Goal: Task Accomplishment & Management: Use online tool/utility

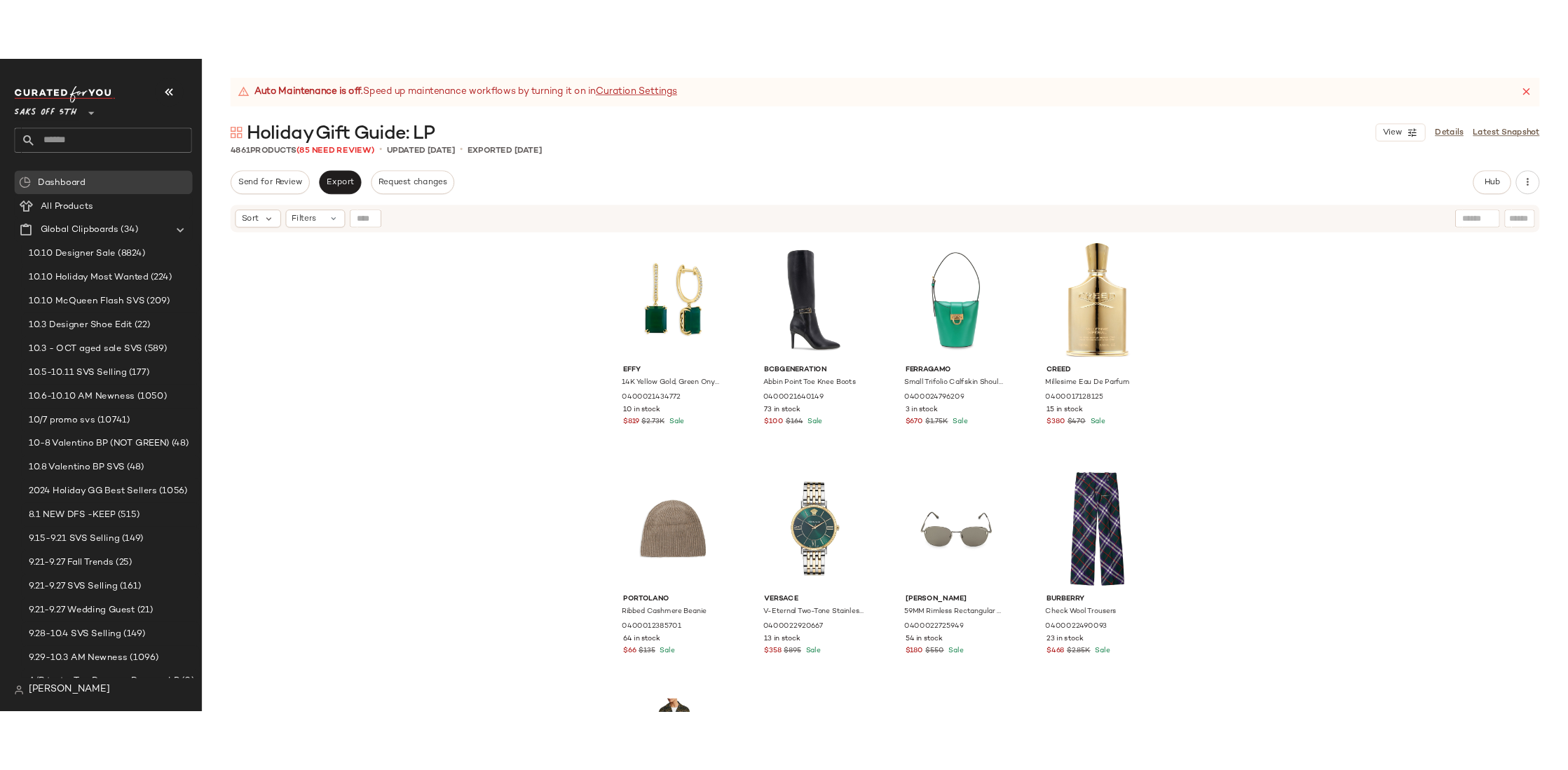
scroll to position [482, 0]
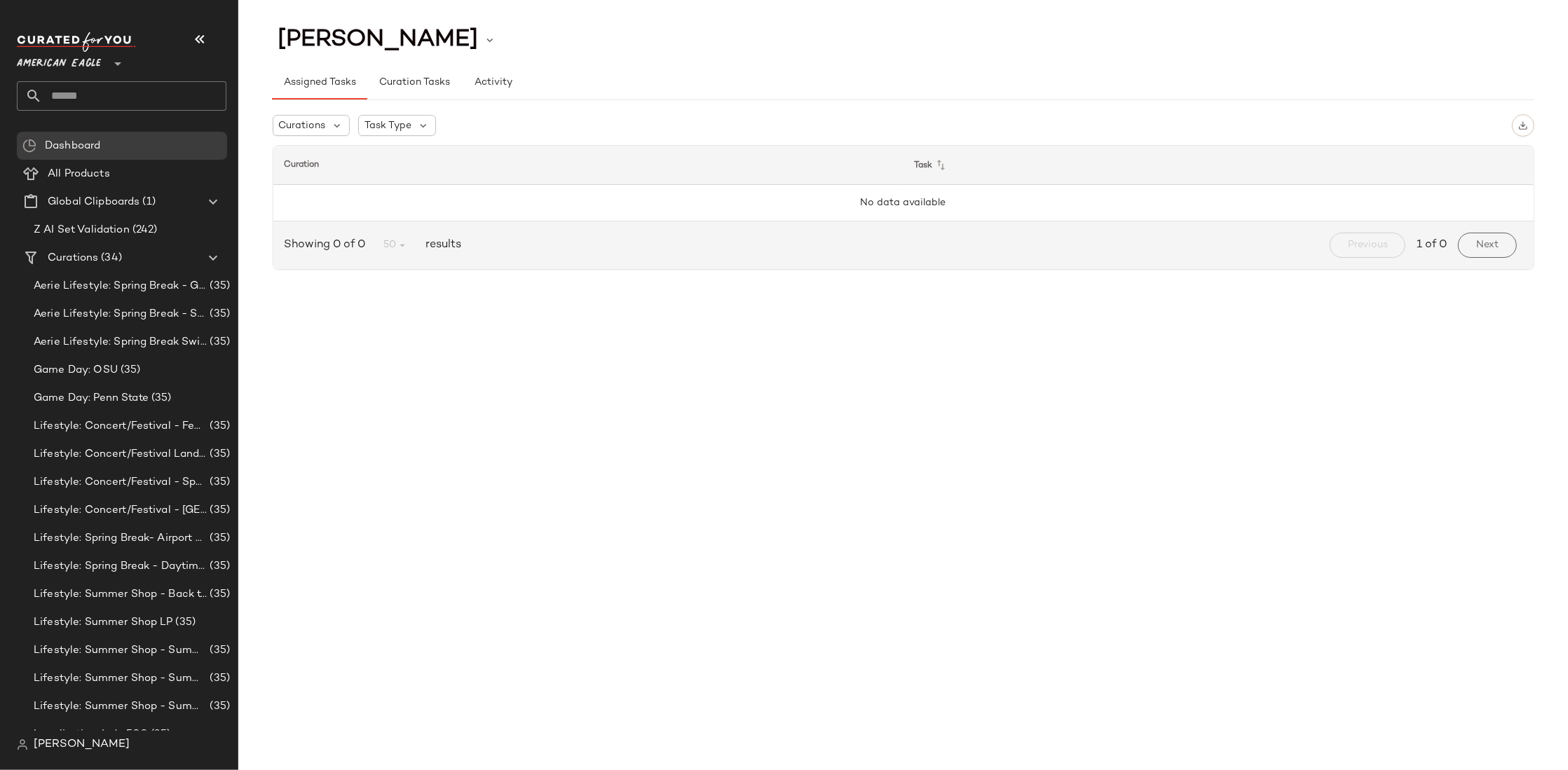
click at [72, 65] on span "American Eagle" at bounding box center [59, 60] width 84 height 25
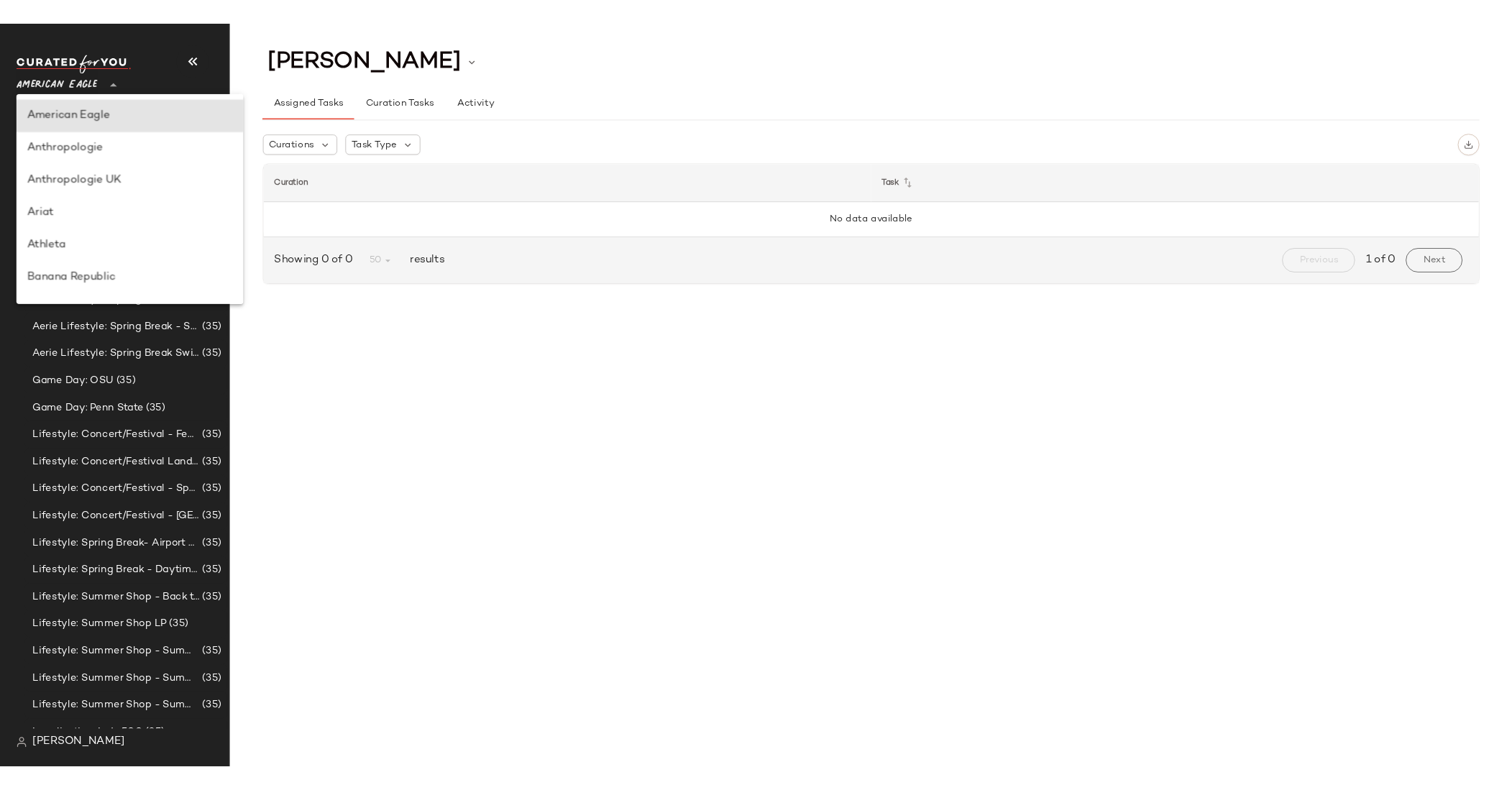
scroll to position [739, 0]
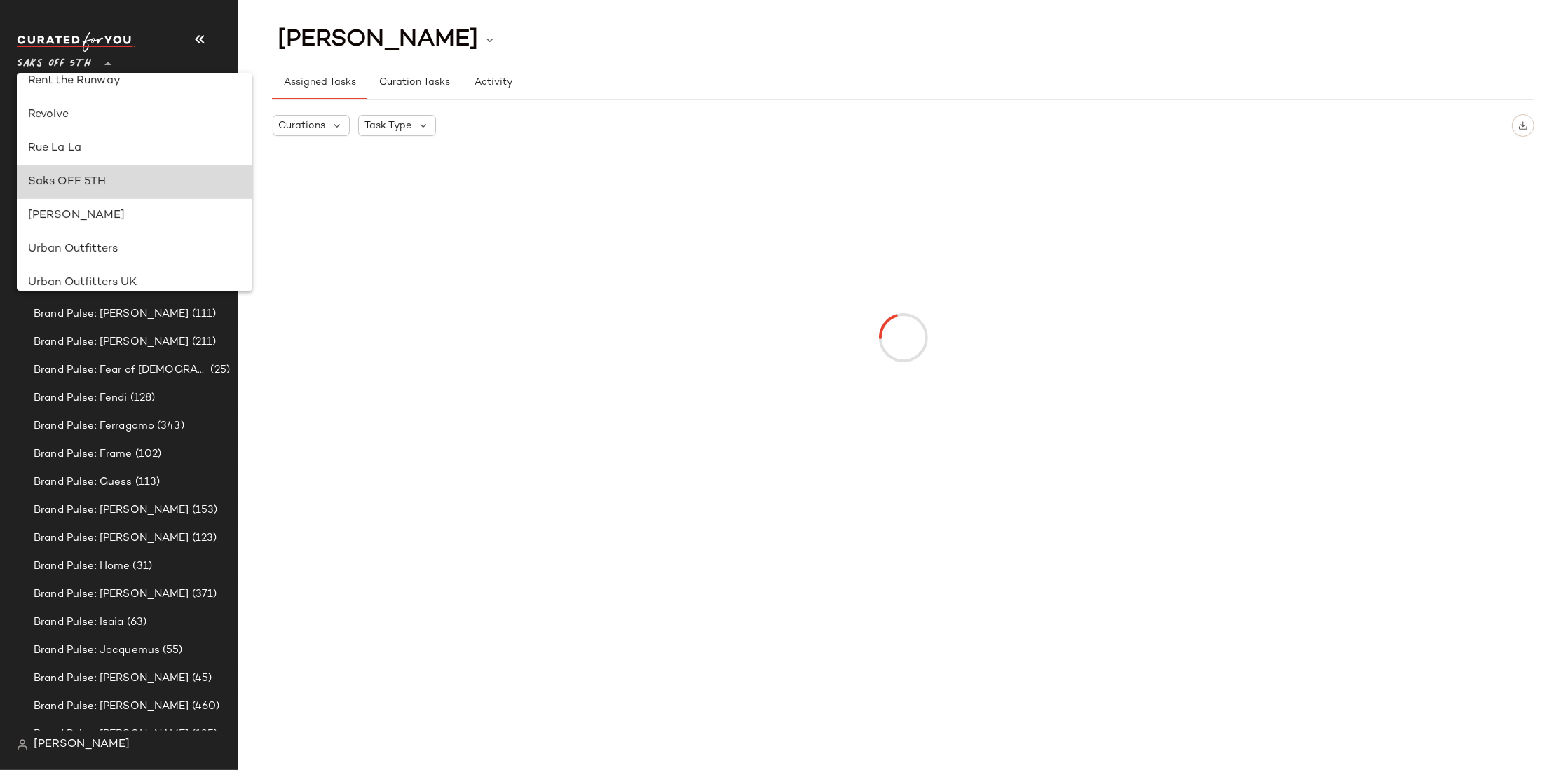
click at [75, 177] on div "Saks OFF 5TH" at bounding box center [134, 182] width 213 height 17
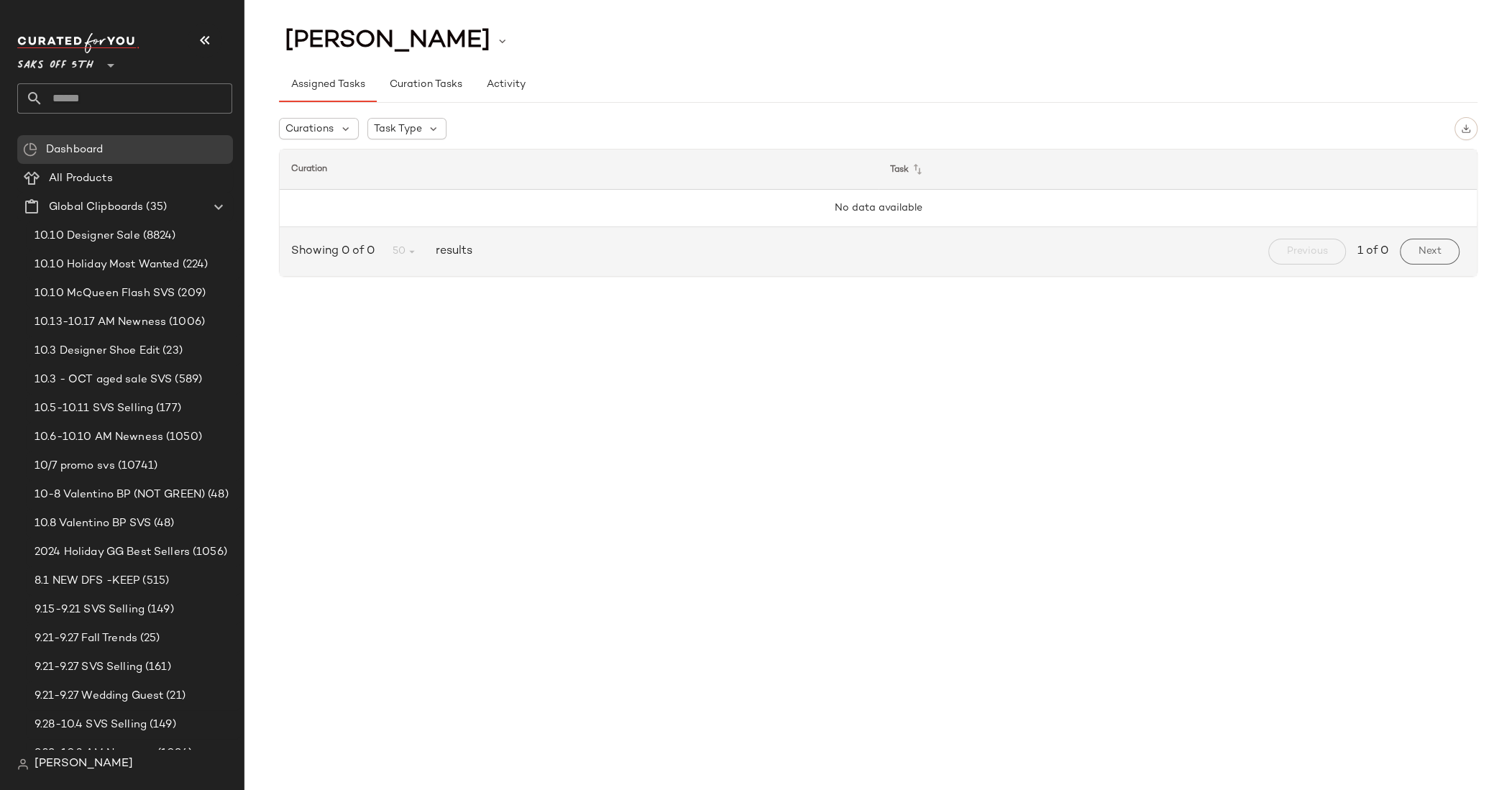
click at [447, 366] on div "[PERSON_NAME] Assigned Tasks Curation Tasks Activity Curations Task Type Curati…" at bounding box center [878, 406] width 1268 height 767
click at [77, 62] on span "Saks OFF 5TH" at bounding box center [55, 62] width 76 height 25
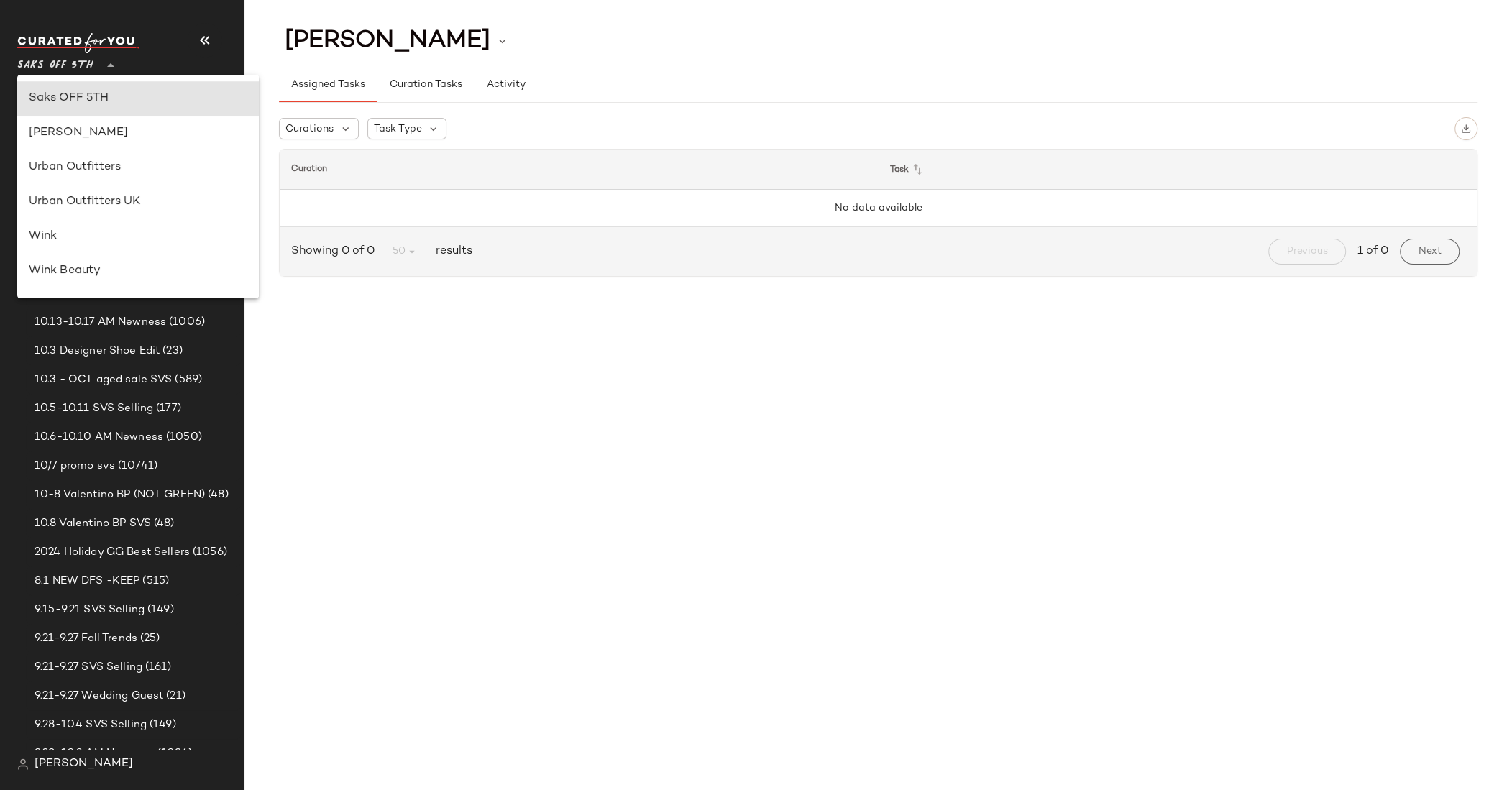
scroll to position [635, 0]
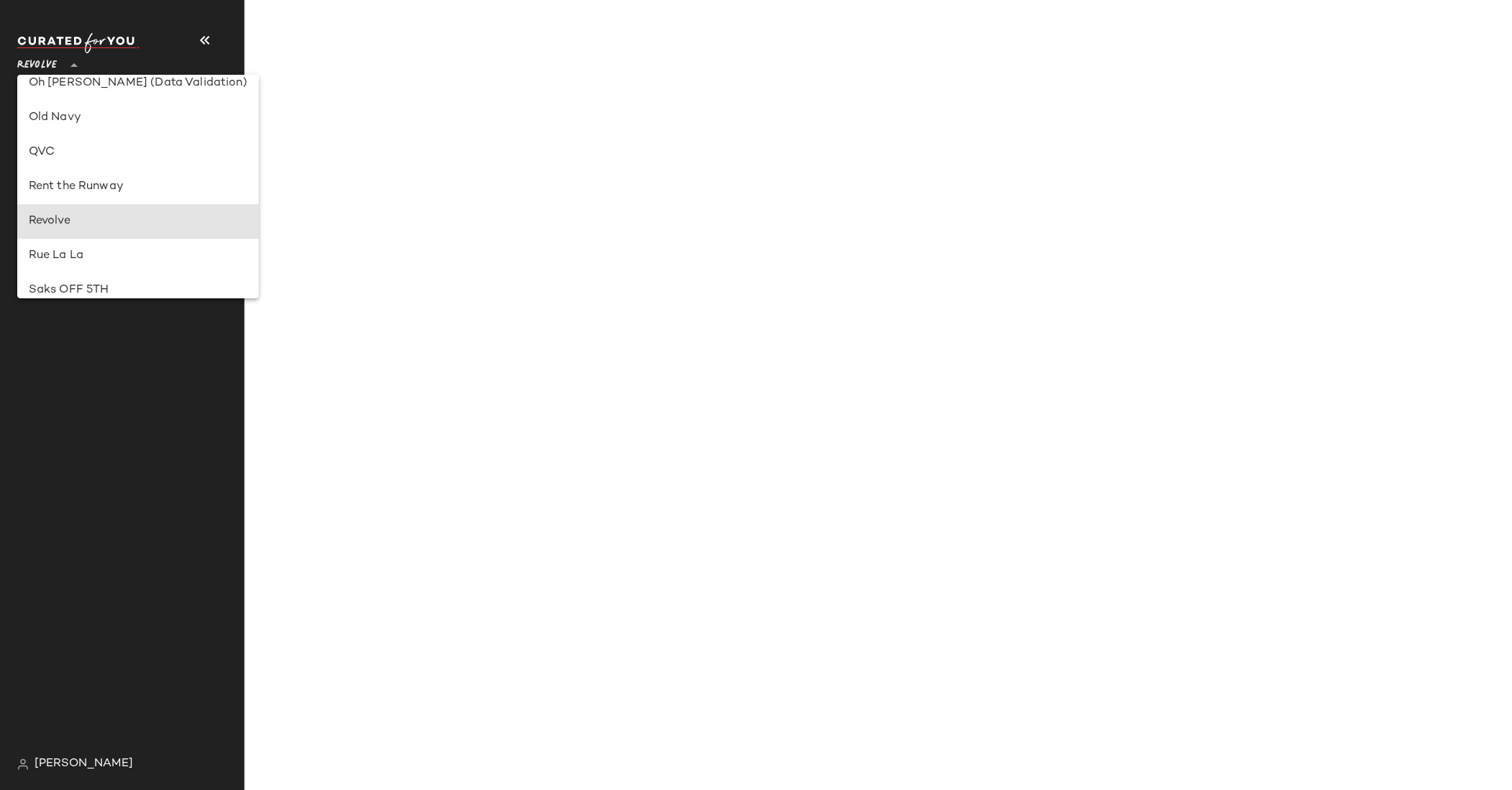
type input "**"
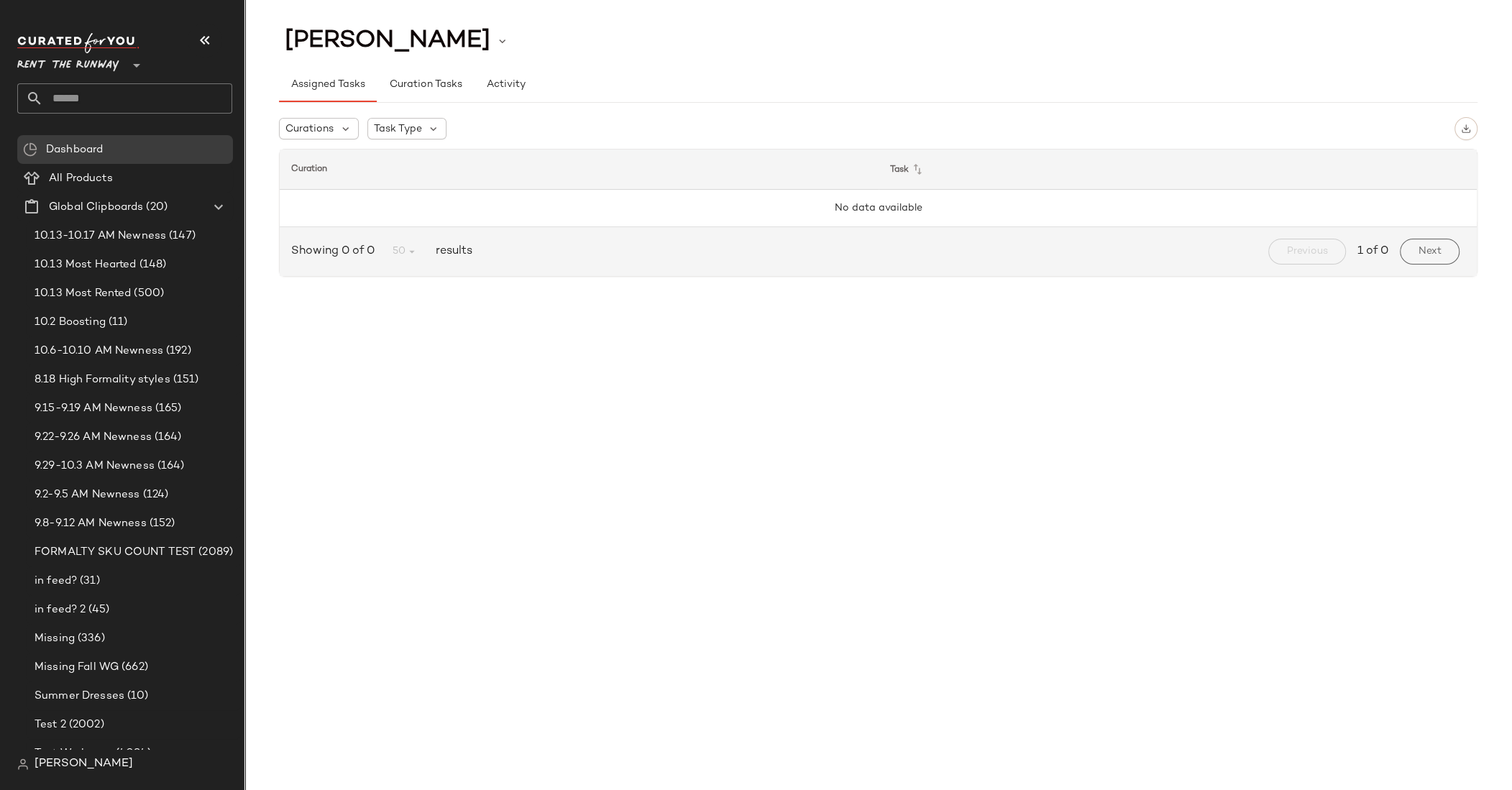
click at [544, 364] on div "[PERSON_NAME] Assigned Tasks Curation Tasks Activity Curations Task Type Curati…" at bounding box center [878, 406] width 1268 height 767
click at [68, 93] on input "text" at bounding box center [138, 99] width 189 height 31
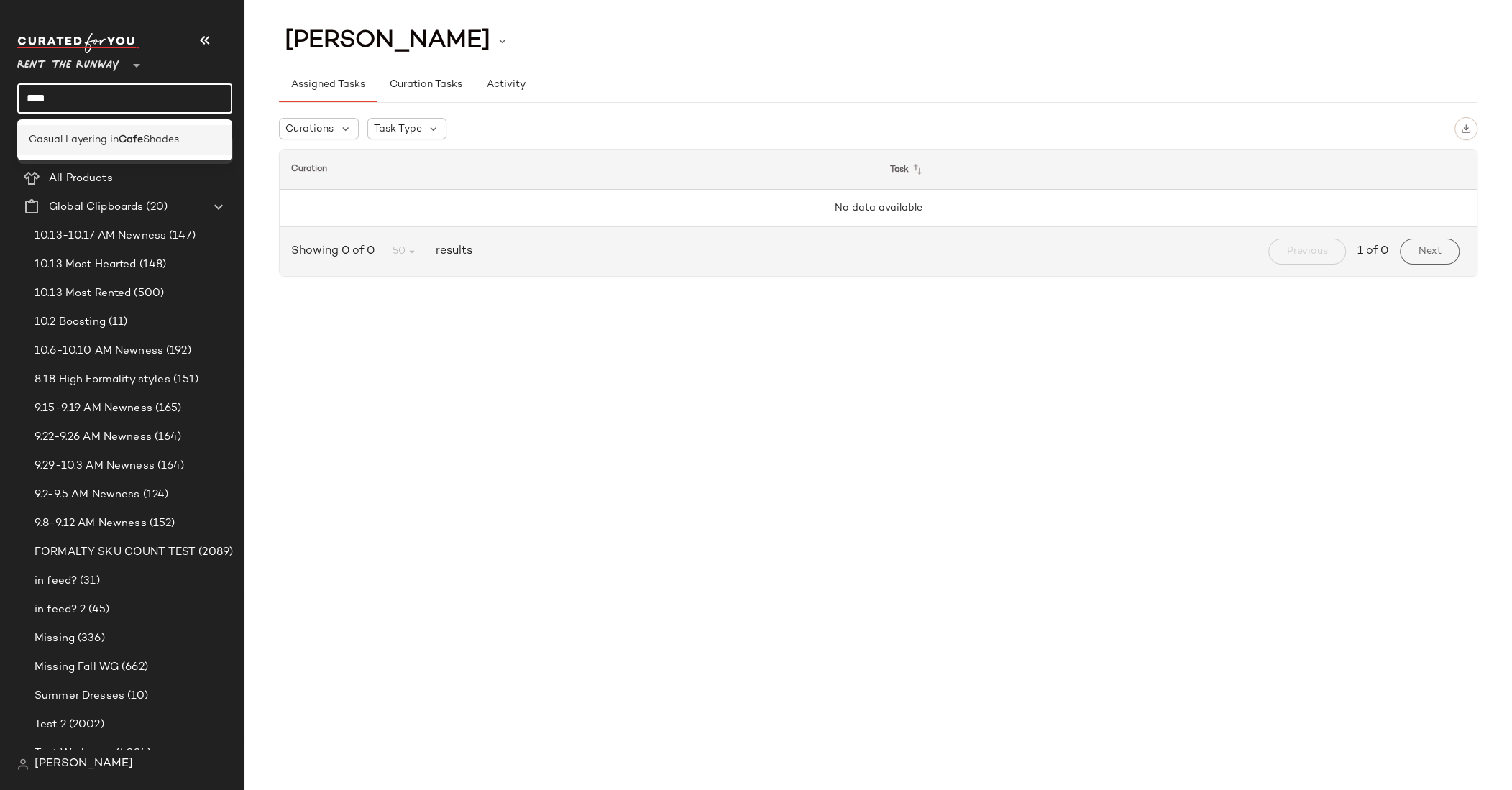
type input "****"
click at [118, 138] on span "Casual Layering in" at bounding box center [74, 140] width 90 height 15
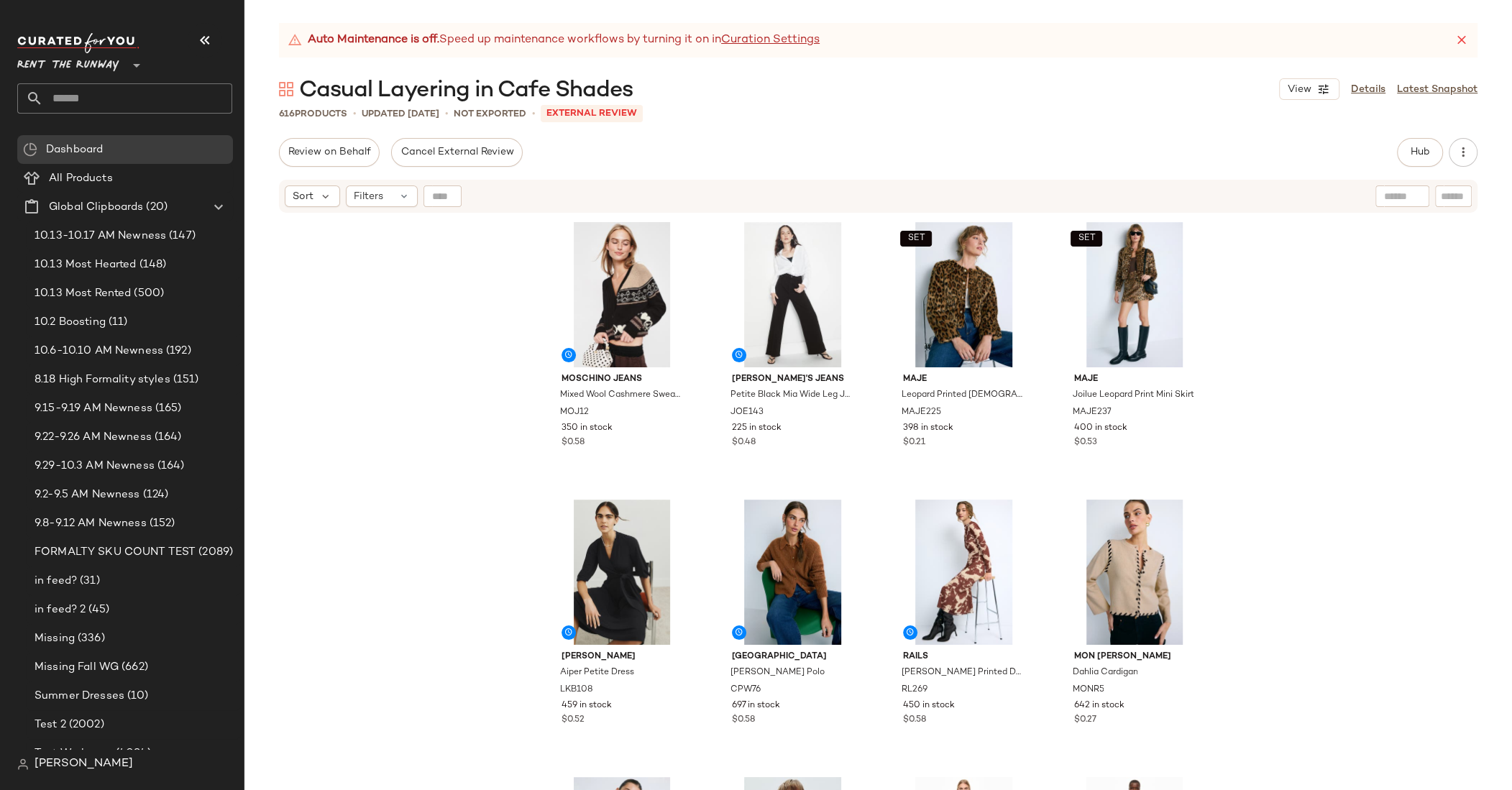
click at [477, 325] on div "Moschino Jeans Mixed Wool Cashmere Sweater MOJ12 350 in stock $0.58 [PERSON_NAM…" at bounding box center [878, 520] width 1268 height 612
click at [477, 336] on div "Moschino Jeans Mixed Wool Cashmere Sweater MOJ12 350 in stock $0.58 [PERSON_NAM…" at bounding box center [878, 520] width 1268 height 612
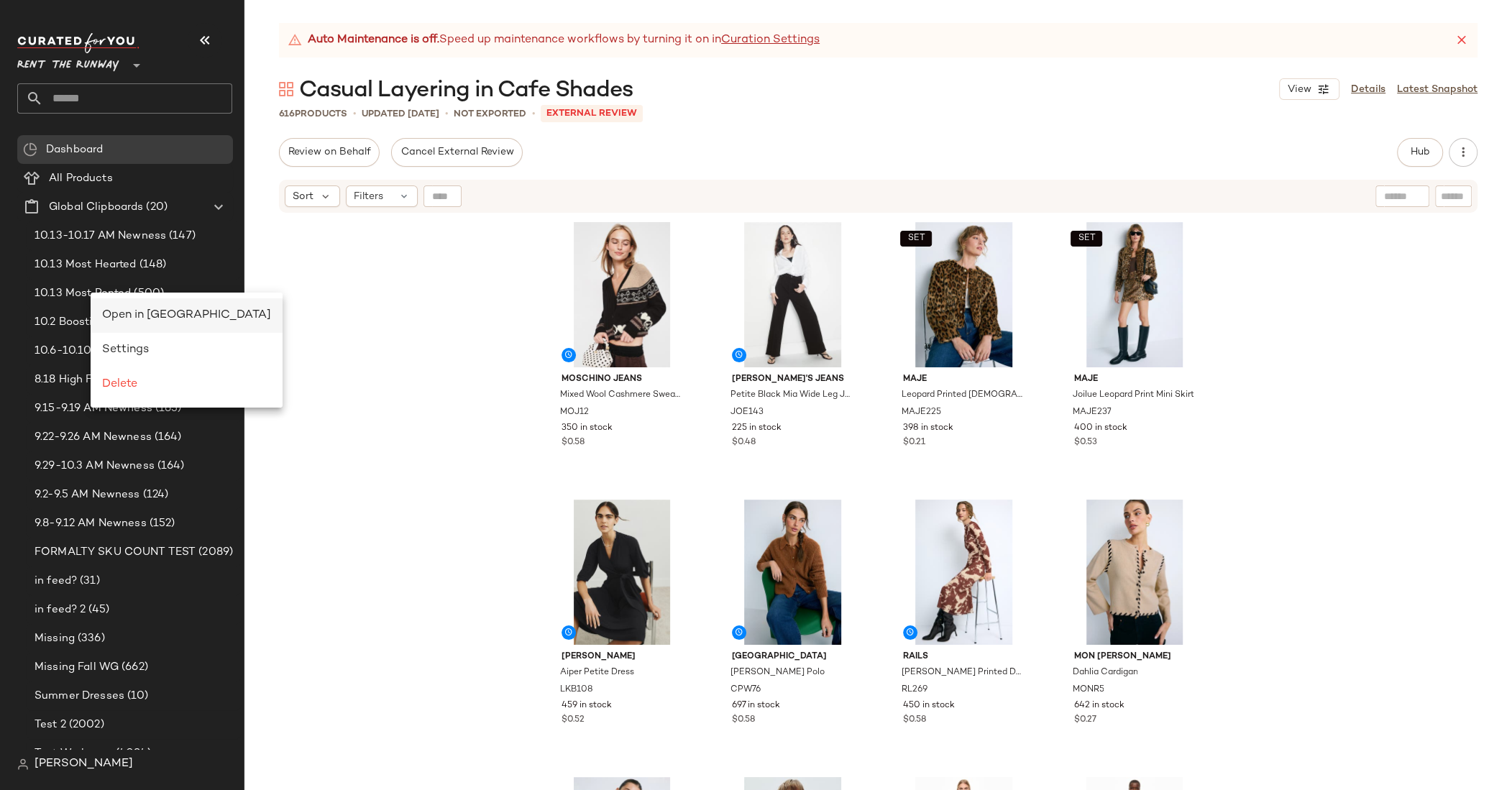
click at [129, 317] on span "Open in [GEOGRAPHIC_DATA]" at bounding box center [186, 315] width 169 height 12
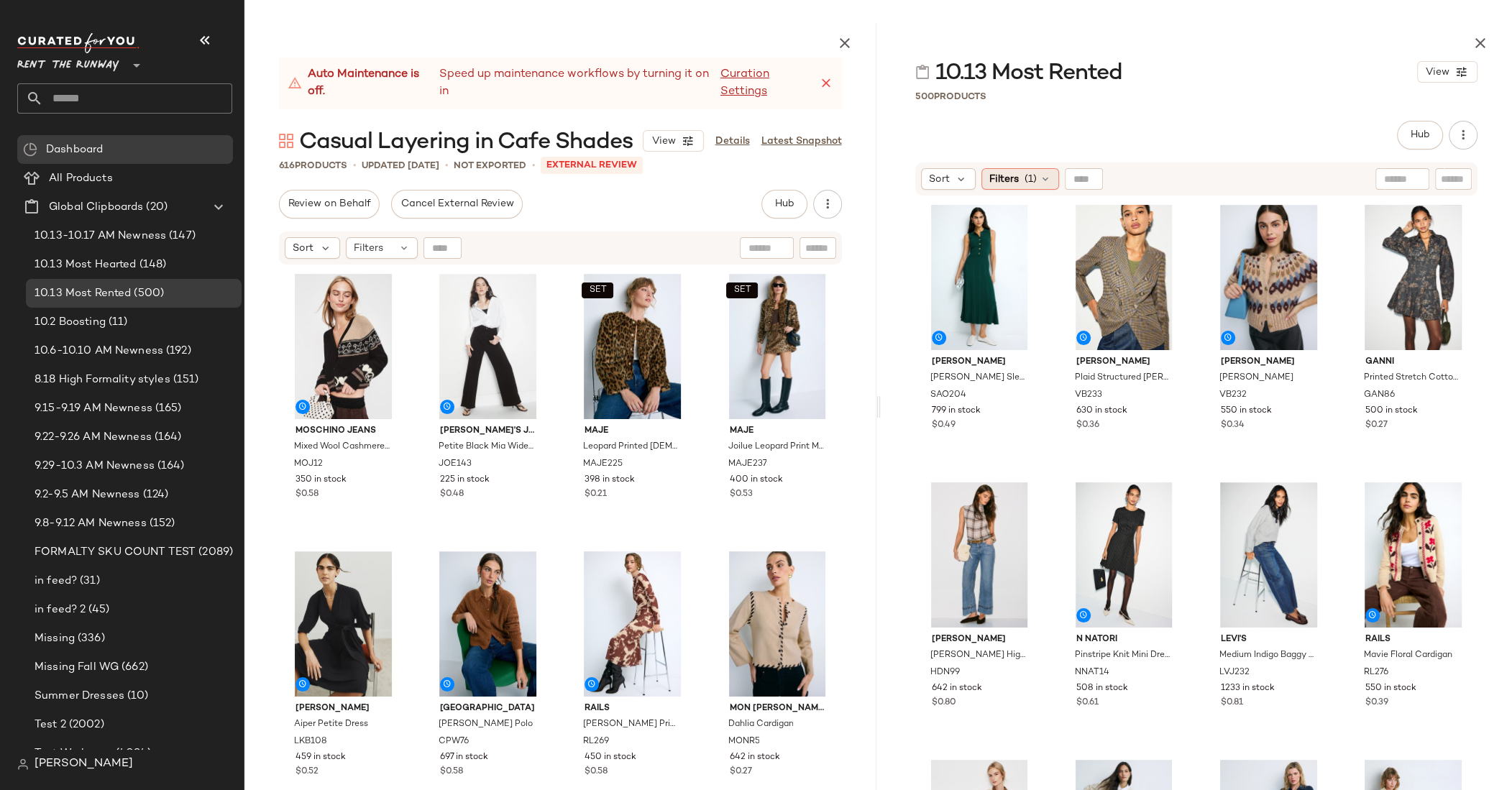
click at [1035, 183] on span "(1)" at bounding box center [1030, 179] width 12 height 15
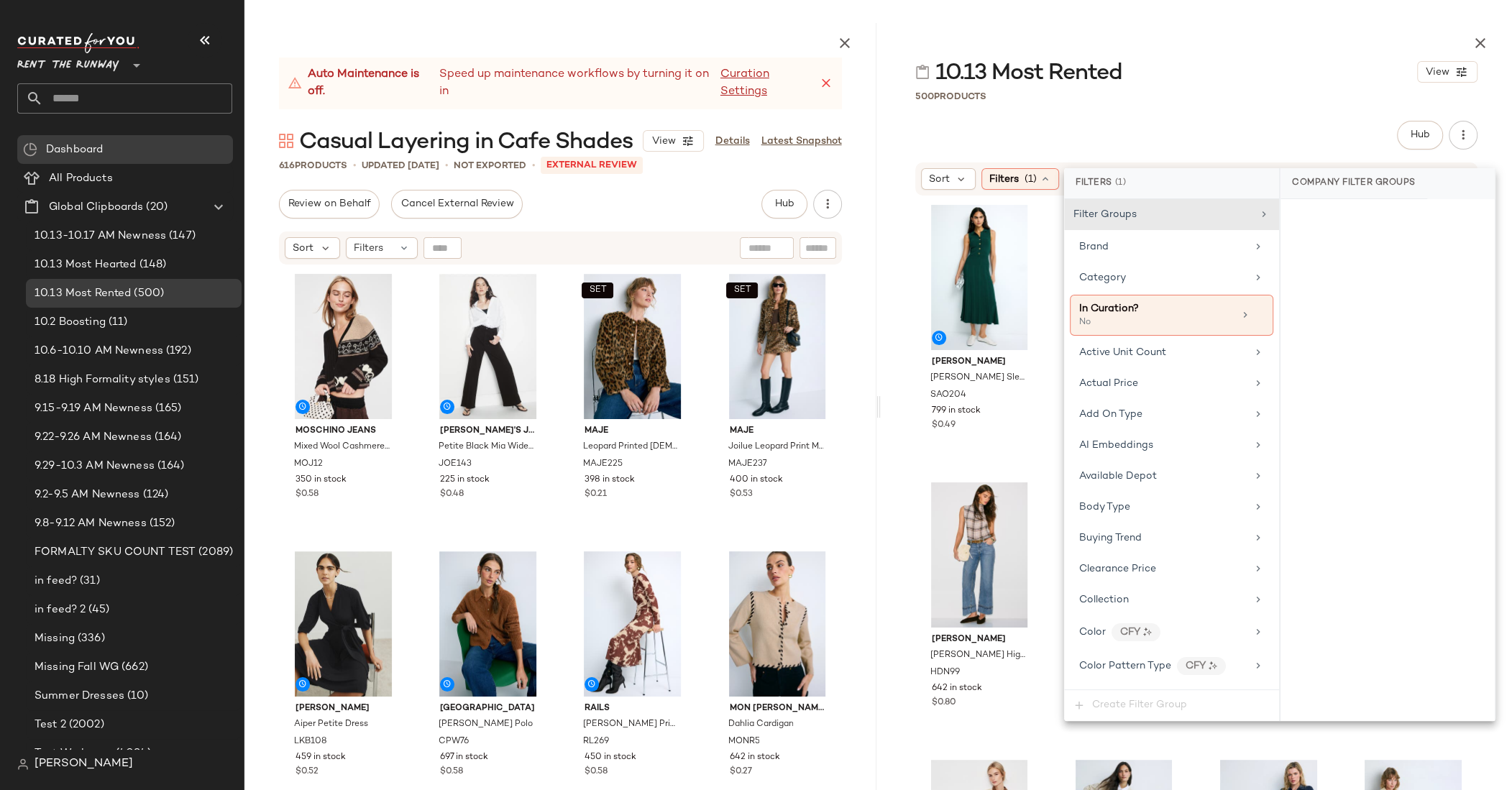
click at [1179, 149] on div "Hub Send for Review External Review Internal Review Cancel Send for Review Revi…" at bounding box center [1197, 474] width 632 height 707
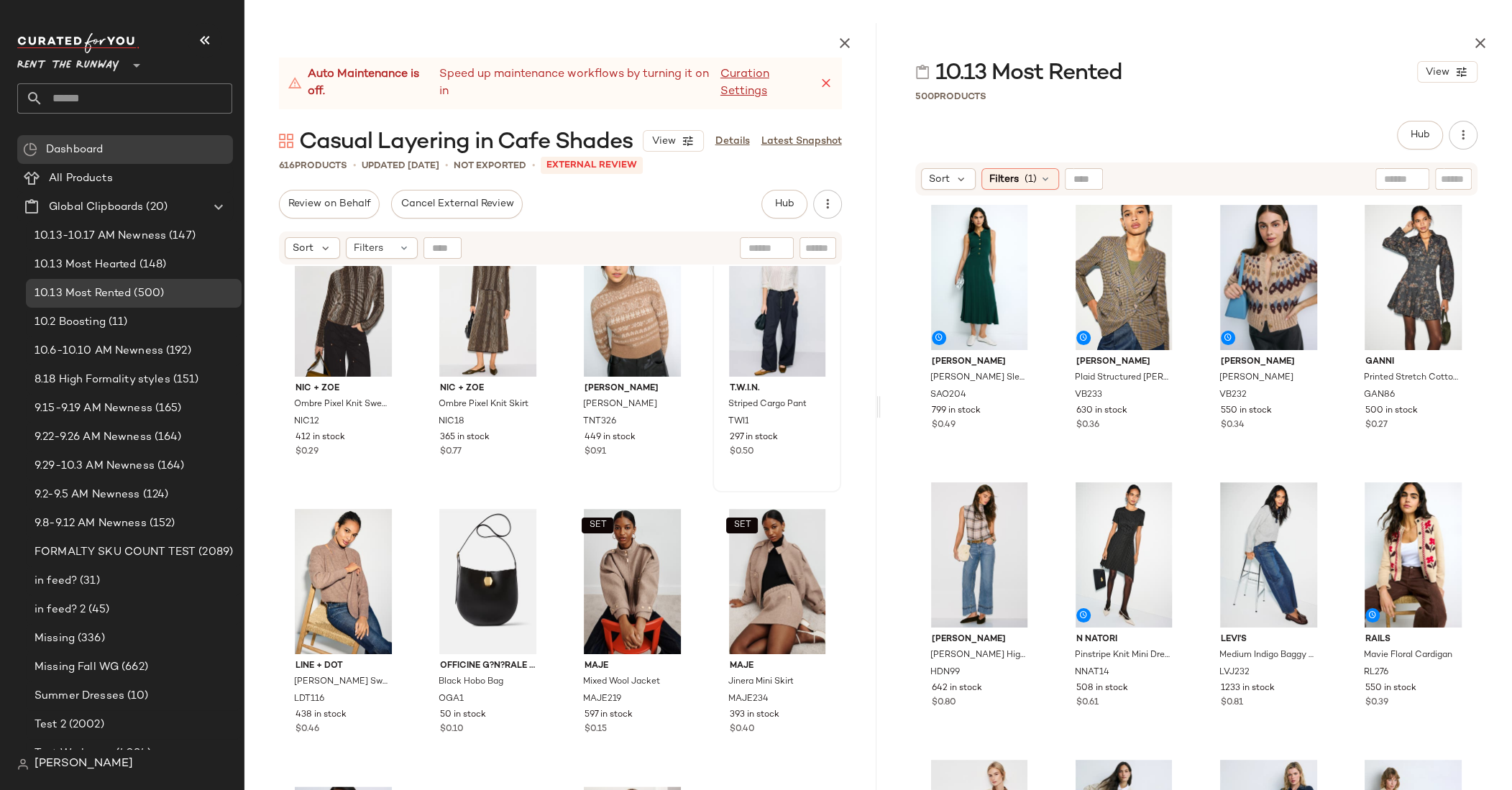
scroll to position [1720, 0]
click at [785, 200] on span "Hub" at bounding box center [784, 205] width 20 height 12
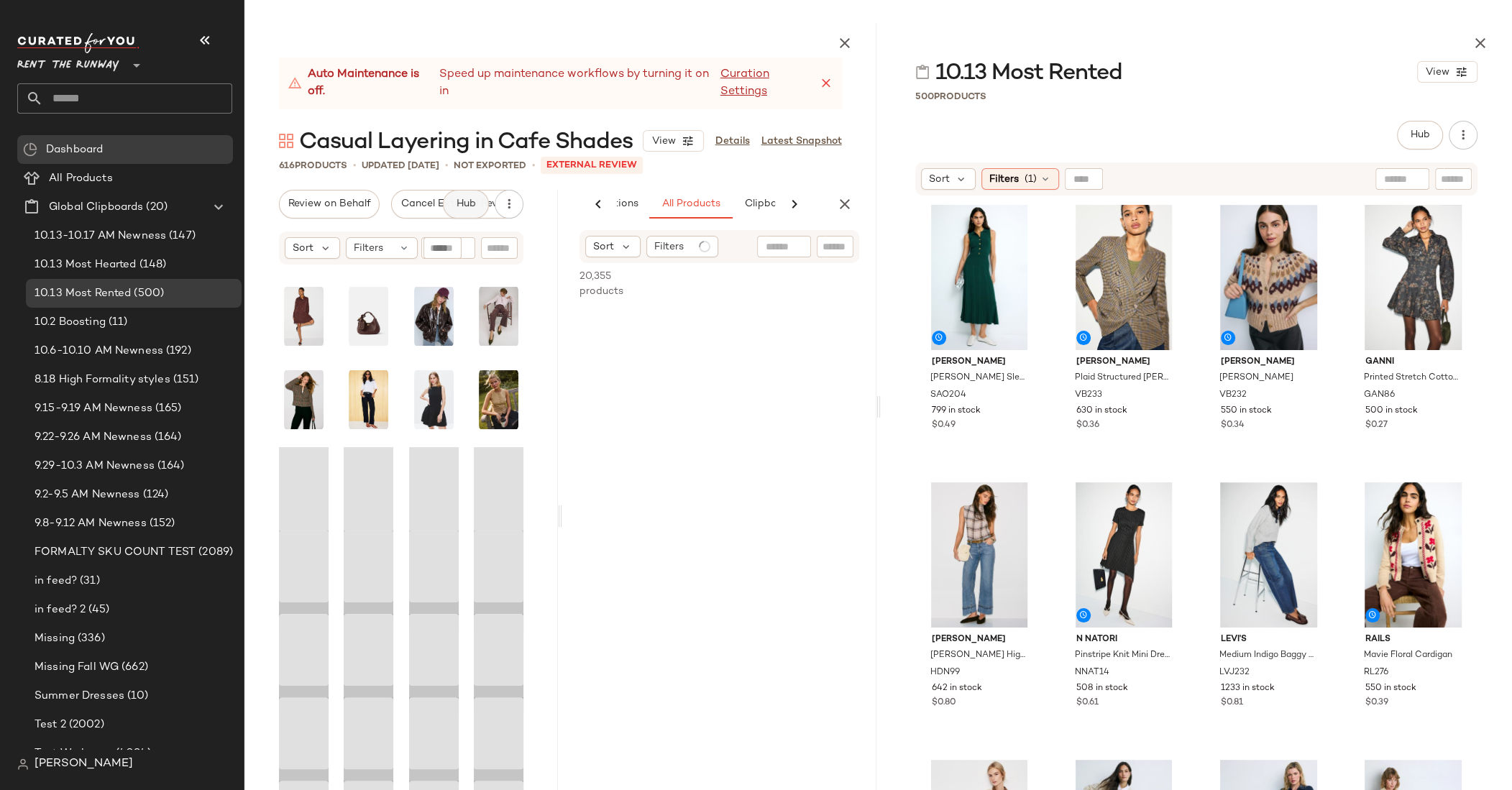
scroll to position [0, 93]
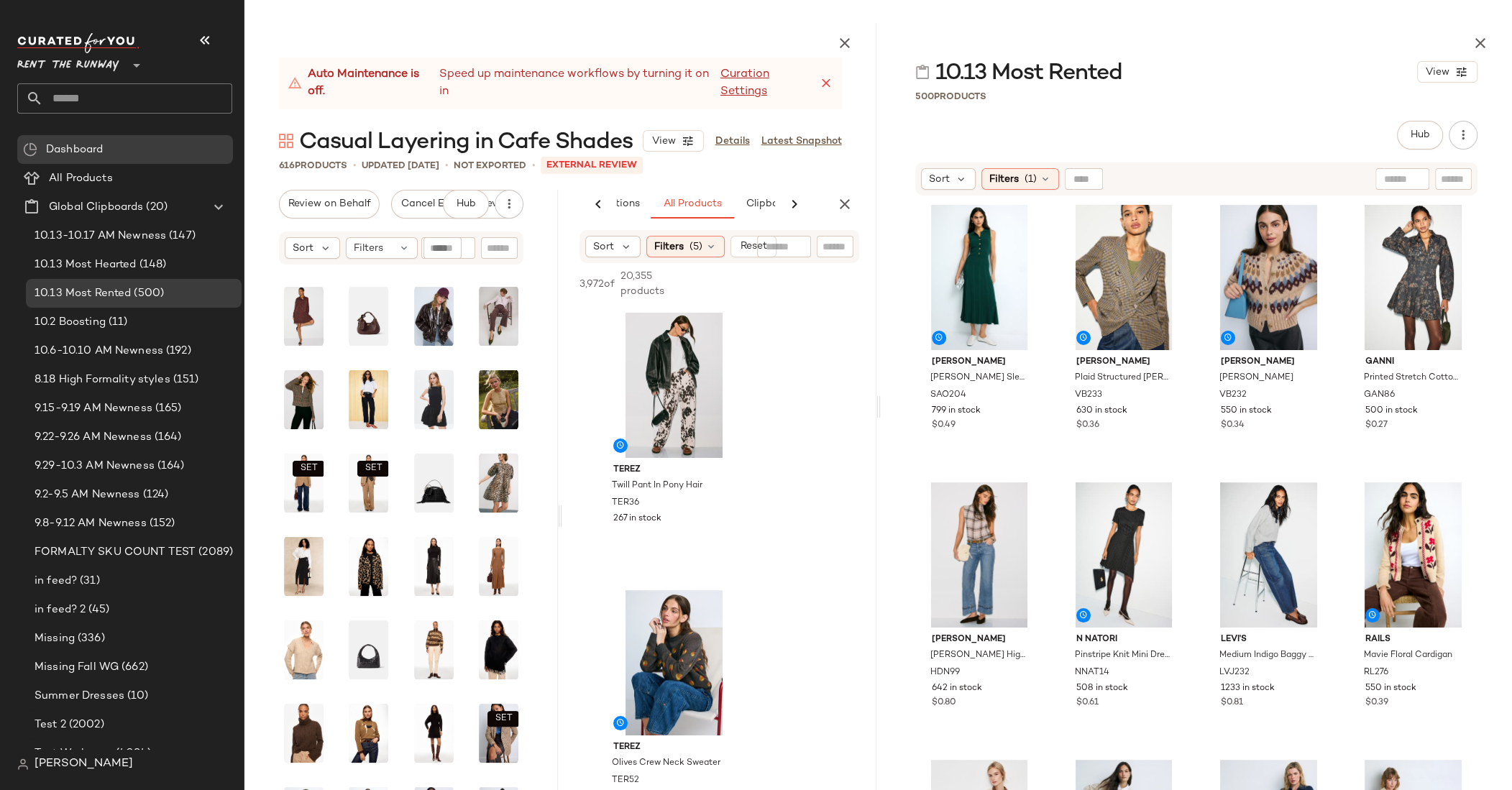
click at [793, 204] on icon at bounding box center [794, 204] width 17 height 17
click at [727, 502] on img "button" at bounding box center [725, 504] width 8 height 8
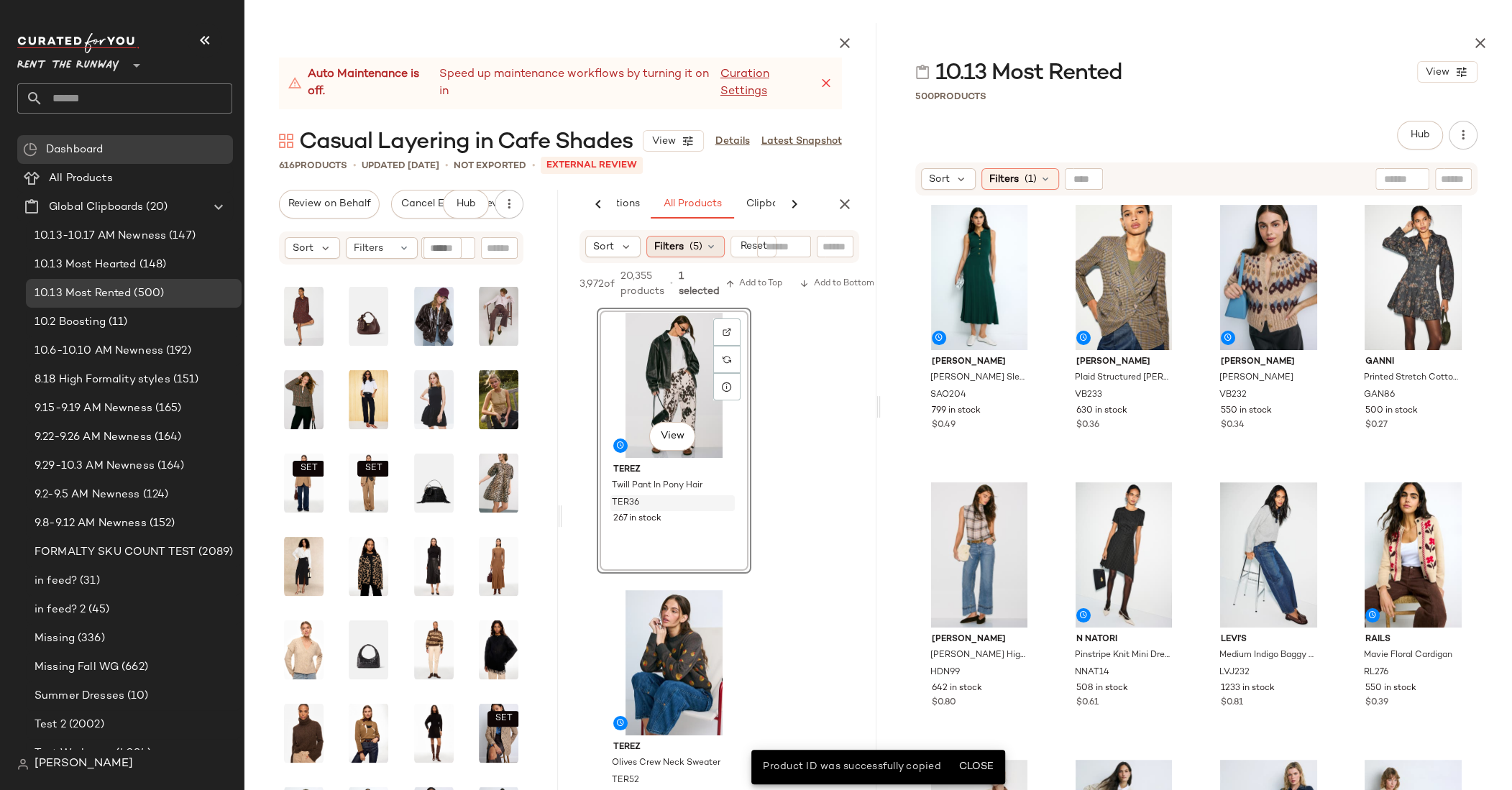
click at [686, 249] on div "Filters (5)" at bounding box center [685, 246] width 78 height 21
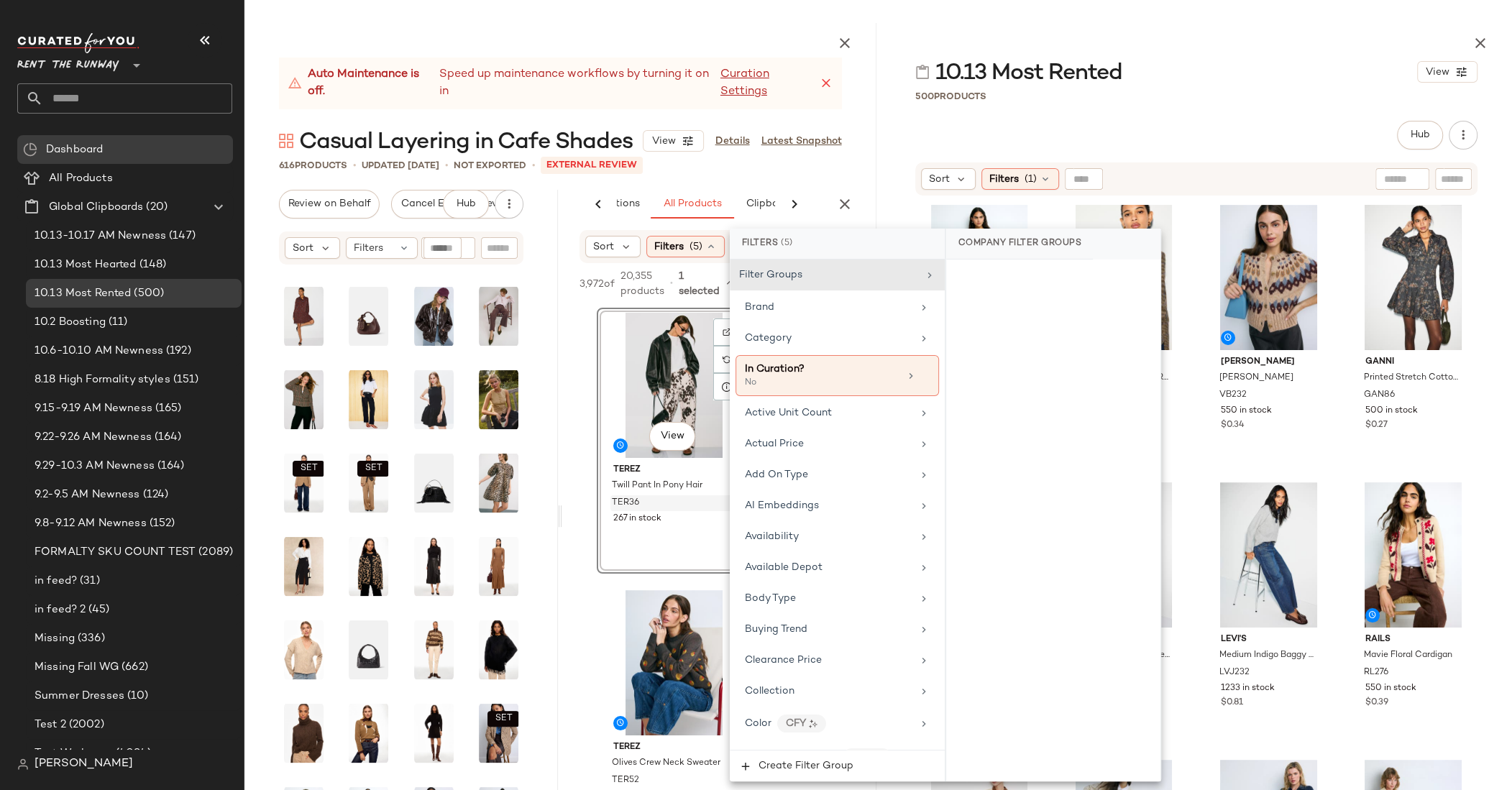
click at [863, 212] on div "AI Recommendations All Products Clipboard Reports" at bounding box center [719, 205] width 313 height 29
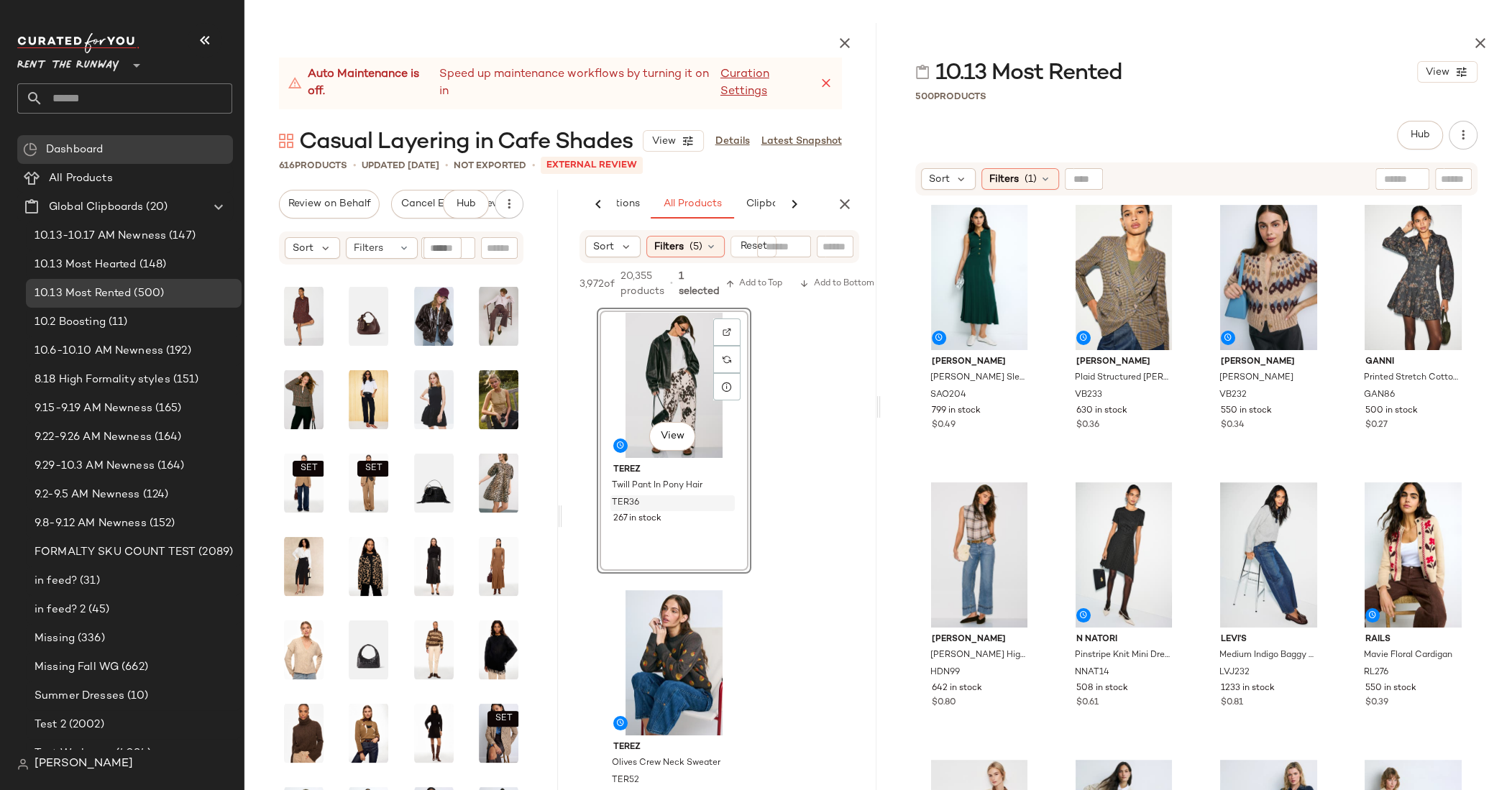
click at [793, 202] on icon at bounding box center [794, 204] width 17 height 17
click at [793, 202] on div "AI Recommendations All Products Clipboard Reports" at bounding box center [696, 205] width 268 height 29
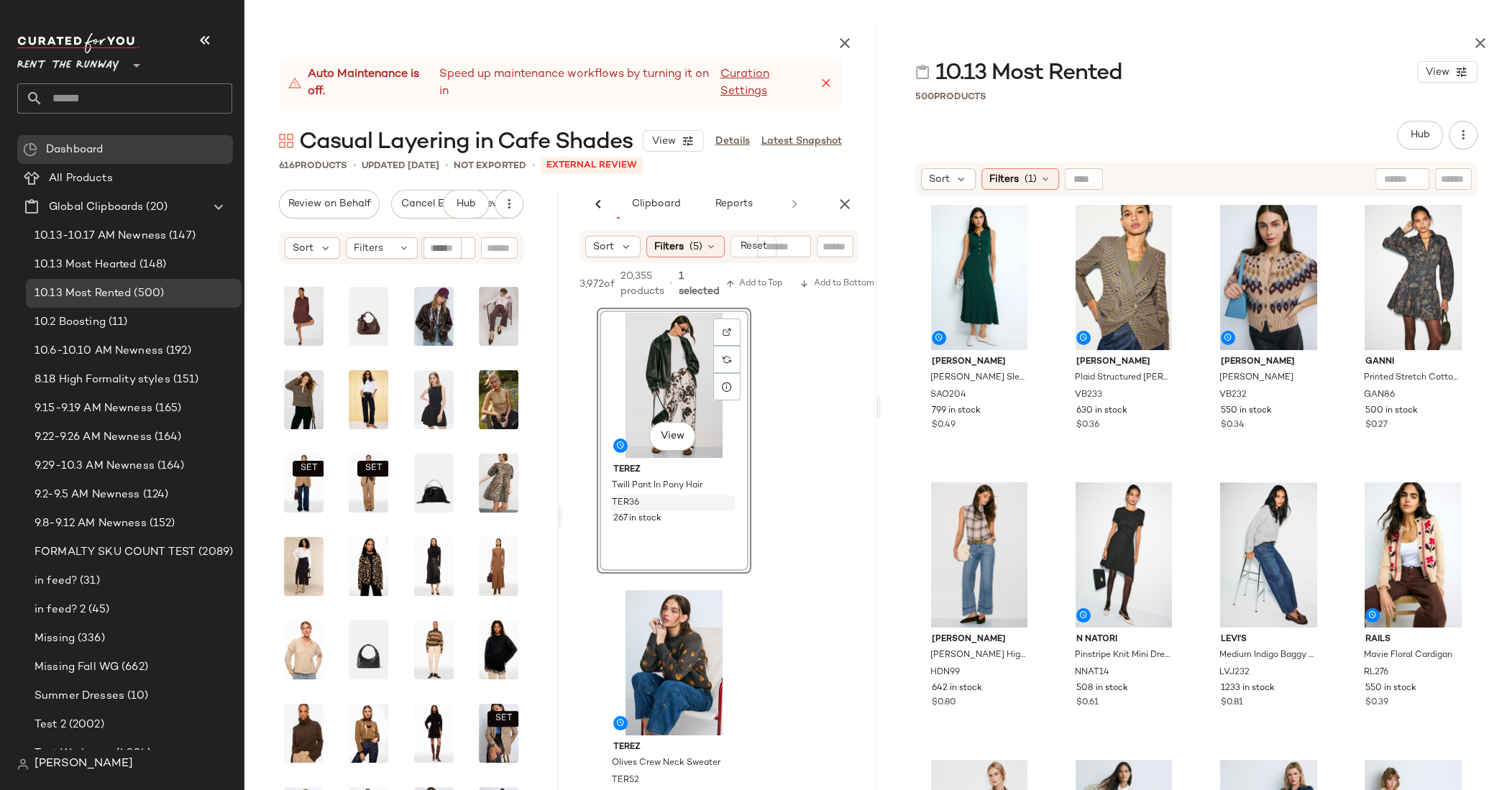
click at [793, 202] on div "AI Recommendations All Products Clipboard Reports" at bounding box center [696, 205] width 268 height 29
click at [738, 204] on span "Reports" at bounding box center [734, 205] width 38 height 12
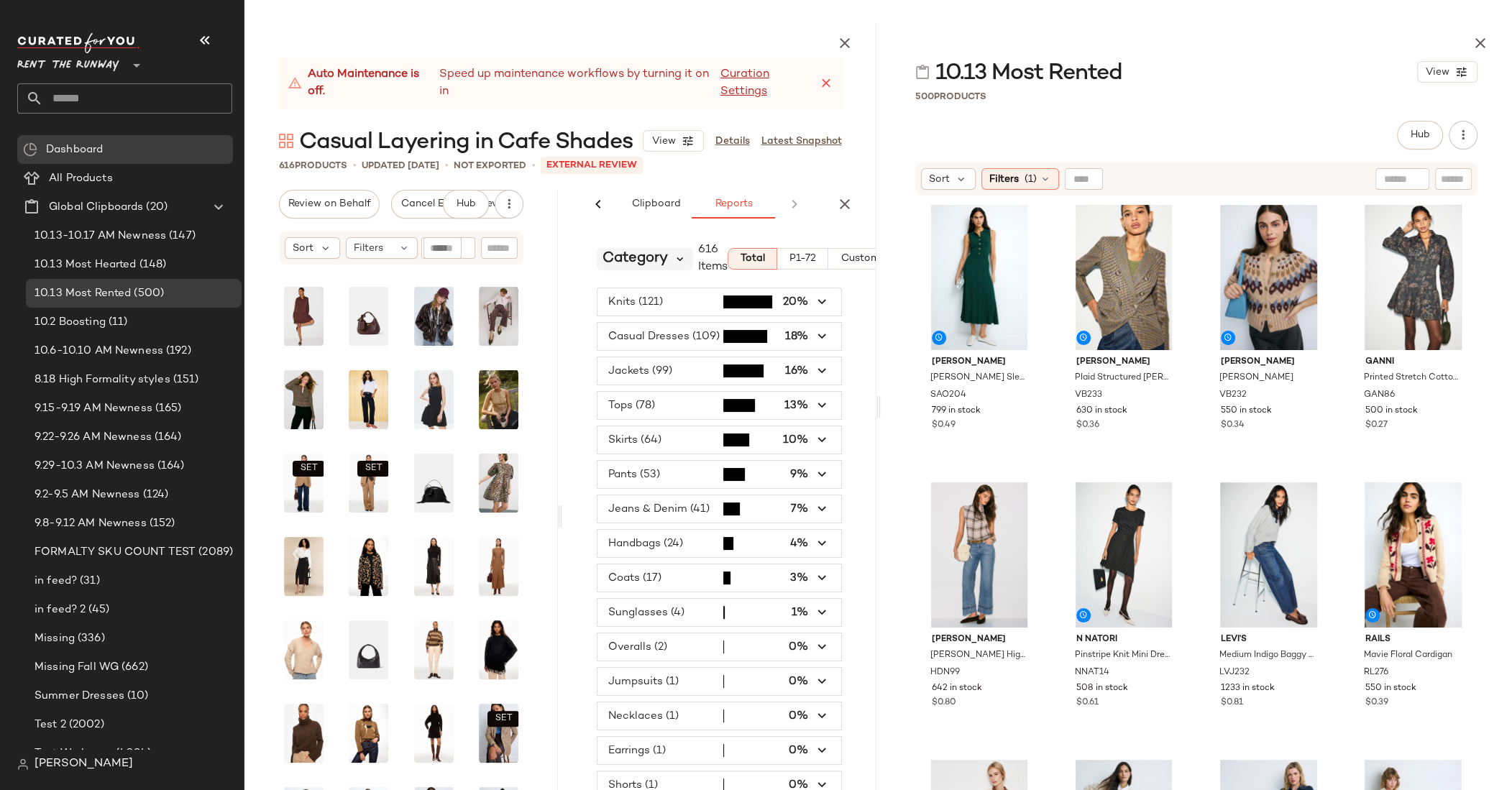
click at [675, 256] on icon at bounding box center [680, 258] width 13 height 13
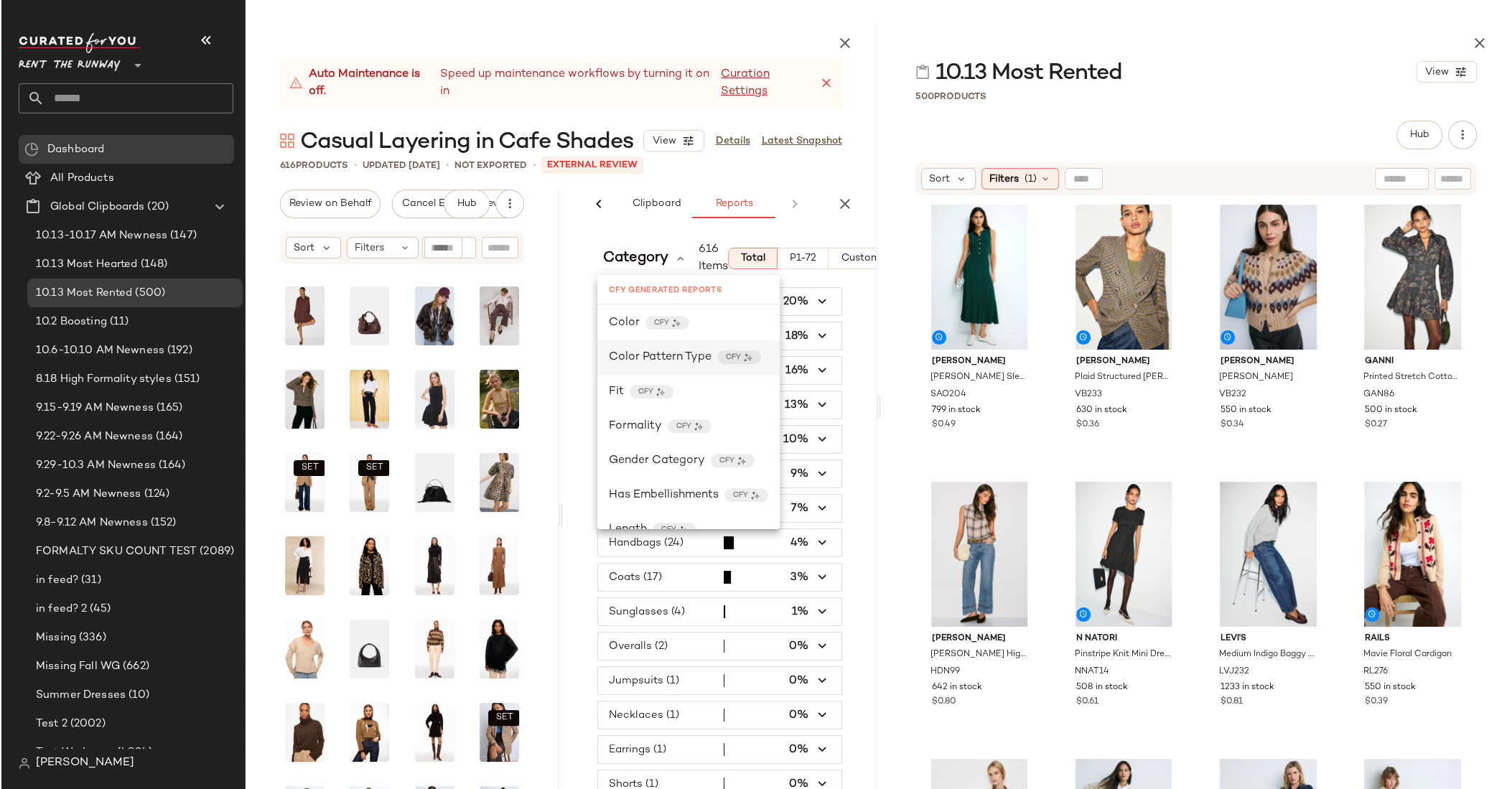
scroll to position [1276, 0]
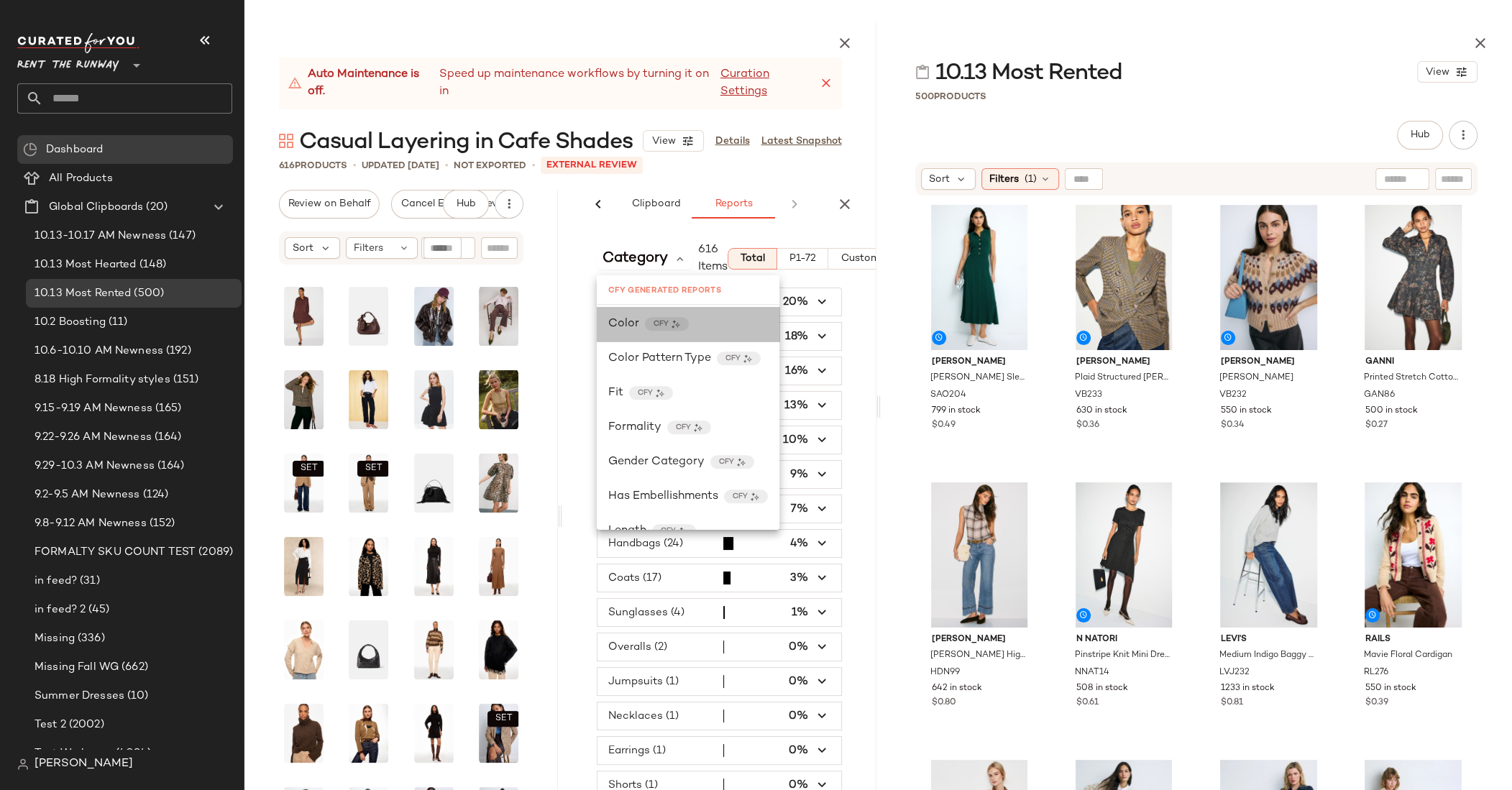
click at [697, 327] on div "Color CFY" at bounding box center [688, 324] width 160 height 17
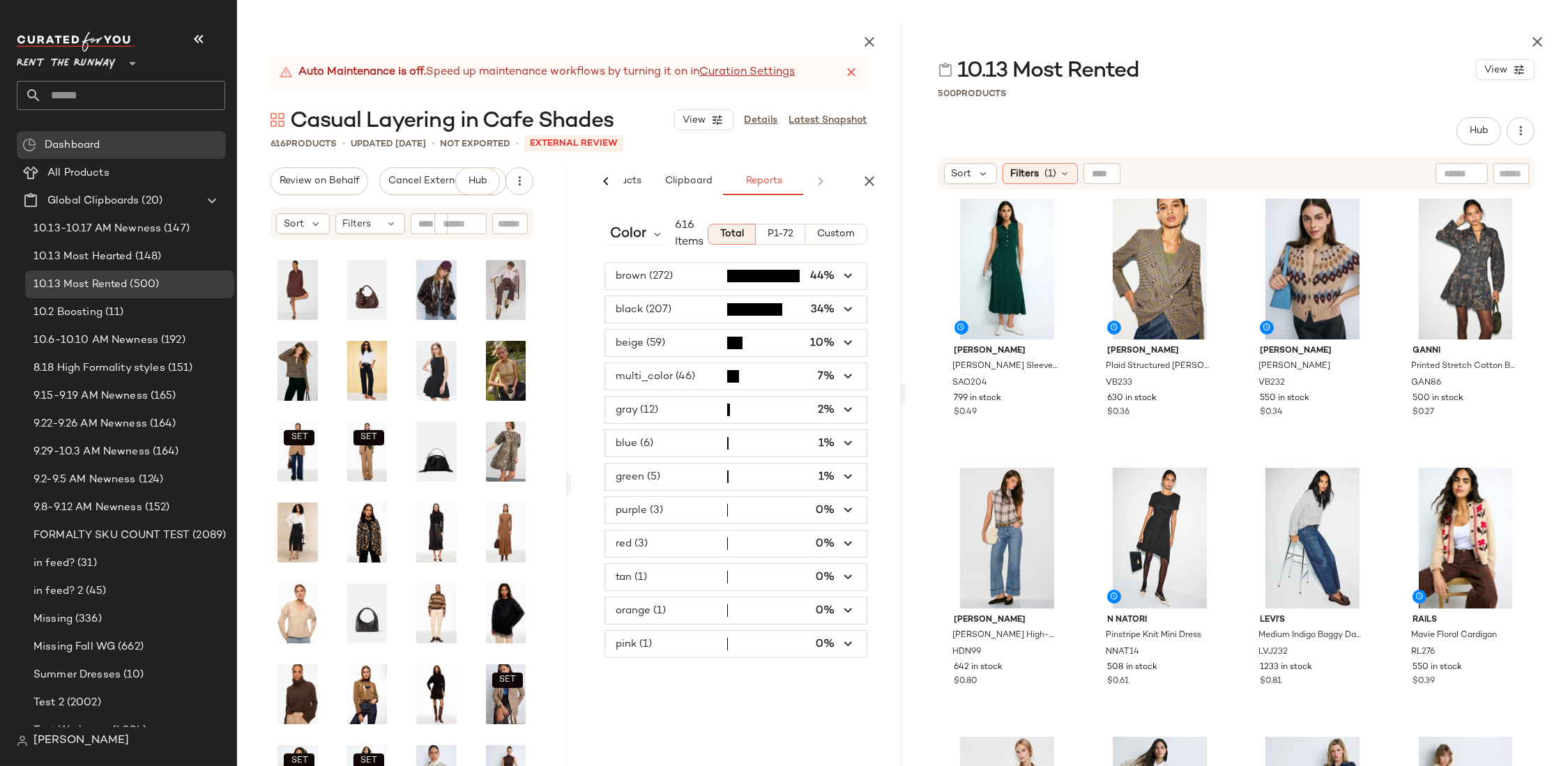
scroll to position [0, 175]
click at [629, 184] on div "AI Recommendations All Products Clipboard Reports" at bounding box center [627, 181] width 354 height 28
click at [628, 182] on span "AI Recommendations" at bounding box center [595, 181] width 102 height 12
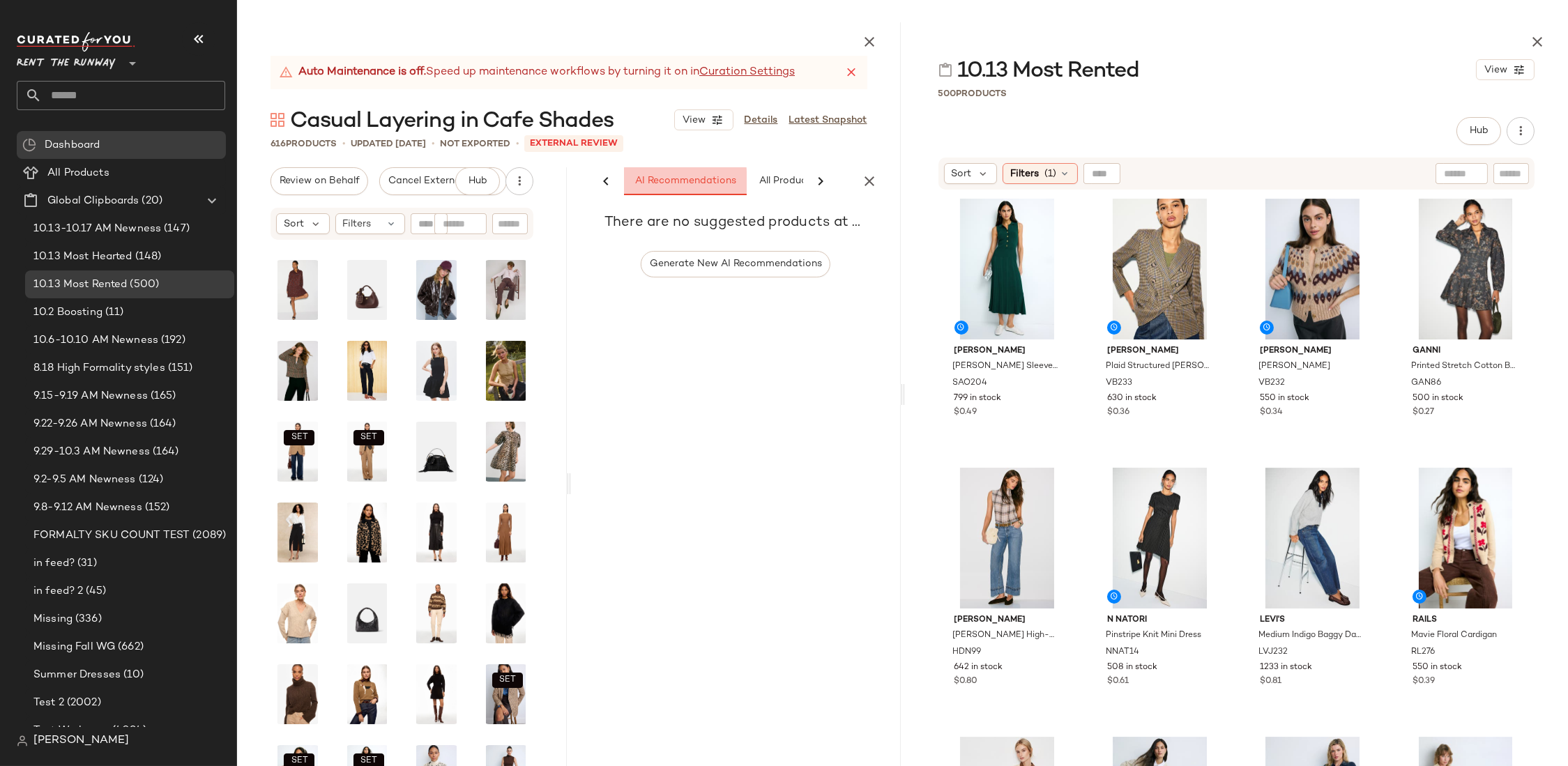
scroll to position [0, 0]
click at [765, 184] on span "All Products" at bounding box center [786, 181] width 57 height 12
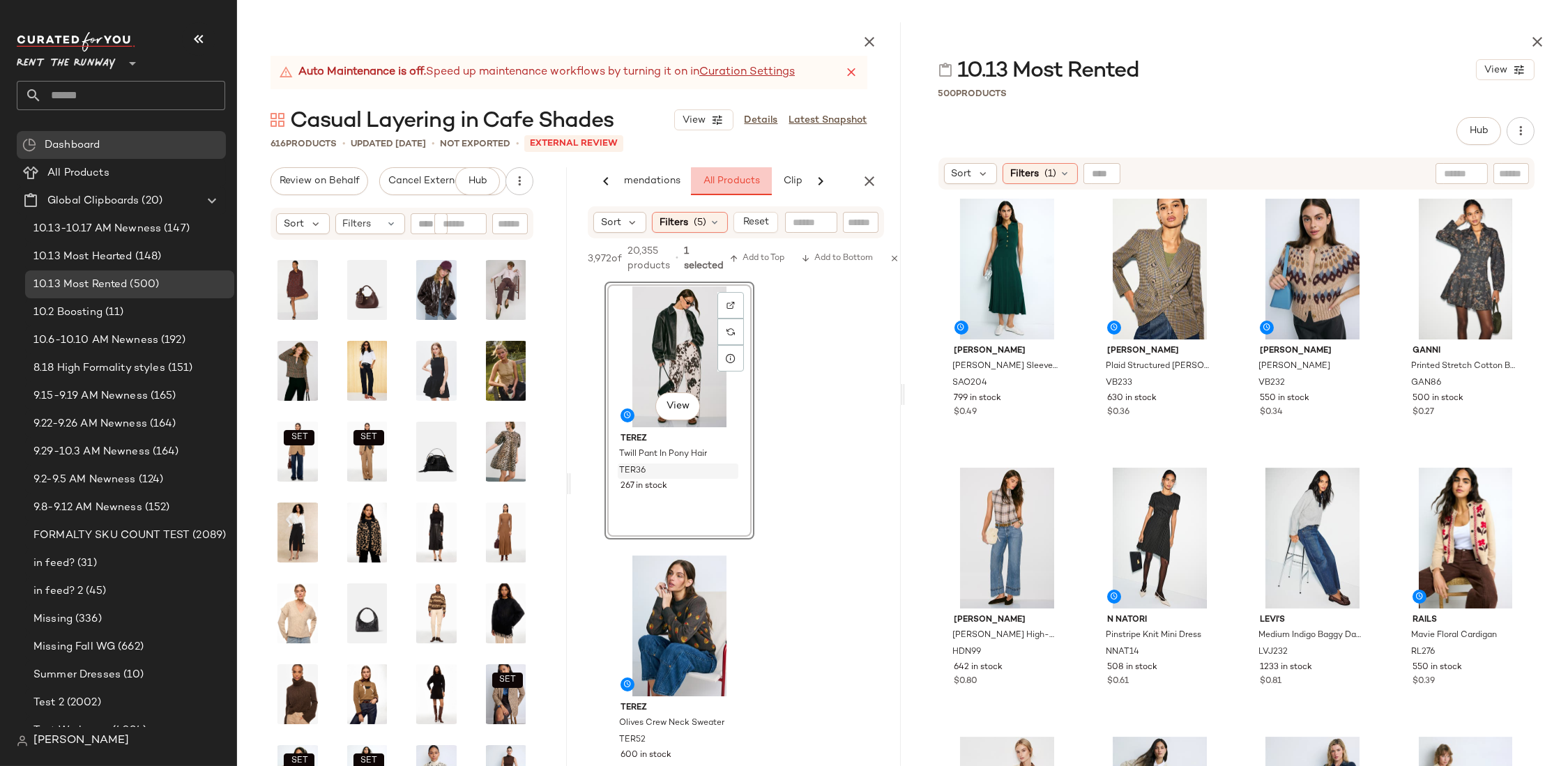
scroll to position [0, 56]
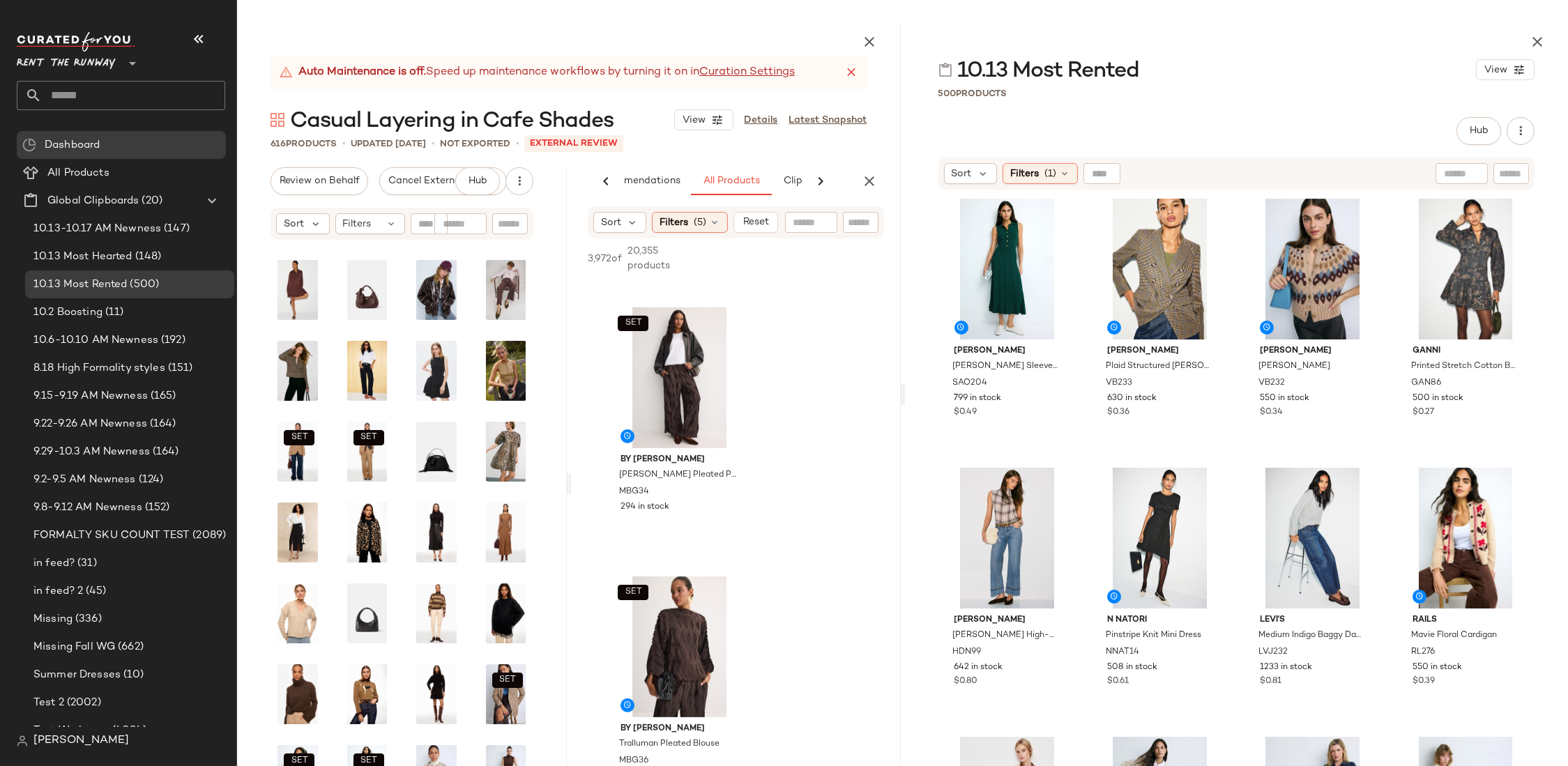
scroll to position [2134, 0]
click at [730, 321] on img at bounding box center [730, 325] width 8 height 8
click at [728, 488] on img "button" at bounding box center [729, 490] width 8 height 8
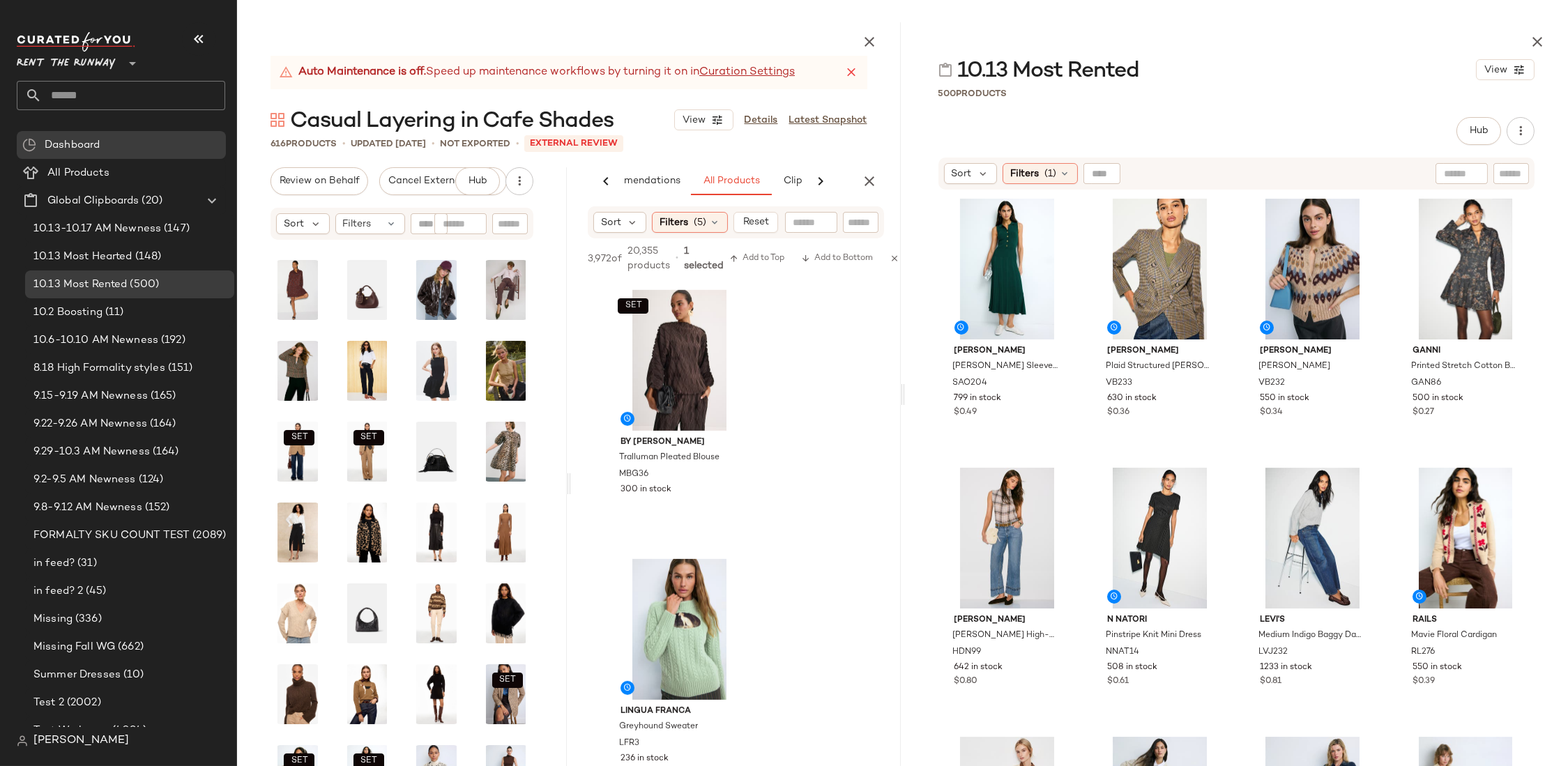
scroll to position [2357, 0]
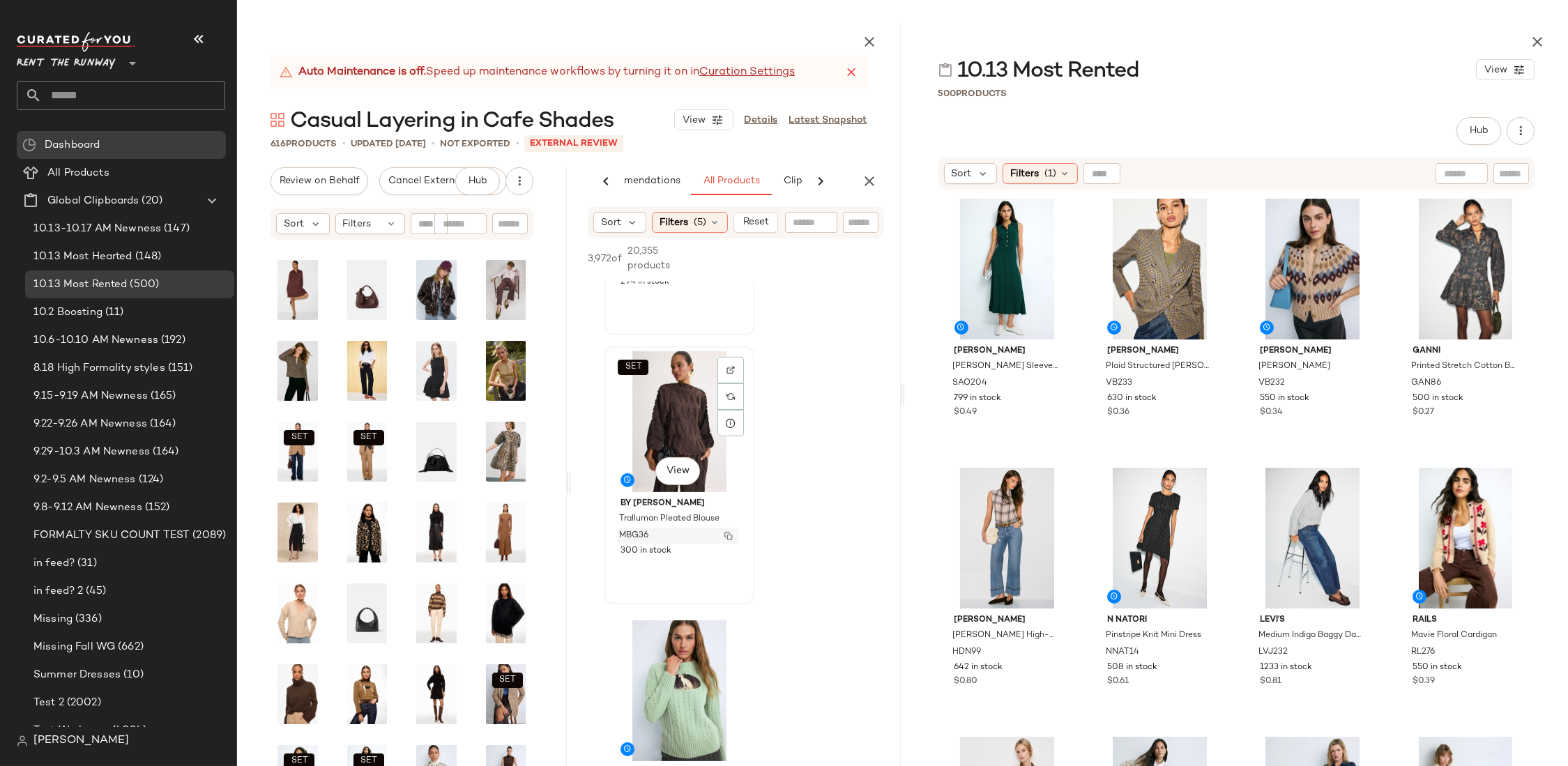
click at [726, 535] on img "button" at bounding box center [729, 536] width 8 height 8
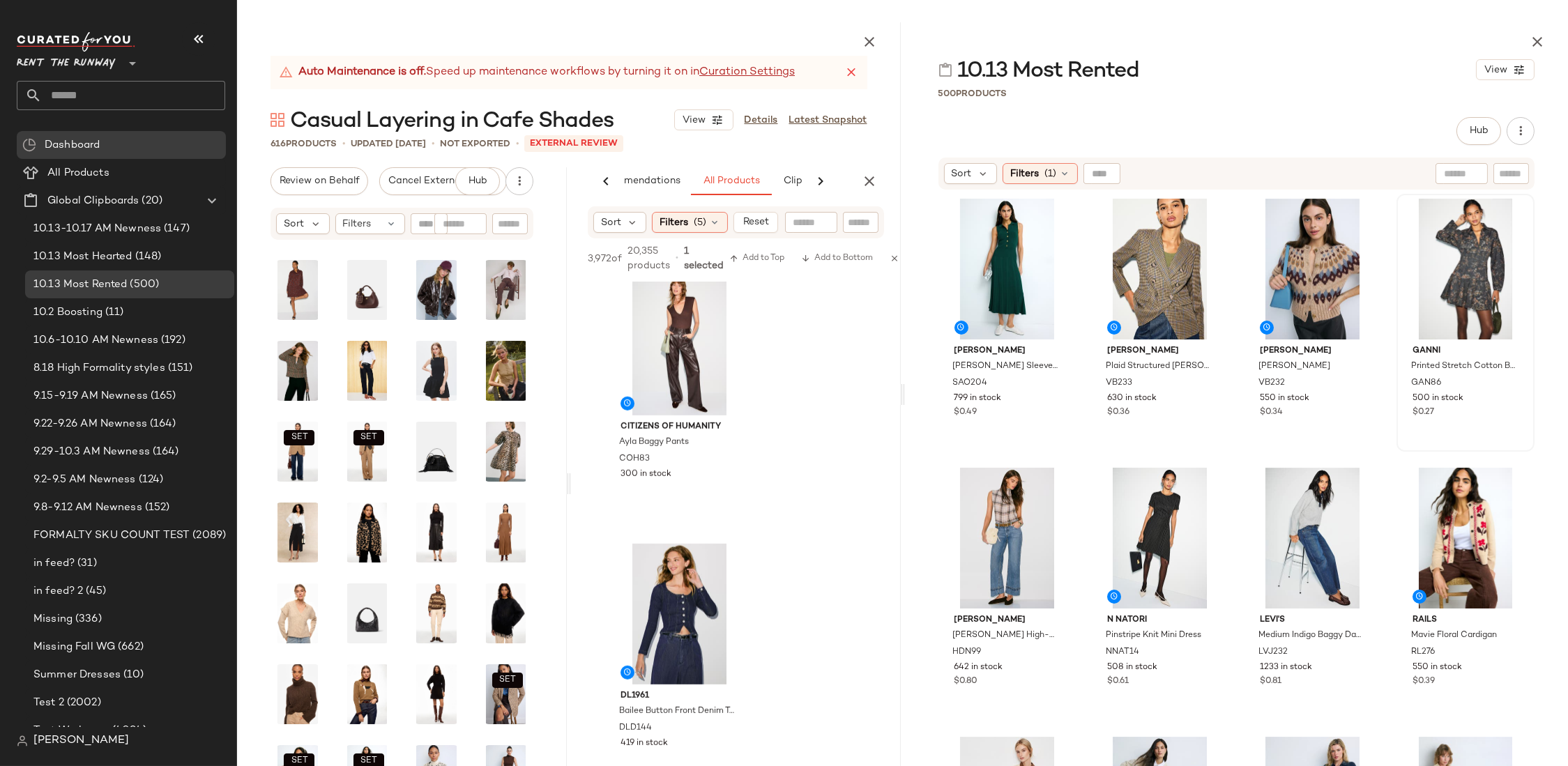
scroll to position [3792, 0]
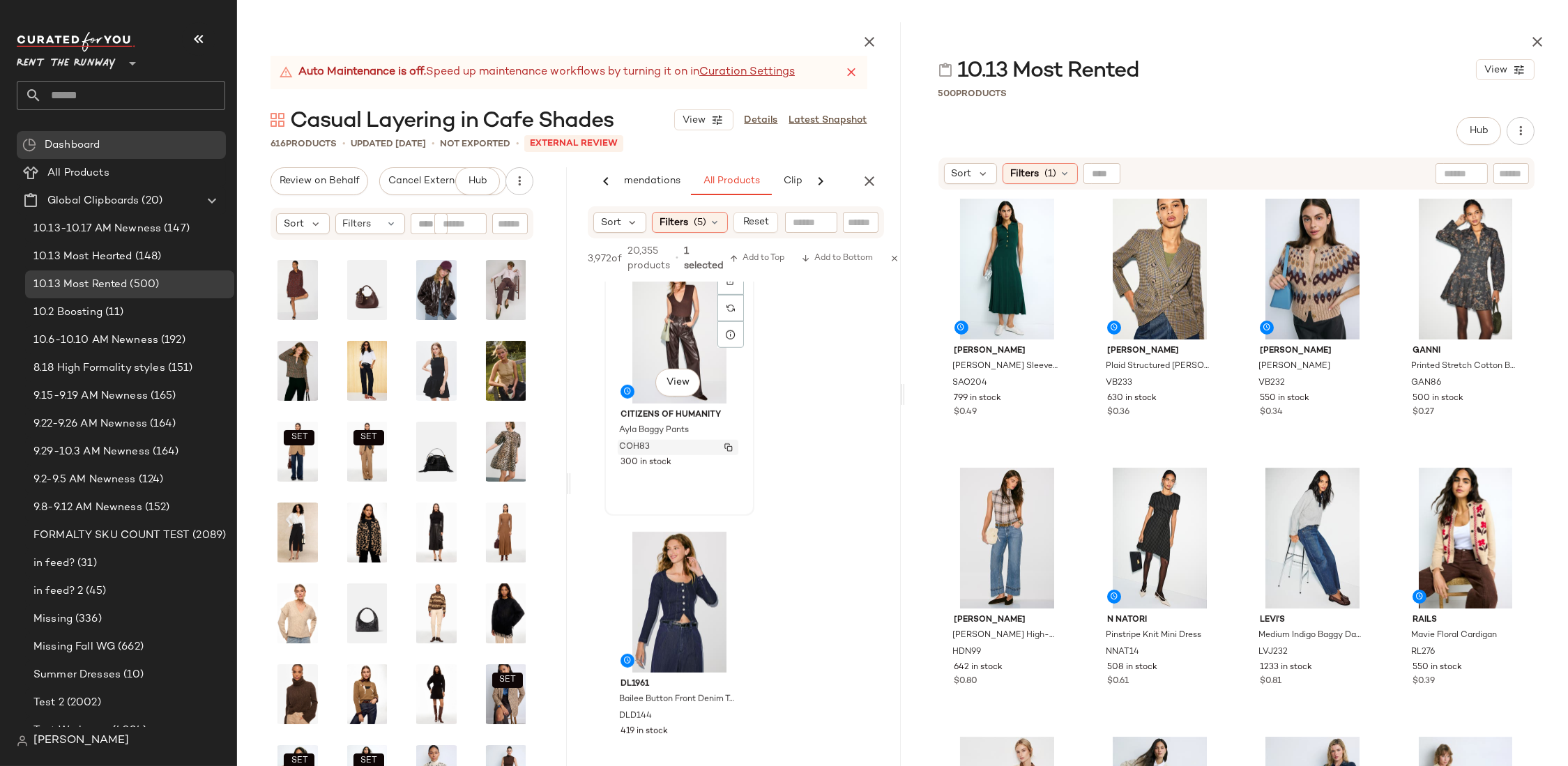
click at [730, 448] on img "button" at bounding box center [729, 447] width 8 height 8
click at [870, 180] on icon "button" at bounding box center [870, 181] width 16 height 16
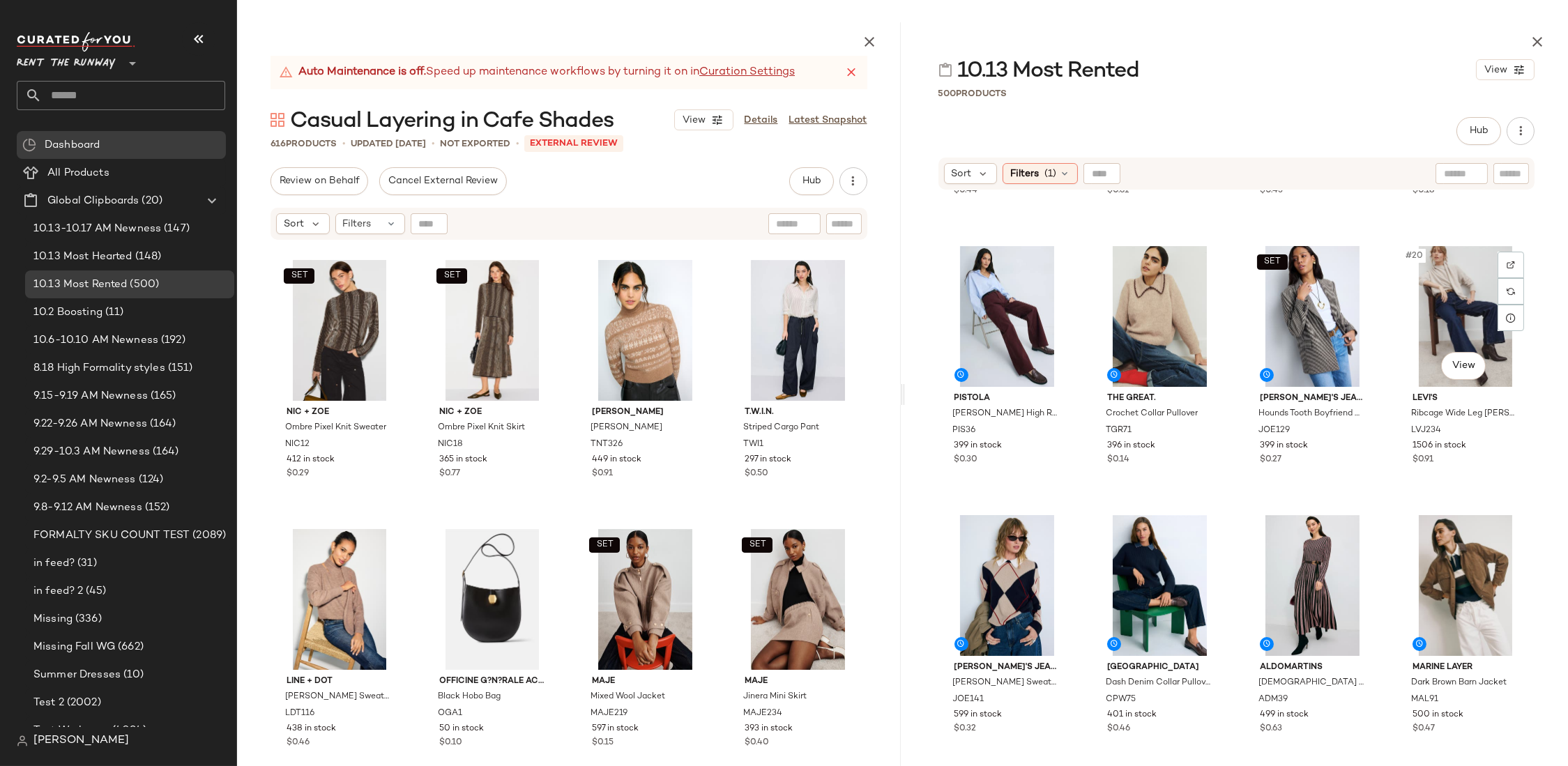
scroll to position [1044, 0]
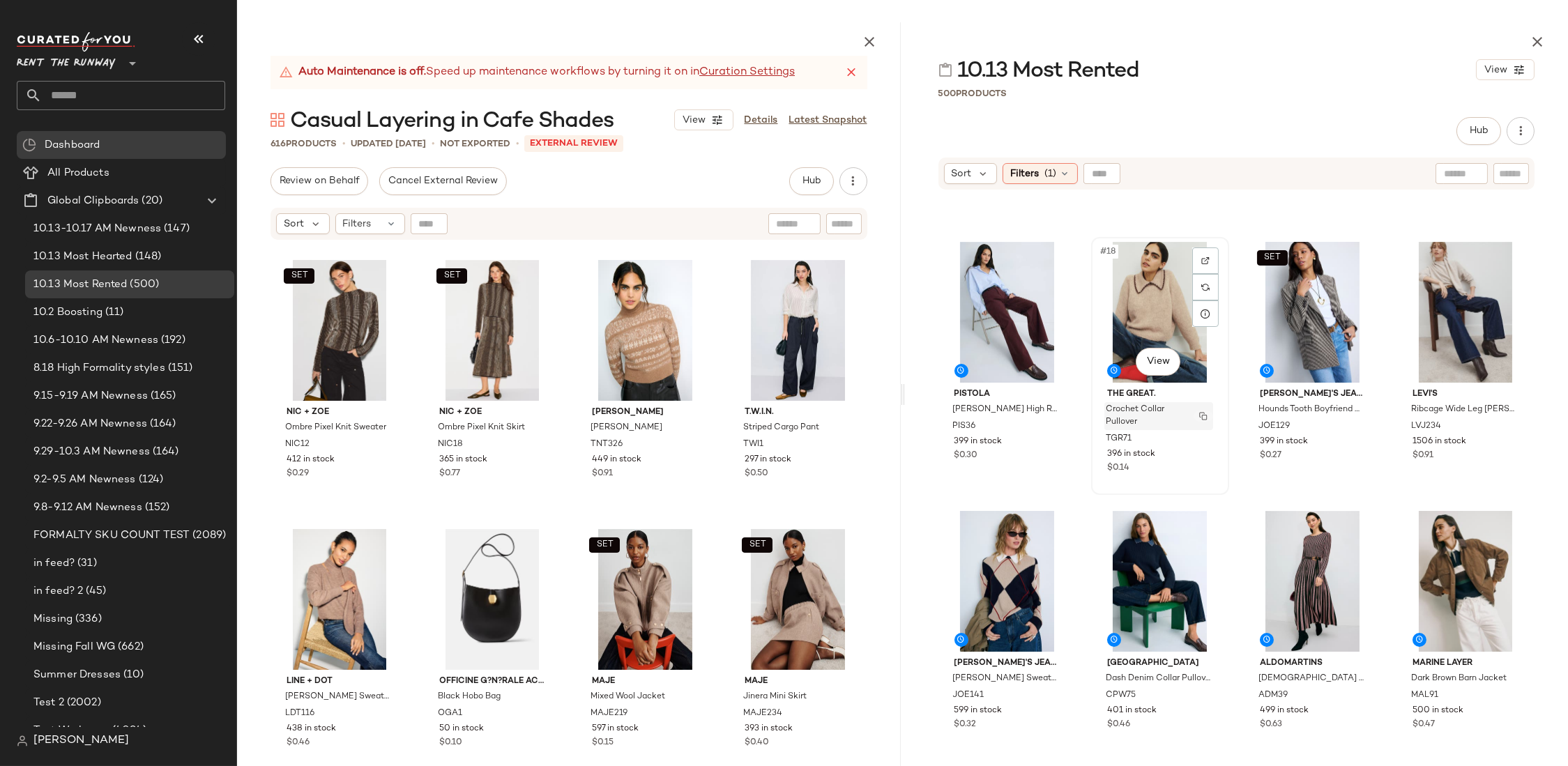
click at [1202, 420] on img "button" at bounding box center [1203, 416] width 8 height 8
click at [1202, 425] on img "button" at bounding box center [1203, 427] width 8 height 8
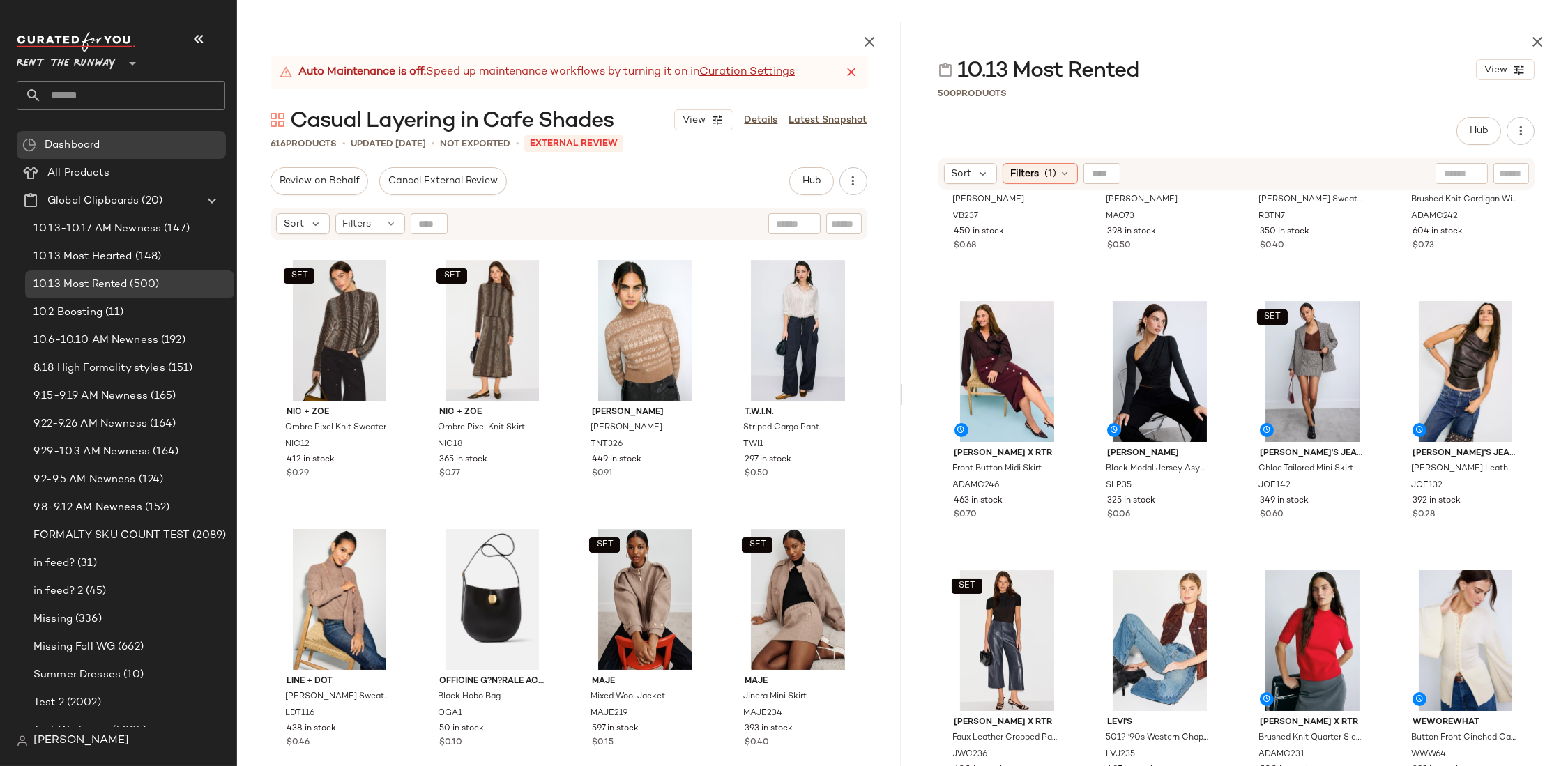
scroll to position [1798, 0]
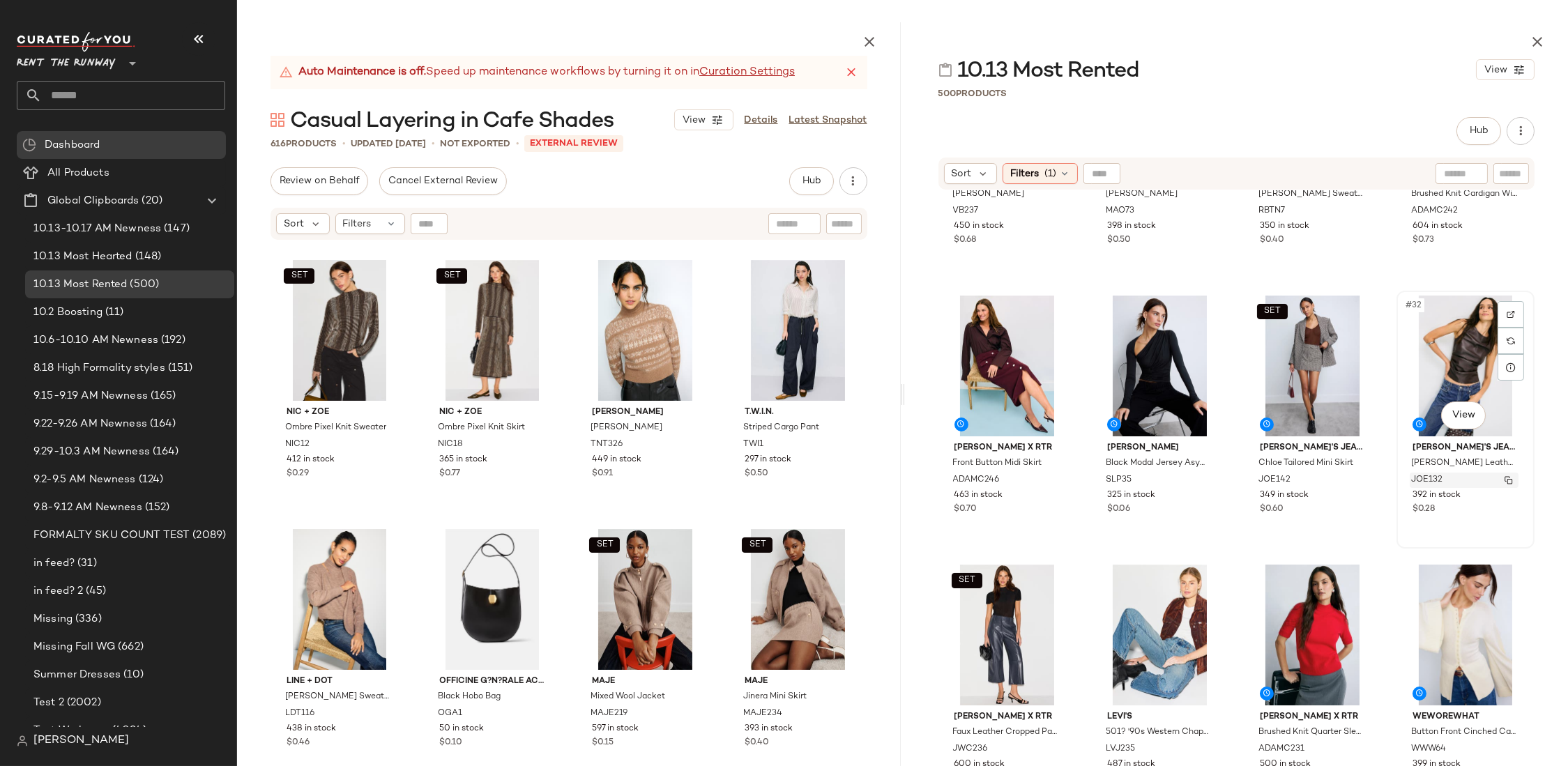
click at [1505, 480] on img "button" at bounding box center [1509, 480] width 8 height 8
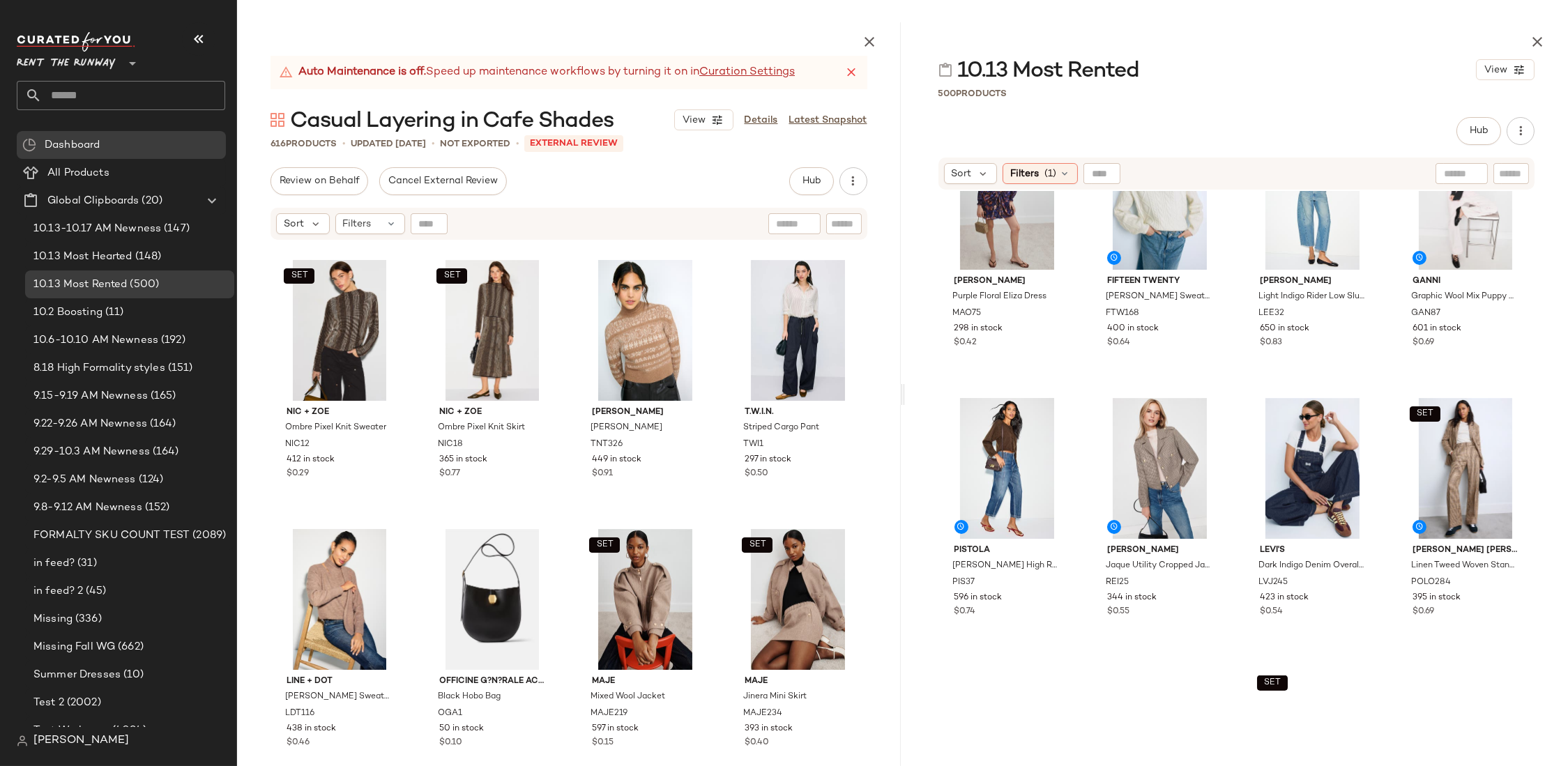
scroll to position [2520, 0]
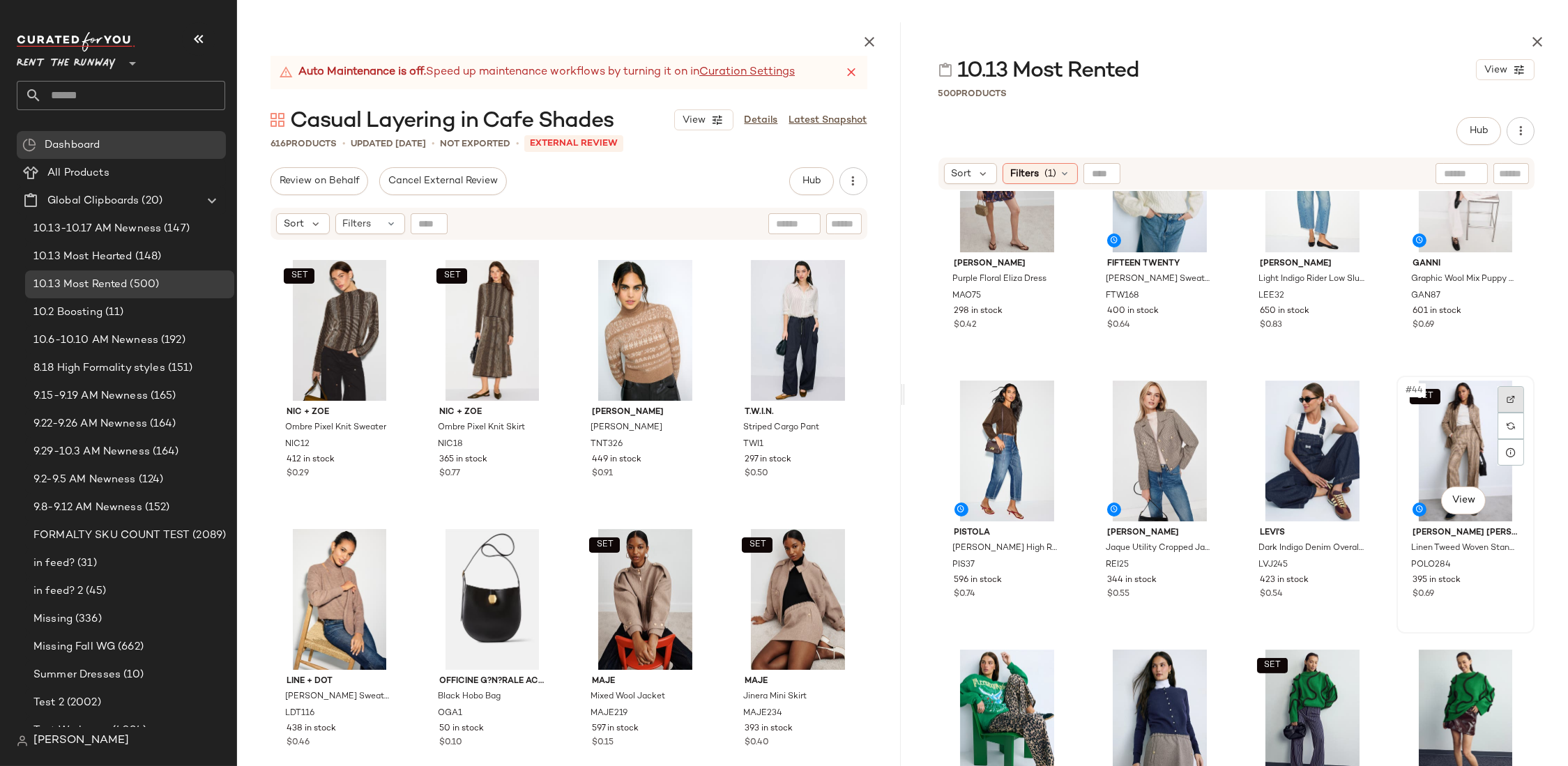
click at [1506, 399] on img at bounding box center [1510, 399] width 8 height 8
click at [1505, 562] on img "button" at bounding box center [1509, 566] width 8 height 8
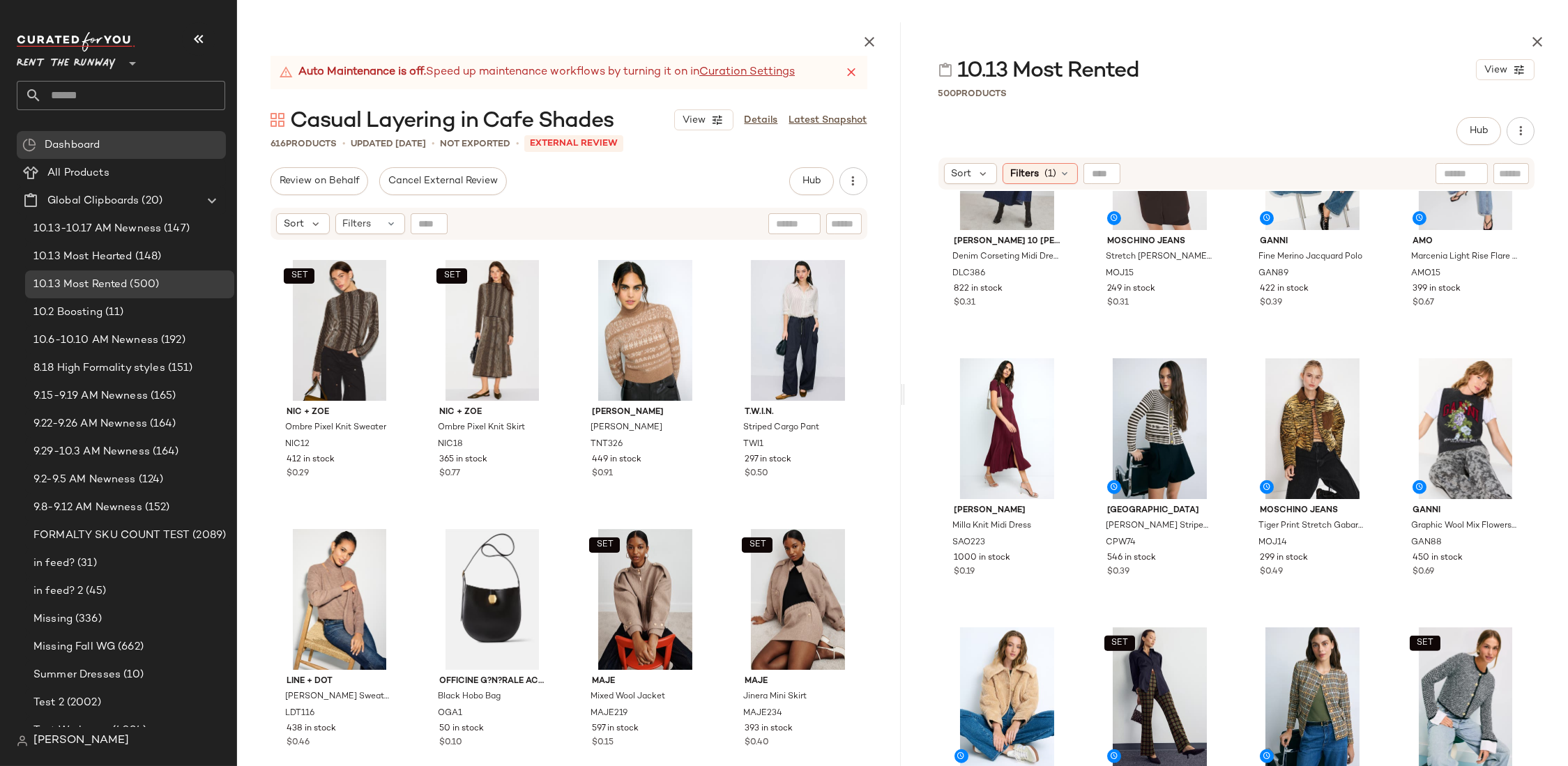
scroll to position [3621, 0]
click at [1352, 542] on img "button" at bounding box center [1356, 543] width 8 height 8
click at [861, 46] on icon "button" at bounding box center [870, 42] width 16 height 16
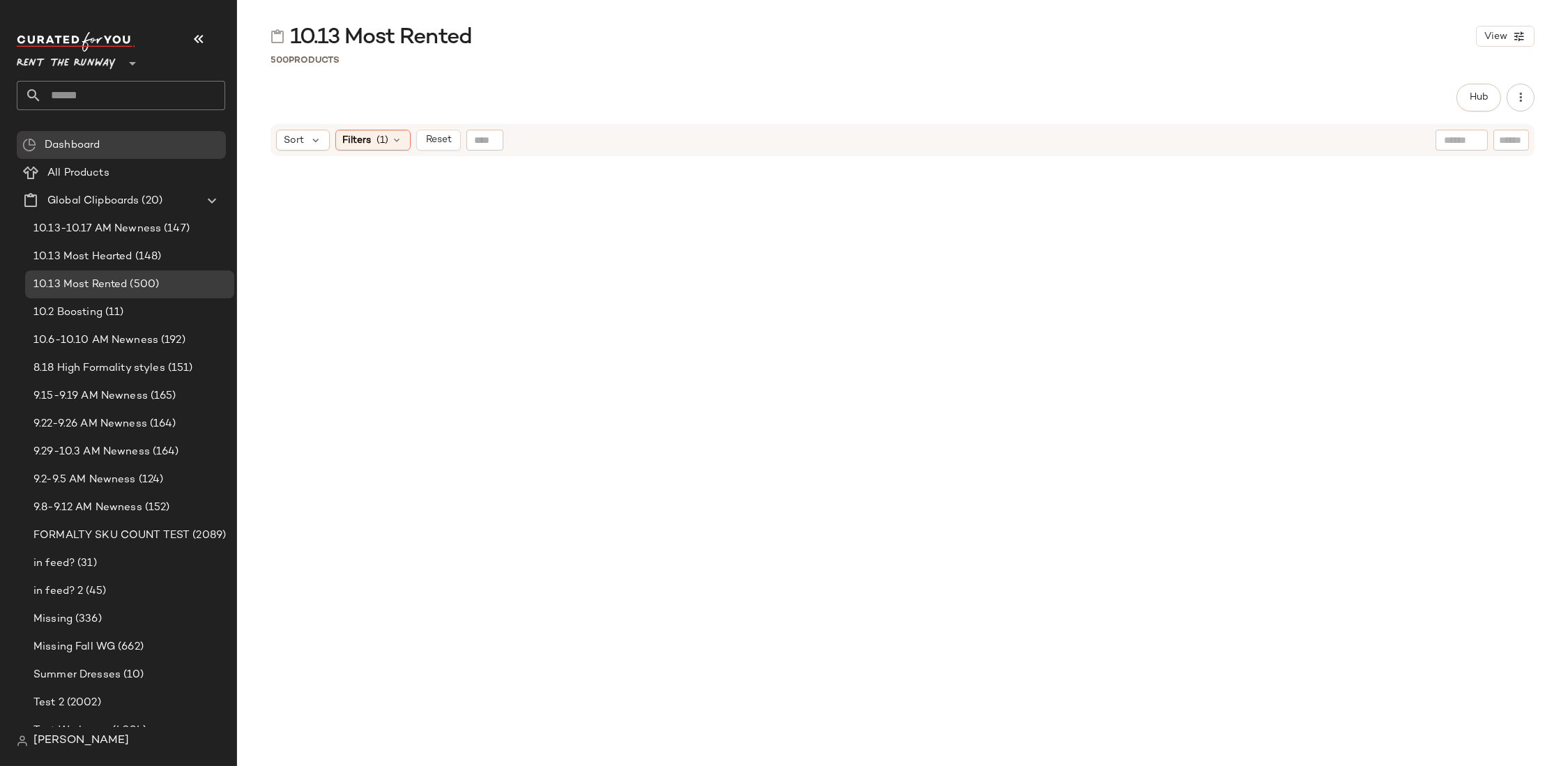
scroll to position [4698, 0]
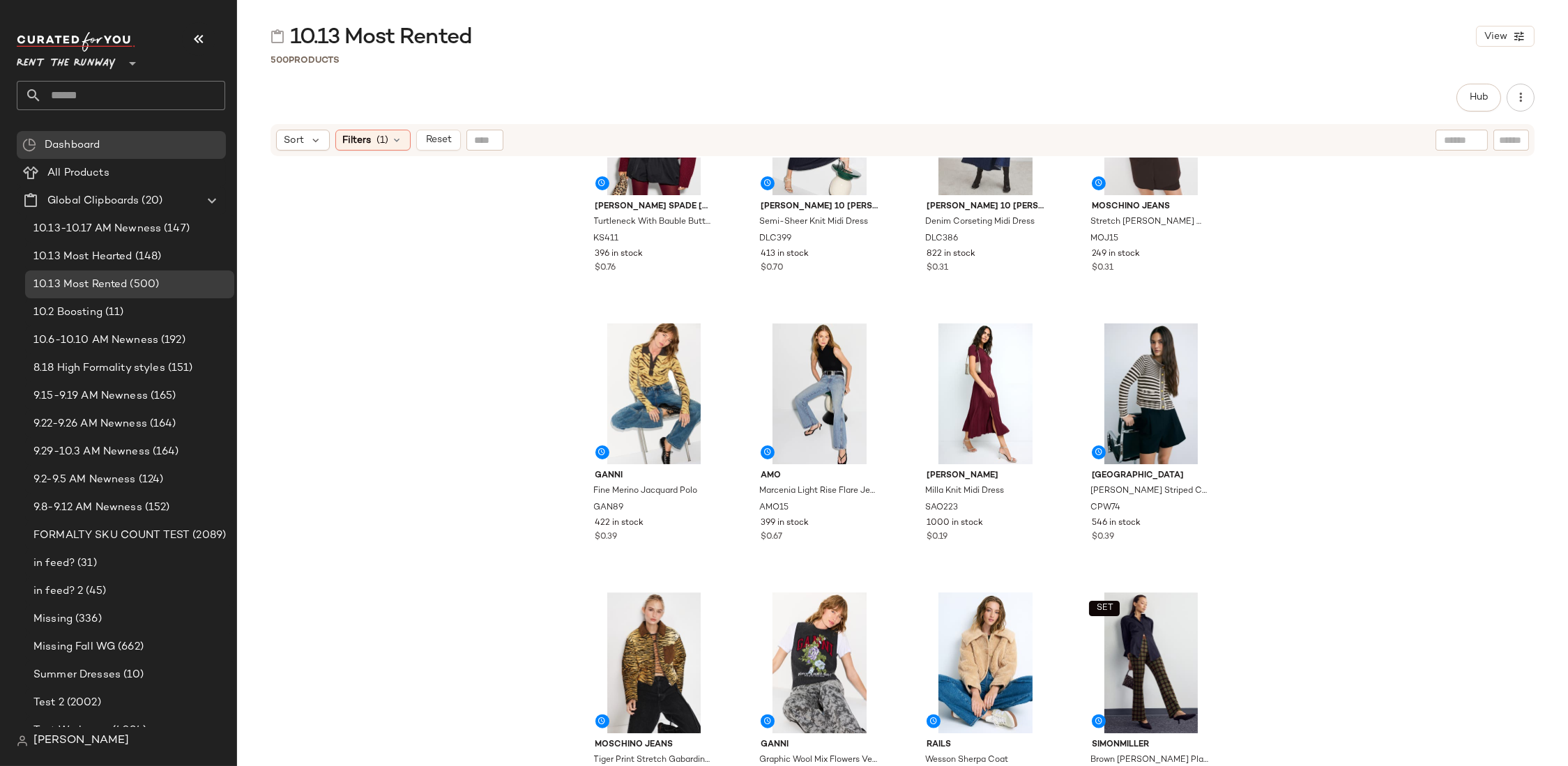
click at [366, 266] on div "[PERSON_NAME] spade [US_STATE] Turtleneck With Bauble Buttons KS411 396 in stoc…" at bounding box center [903, 480] width 1331 height 647
click at [83, 97] on input "text" at bounding box center [133, 96] width 184 height 30
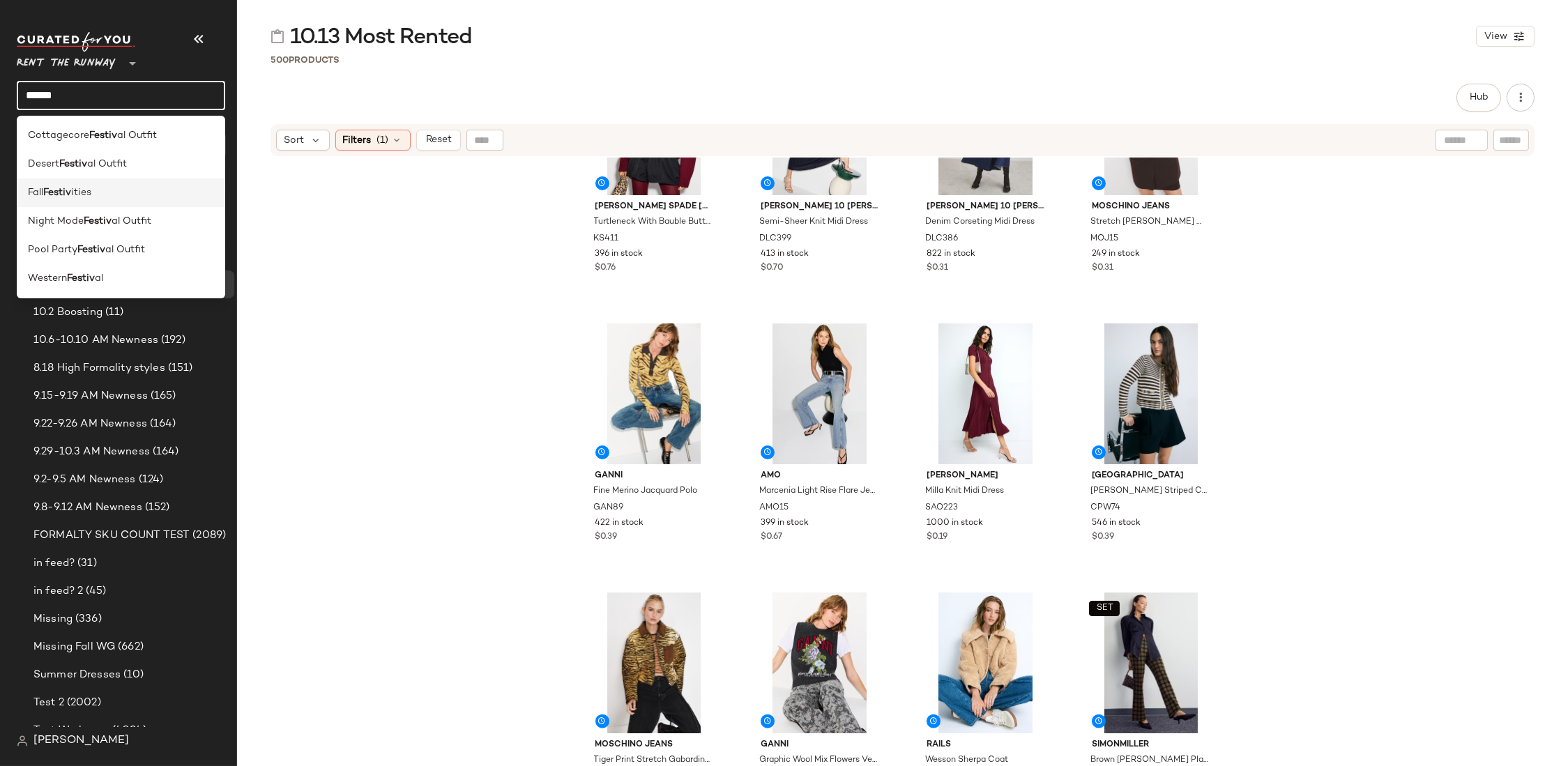
type input "******"
click at [114, 198] on div "Fall Festiv ities" at bounding box center [121, 193] width 186 height 15
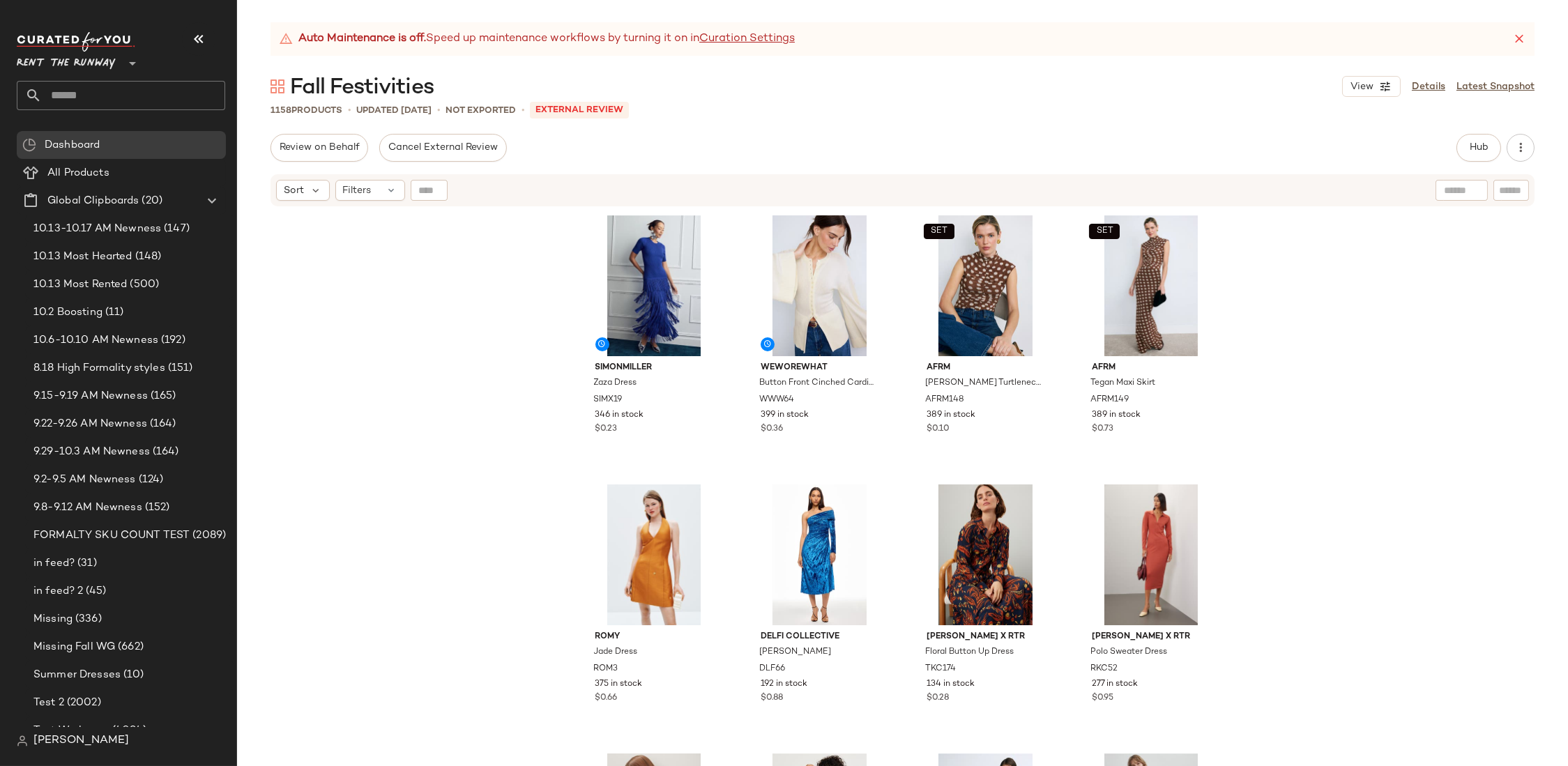
click at [1269, 351] on div "SIMONMILLER Zaza Dress SIMX19 346 in stock $0.23 WEWOREWHAT Button Front Cinche…" at bounding box center [903, 504] width 1331 height 593
click at [1262, 329] on div "SIMONMILLER Zaza Dress SIMX19 346 in stock $0.23 WEWOREWHAT Button Front Cinche…" at bounding box center [903, 504] width 1331 height 593
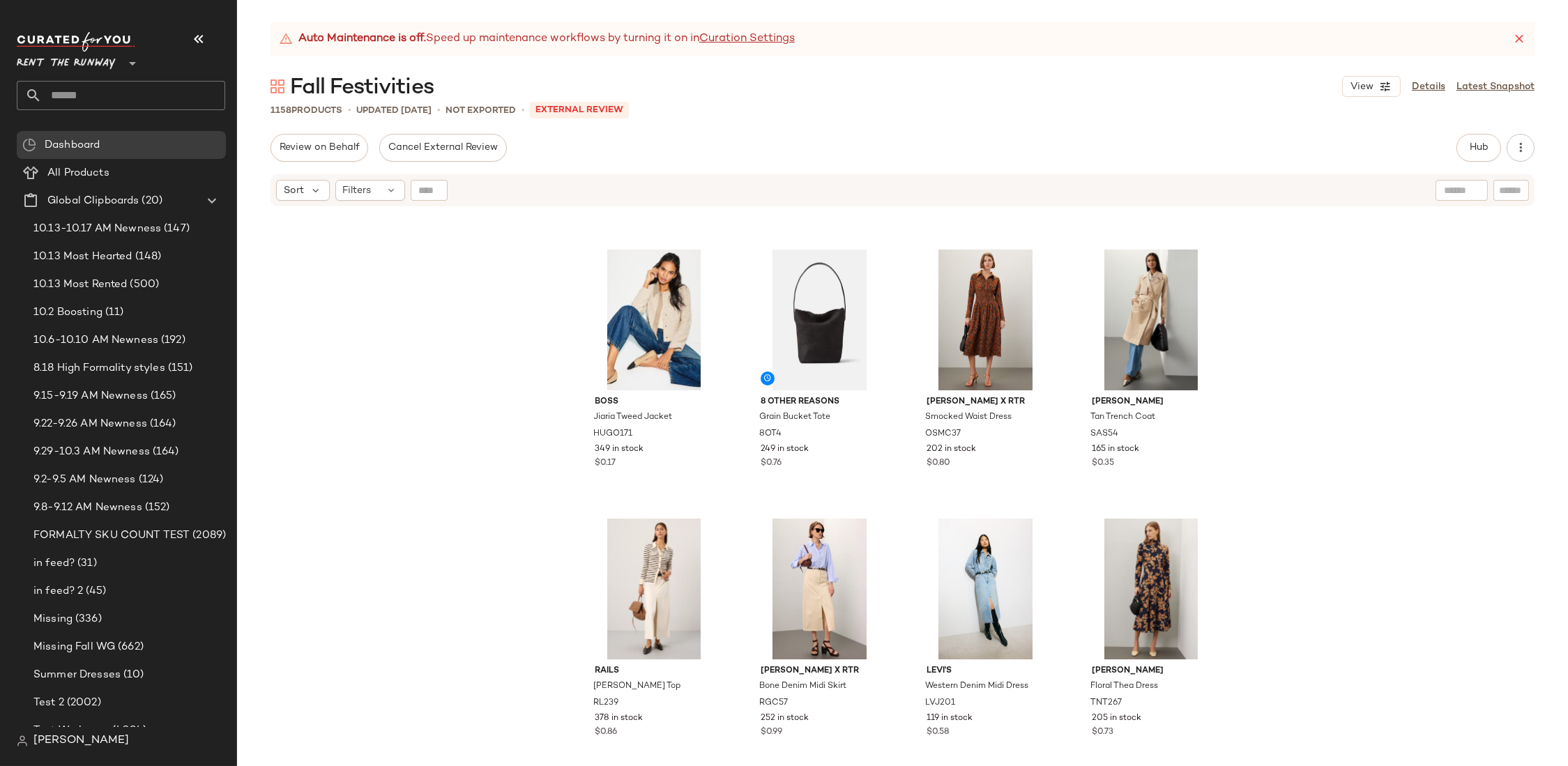
scroll to position [3998, 0]
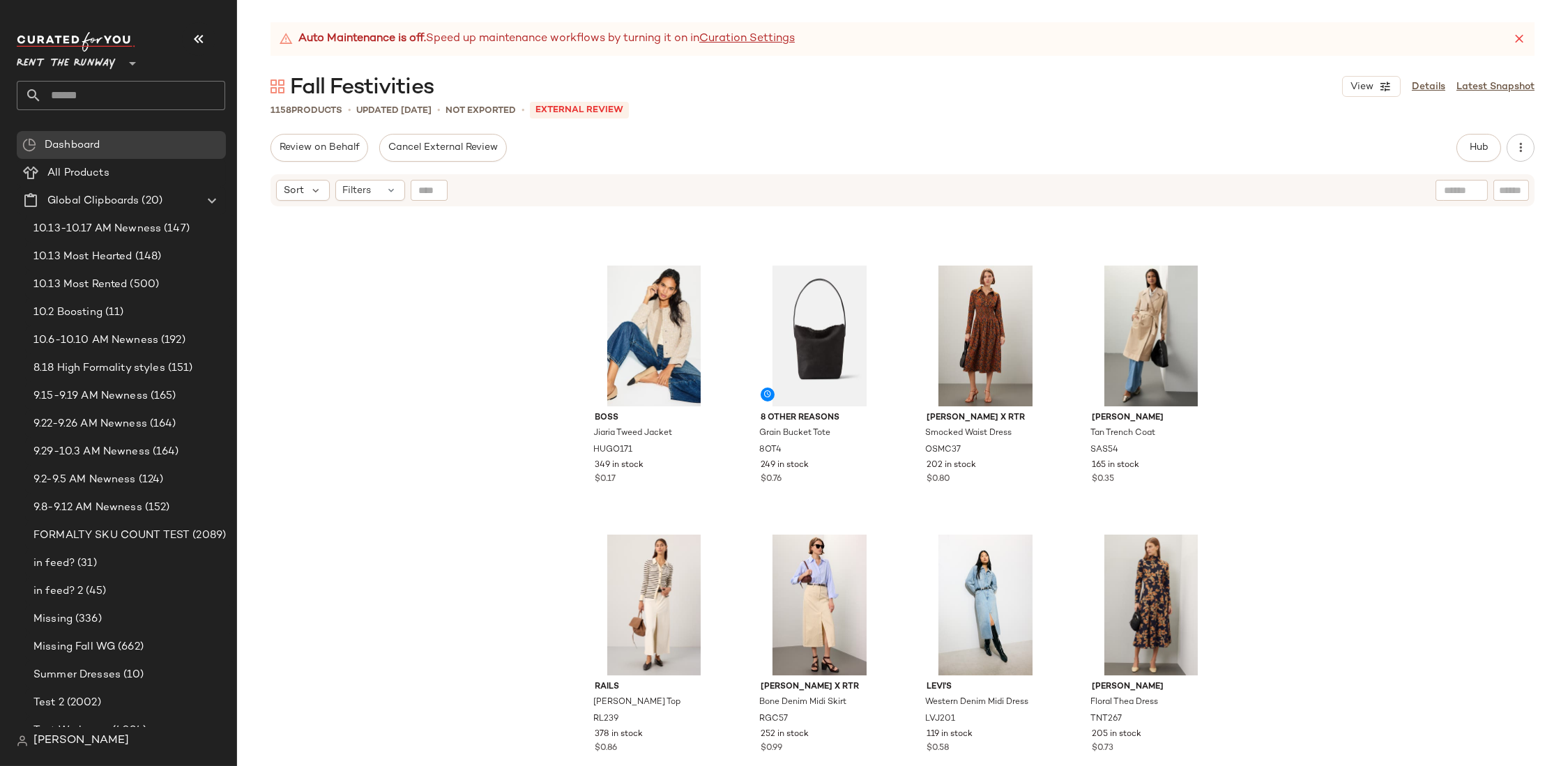
click at [544, 465] on div "BOSS Jiaria Tweed Jacket HUGO171 349 in stock $0.17 8 OTHER REASONS Grain Bucke…" at bounding box center [903, 504] width 1331 height 593
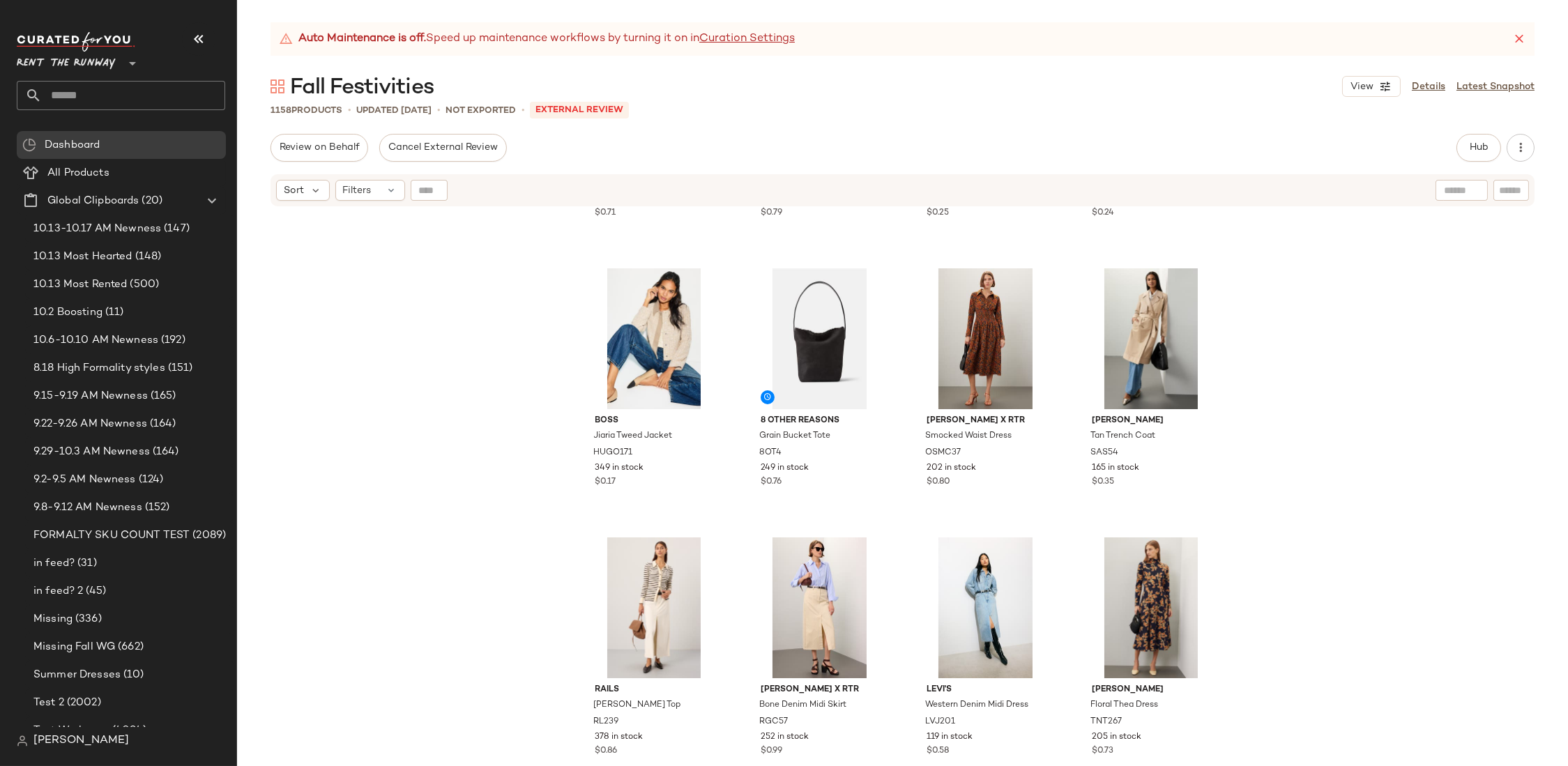
scroll to position [4016, 0]
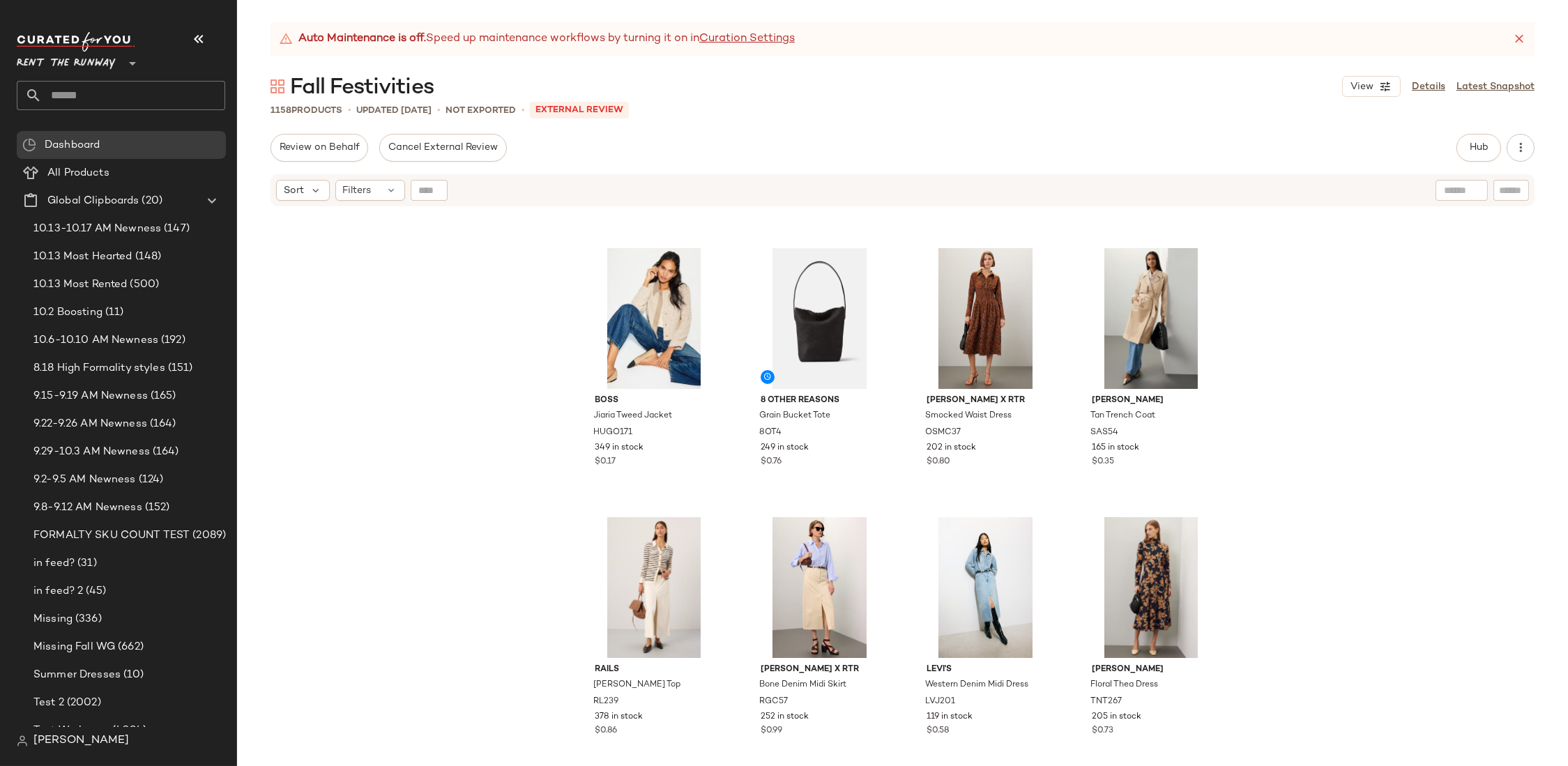
click at [105, 96] on input "text" at bounding box center [133, 96] width 184 height 30
type input "*****"
click at [101, 138] on b "Third" at bounding box center [96, 136] width 25 height 15
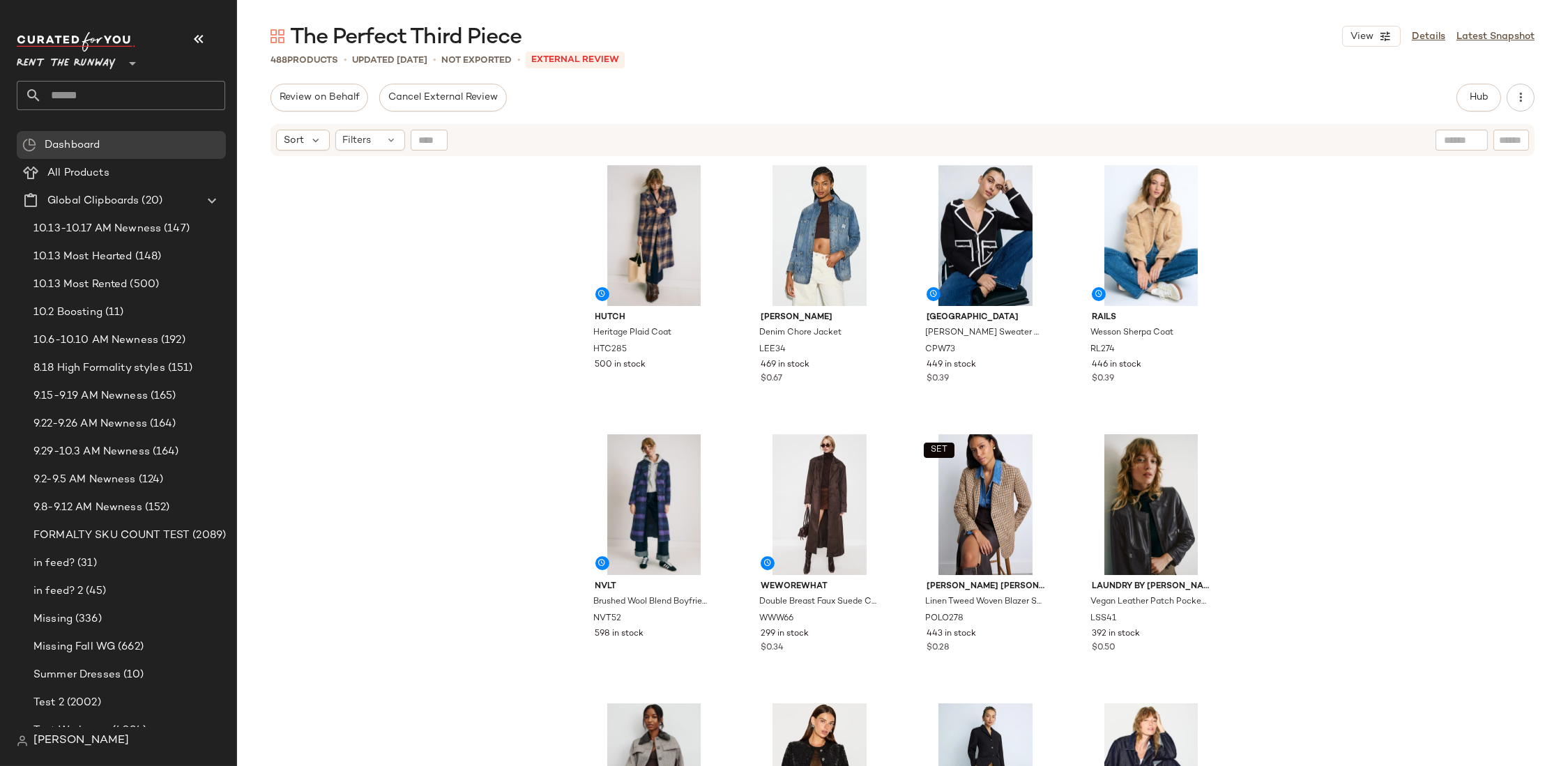
click at [491, 369] on div "Hutch Heritage Plaid Coat HTC285 500 in stock [PERSON_NAME] Denim Chore Jacket …" at bounding box center [903, 480] width 1331 height 647
click at [87, 171] on span "All Products" at bounding box center [78, 173] width 62 height 16
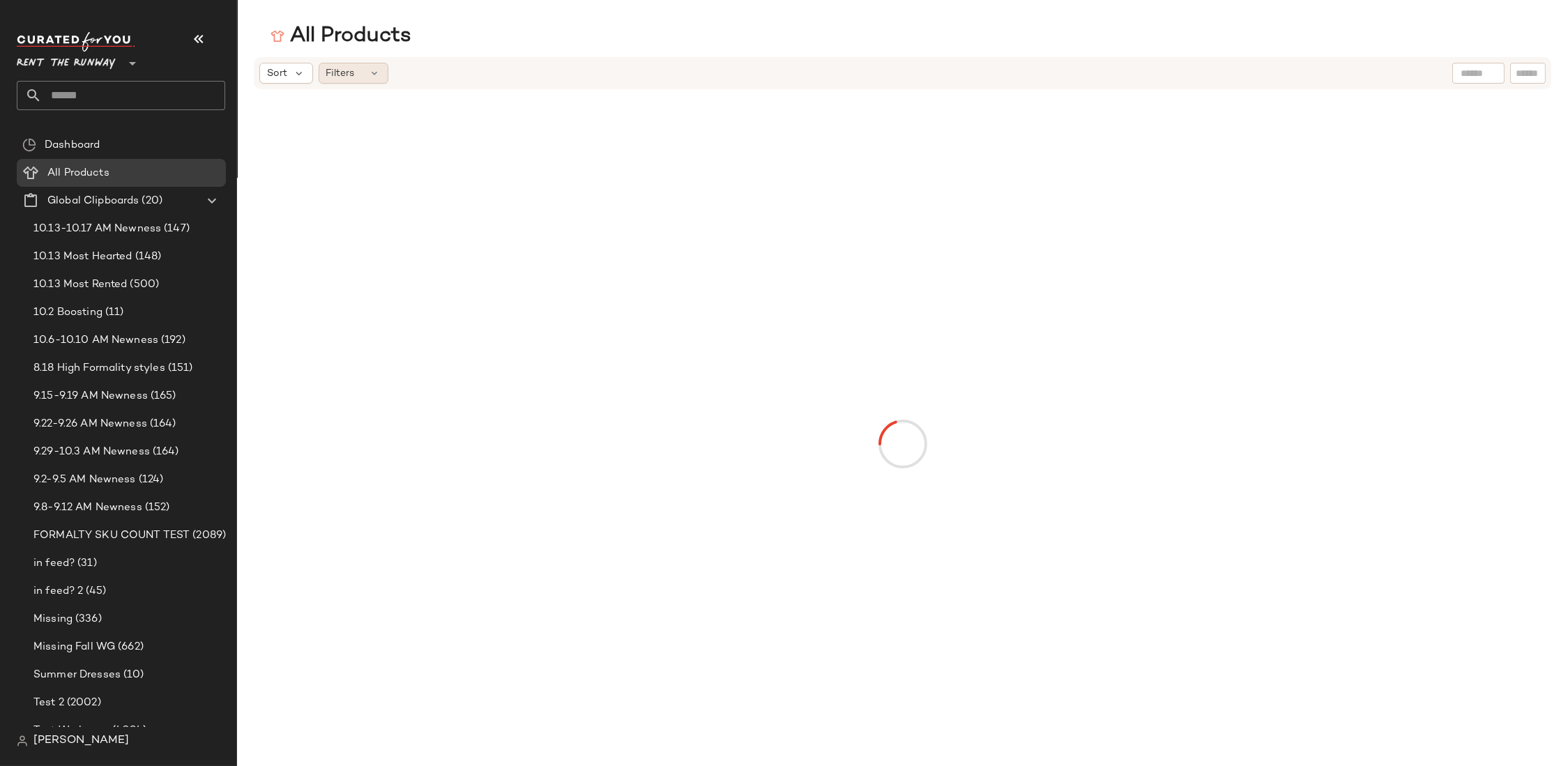
click at [354, 76] on div "Filters" at bounding box center [353, 72] width 70 height 21
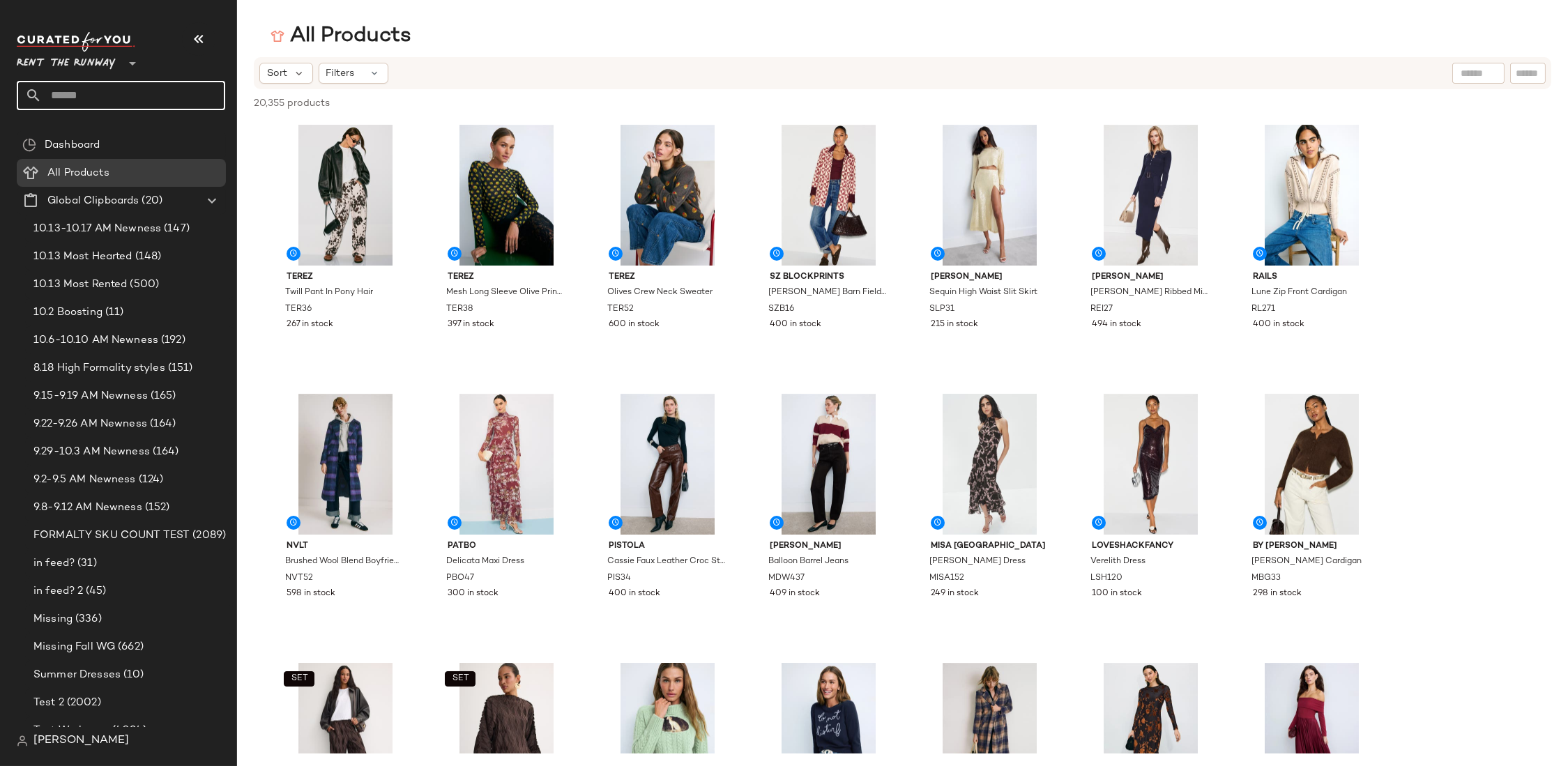
click at [96, 98] on input "text" at bounding box center [133, 96] width 184 height 30
type input "****"
click at [94, 135] on span "Romance" at bounding box center [72, 136] width 44 height 15
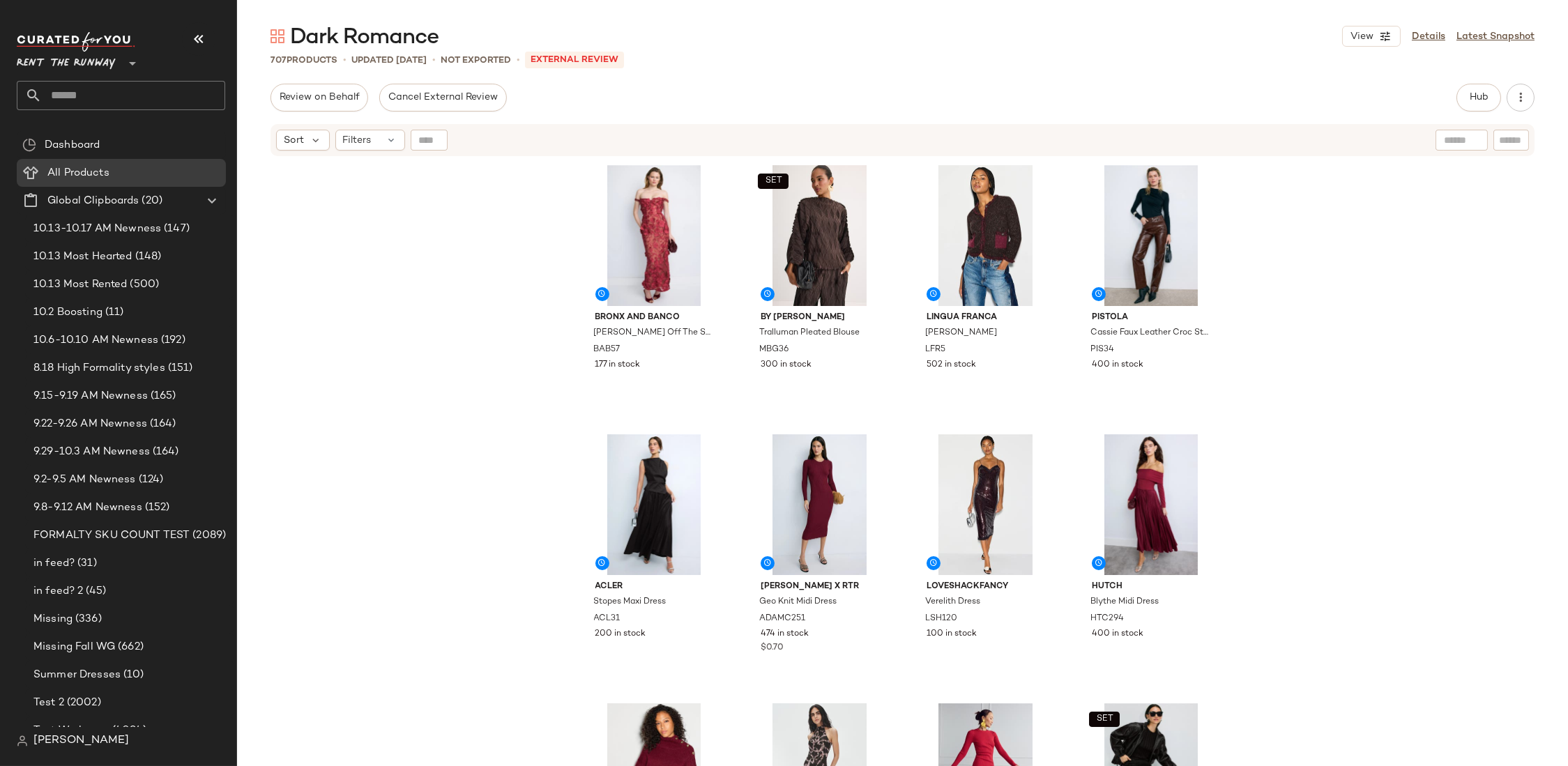
click at [509, 328] on div "Bronx and Banco Jasmine Off The Shoulder Maxi Dress BAB57 177 in stock SET By […" at bounding box center [903, 480] width 1331 height 647
click at [527, 344] on div "Bronx and Banco Jasmine Off The Shoulder Maxi Dress BAB57 177 in stock SET By […" at bounding box center [903, 480] width 1331 height 647
click at [519, 373] on div "Bronx and Banco Jasmine Off The Shoulder Maxi Dress BAB57 177 in stock SET By […" at bounding box center [903, 480] width 1331 height 647
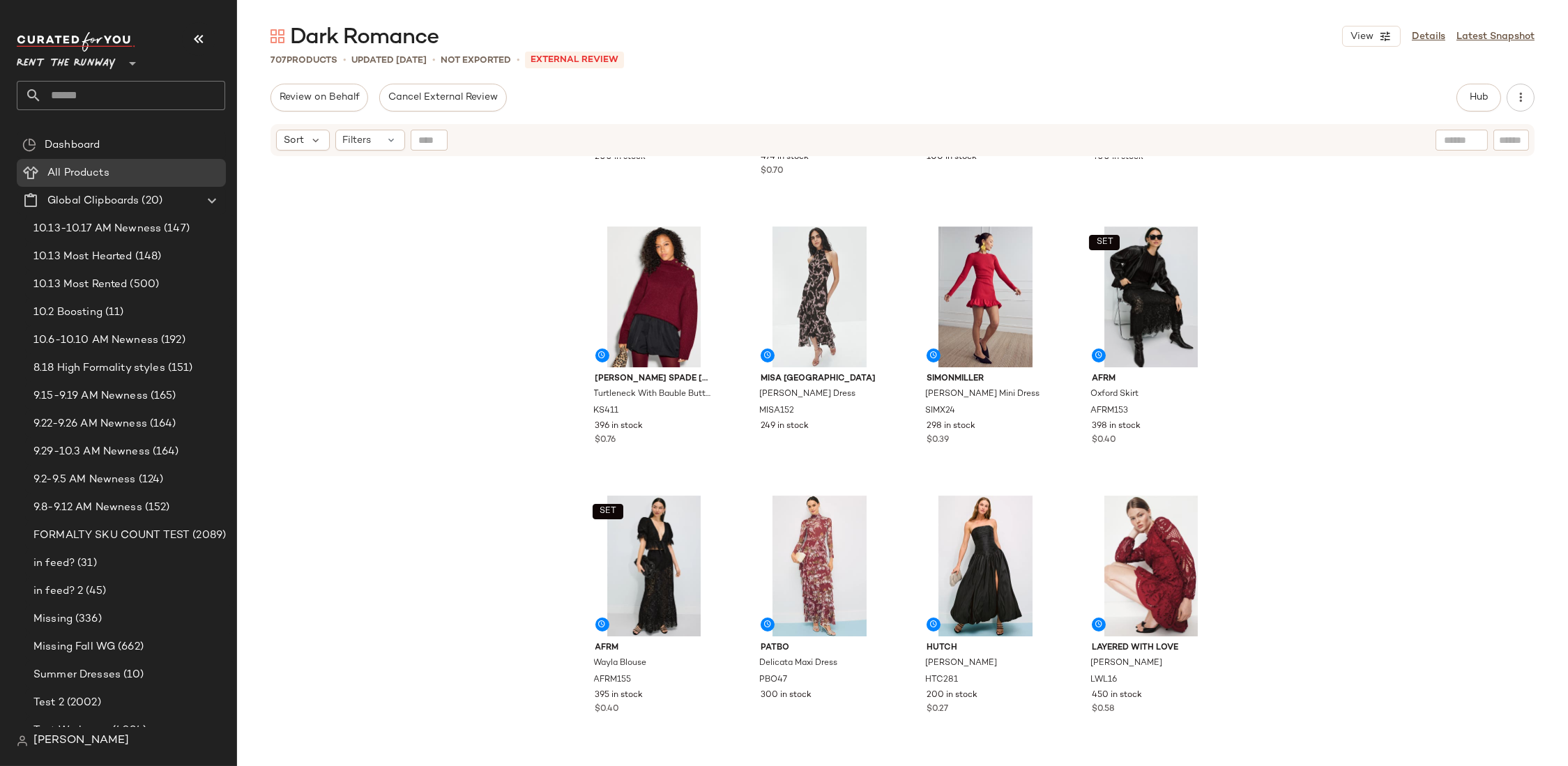
scroll to position [502, 0]
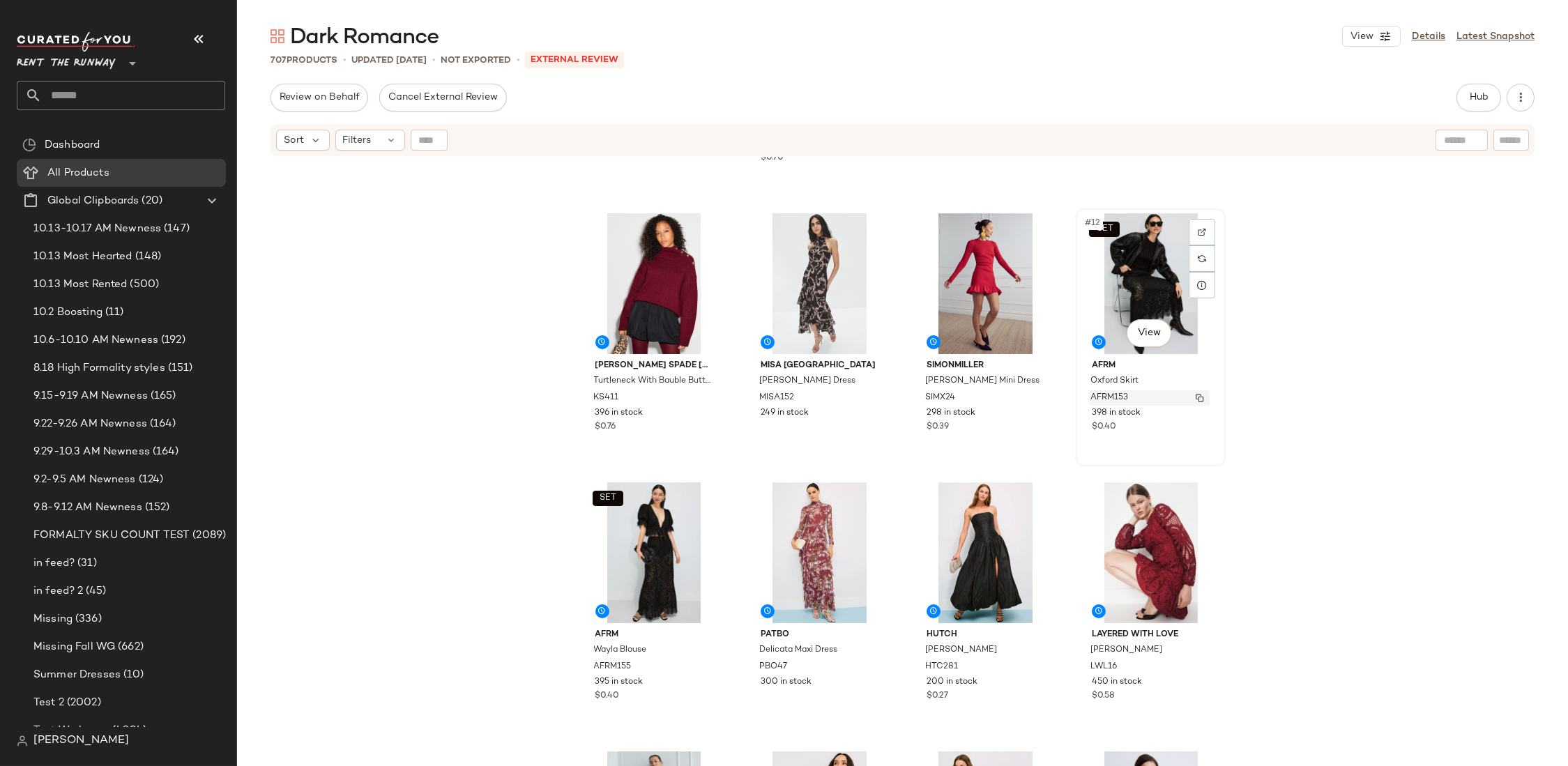
click at [1197, 398] on img "button" at bounding box center [1200, 398] width 8 height 8
click at [702, 670] on img "button" at bounding box center [703, 667] width 8 height 8
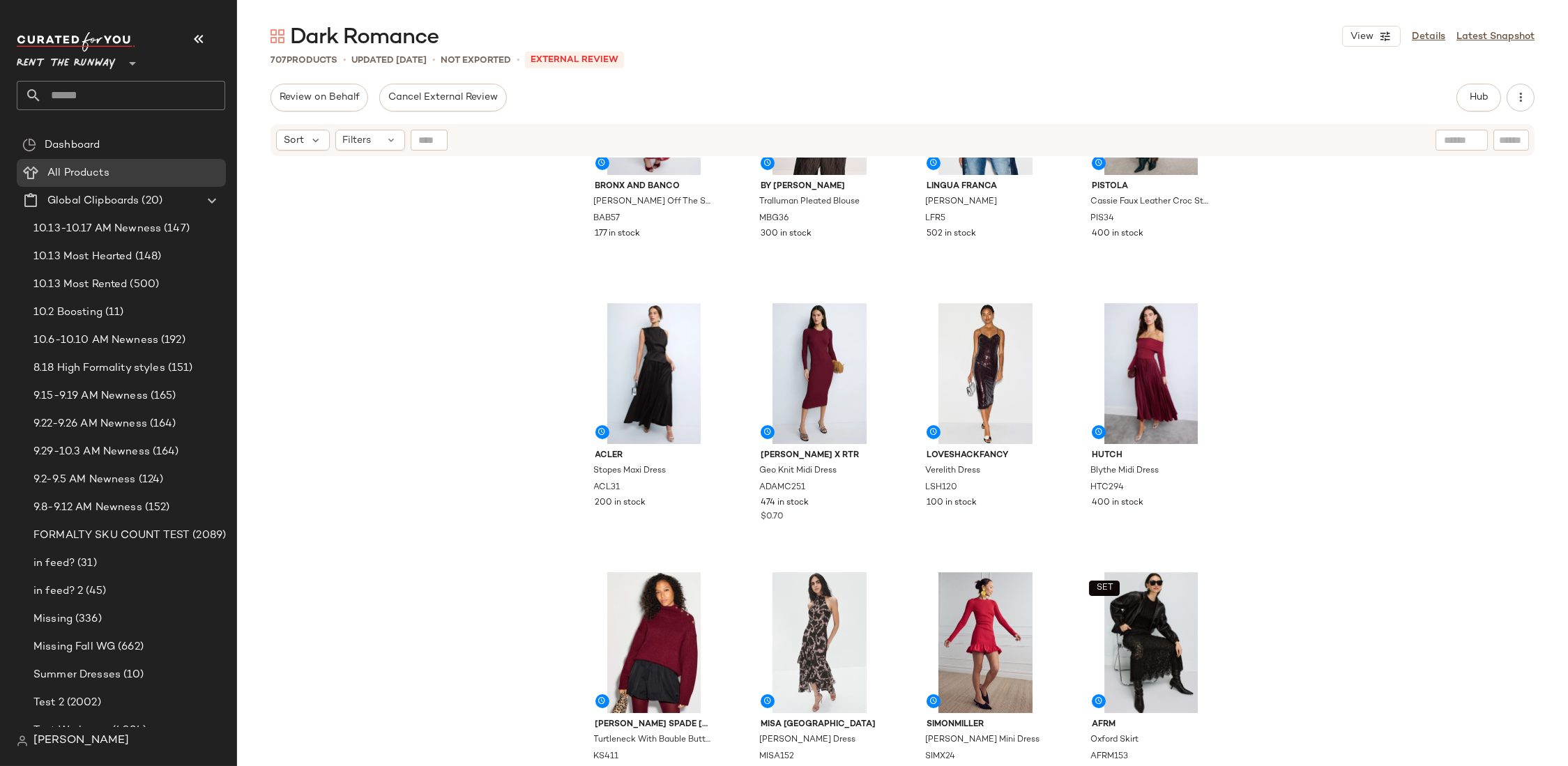
scroll to position [0, 0]
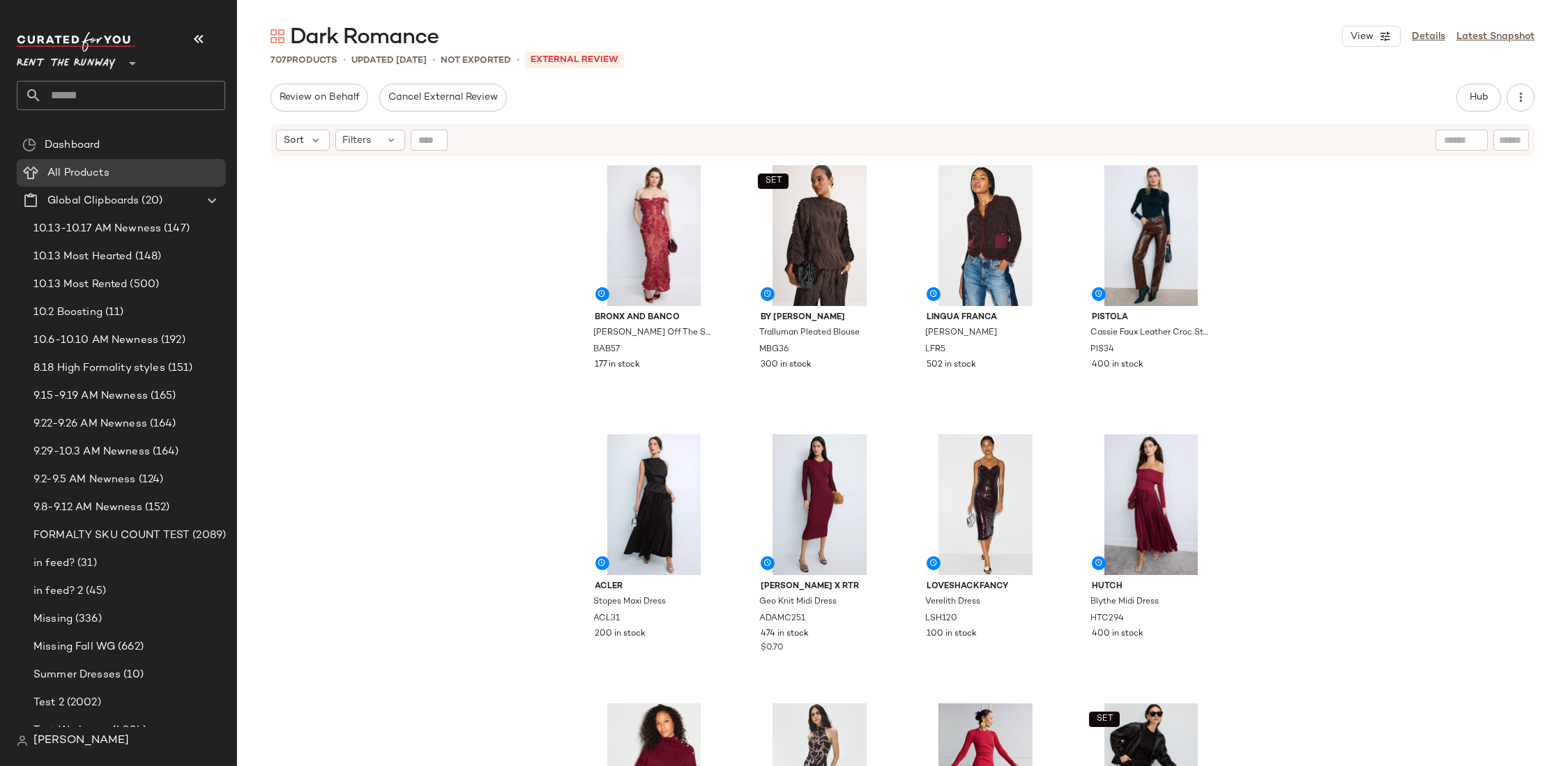
click at [1316, 257] on div "Bronx and Banco Jasmine Off The Shoulder Maxi Dress BAB57 177 in stock SET By […" at bounding box center [903, 480] width 1331 height 647
click at [1312, 221] on div "Bronx and Banco Jasmine Off The Shoulder Maxi Dress BAB57 177 in stock SET By […" at bounding box center [903, 480] width 1331 height 647
click at [1318, 243] on div "Bronx and Banco Jasmine Off The Shoulder Maxi Dress BAB57 177 in stock SET By […" at bounding box center [903, 480] width 1331 height 647
click at [1274, 380] on div "Bronx and Banco Jasmine Off The Shoulder Maxi Dress BAB57 177 in stock SET By […" at bounding box center [903, 480] width 1331 height 647
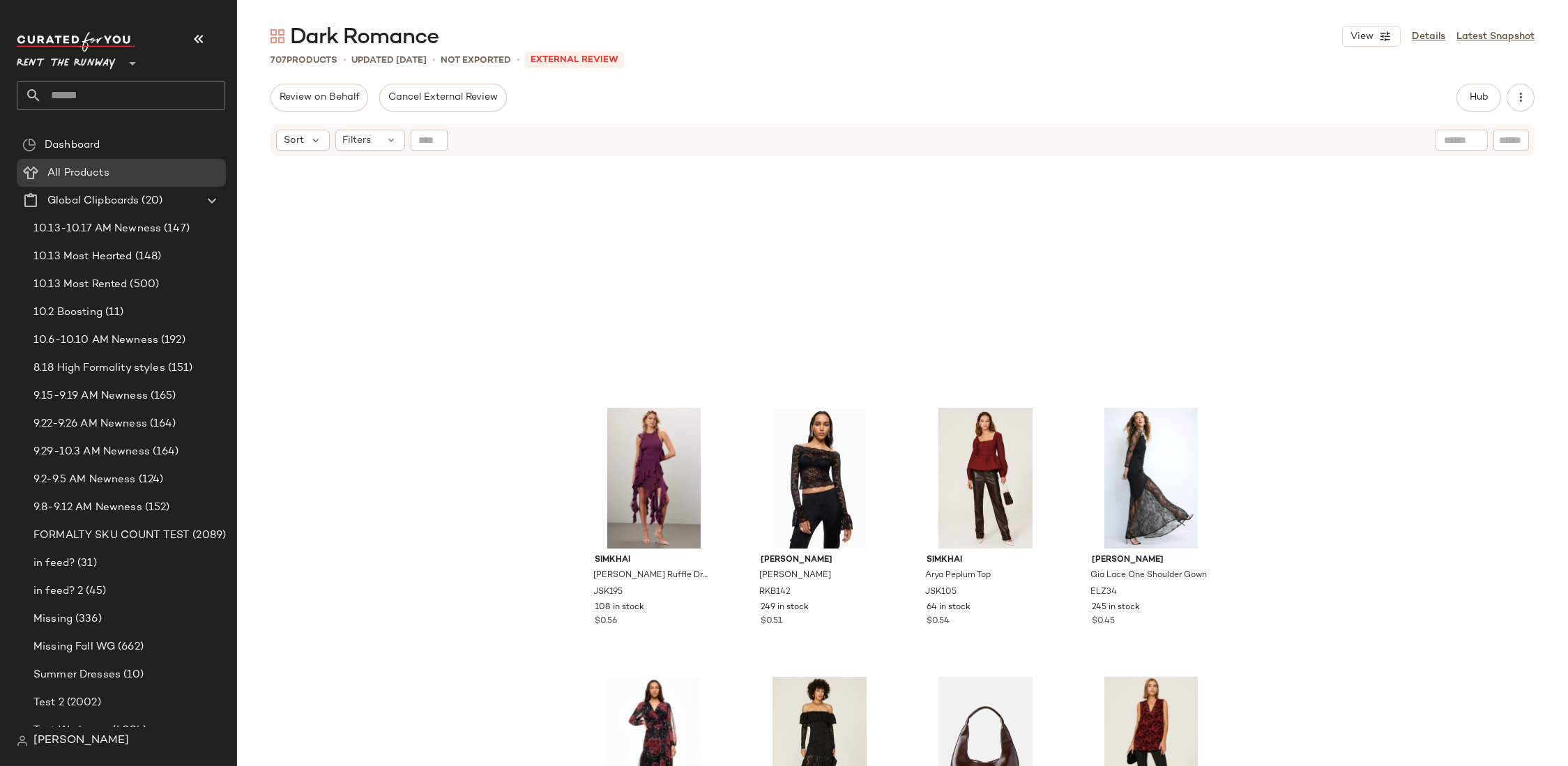
scroll to position [2162, 0]
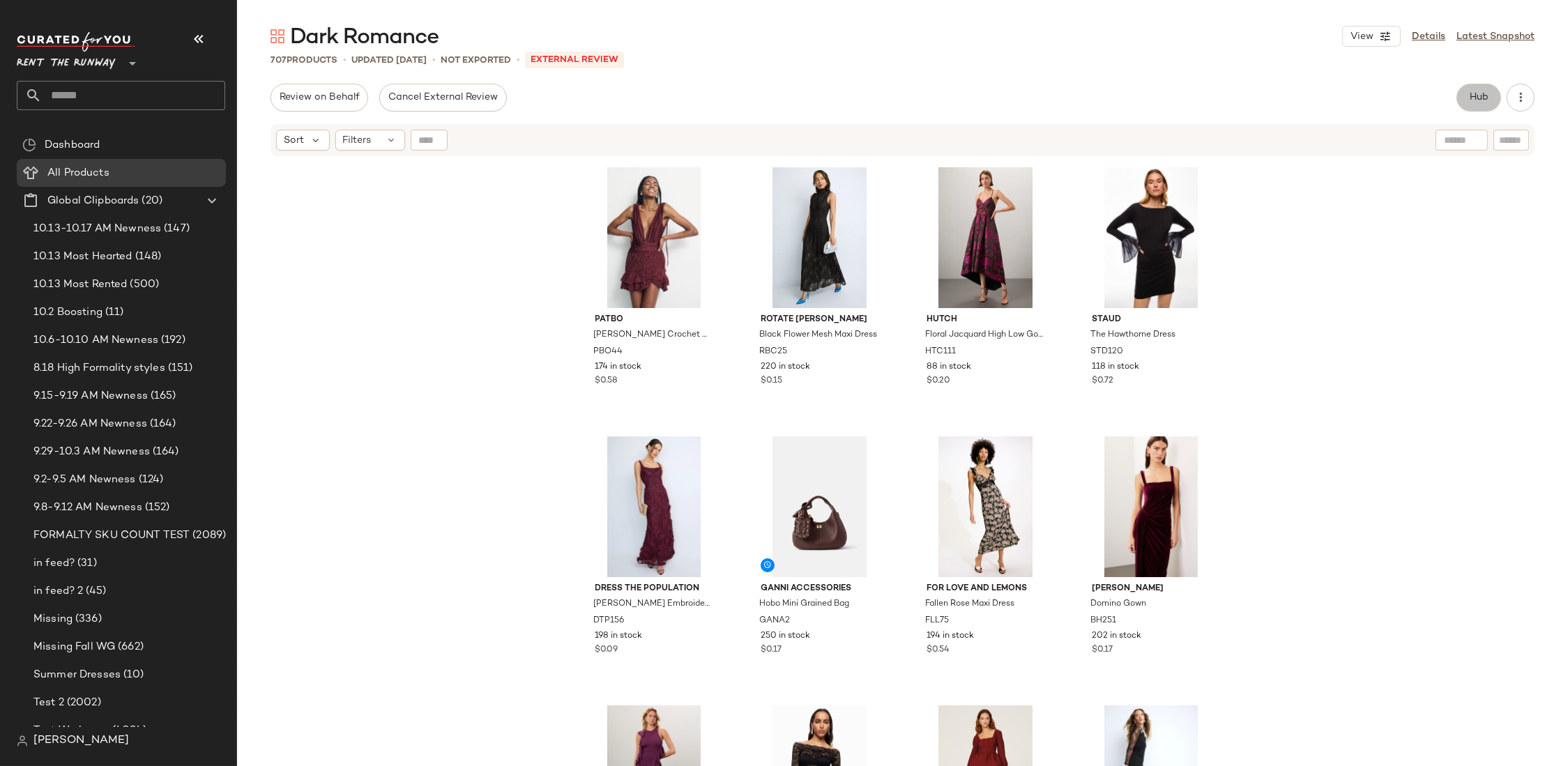
click at [1472, 102] on span "Hub" at bounding box center [1479, 98] width 20 height 12
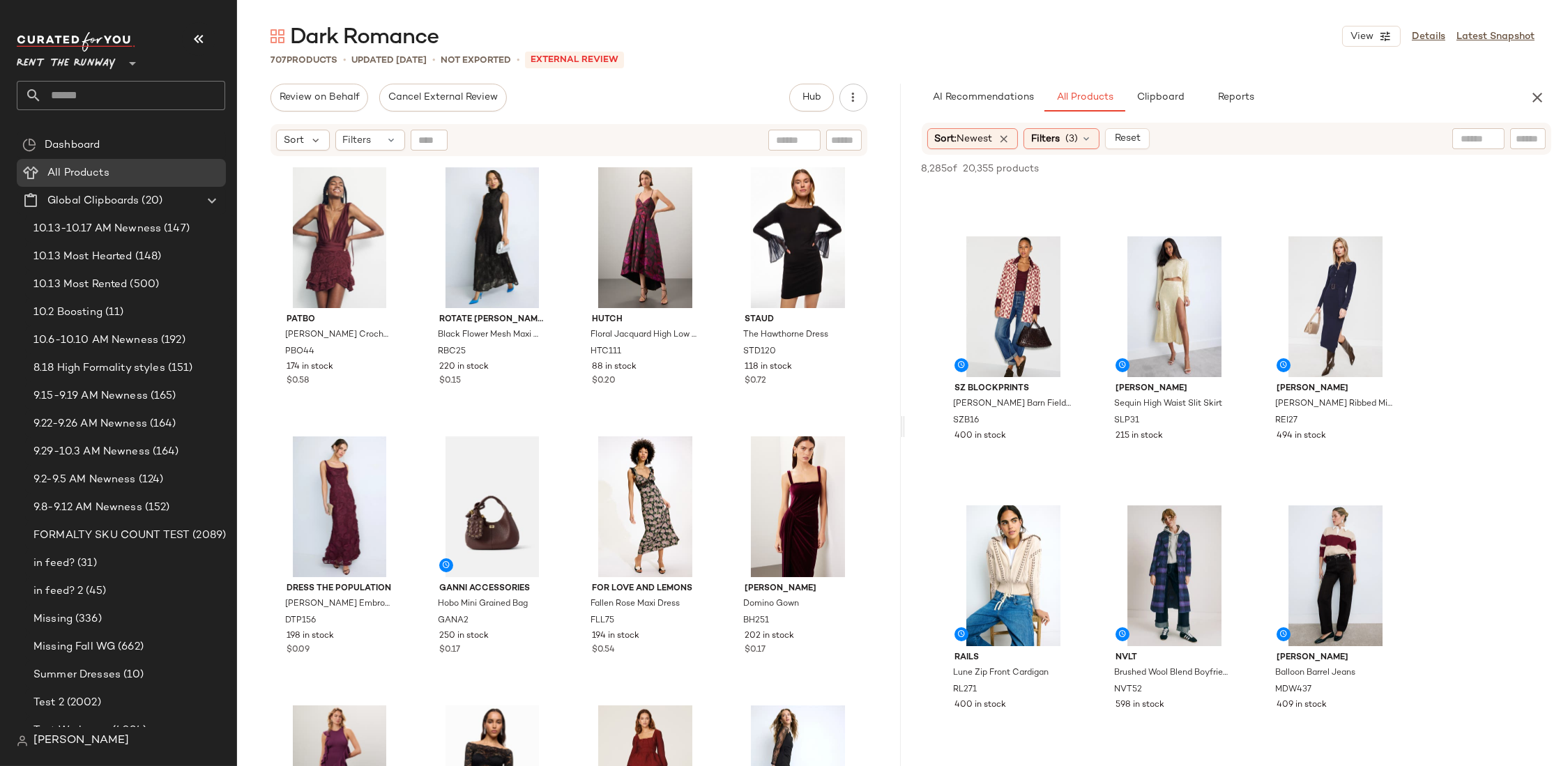
scroll to position [0, 0]
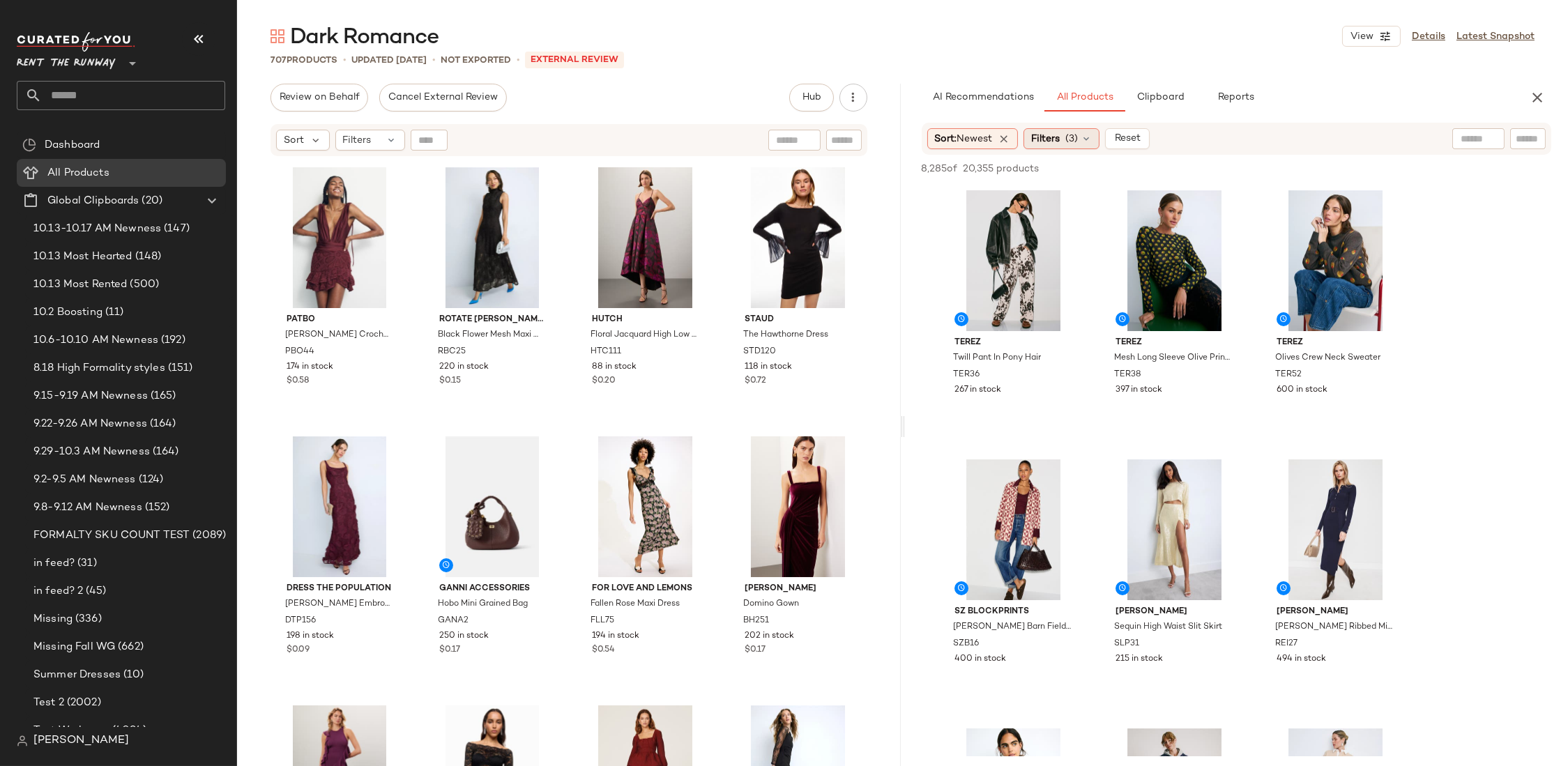
click at [1077, 138] on span "(3)" at bounding box center [1071, 139] width 12 height 15
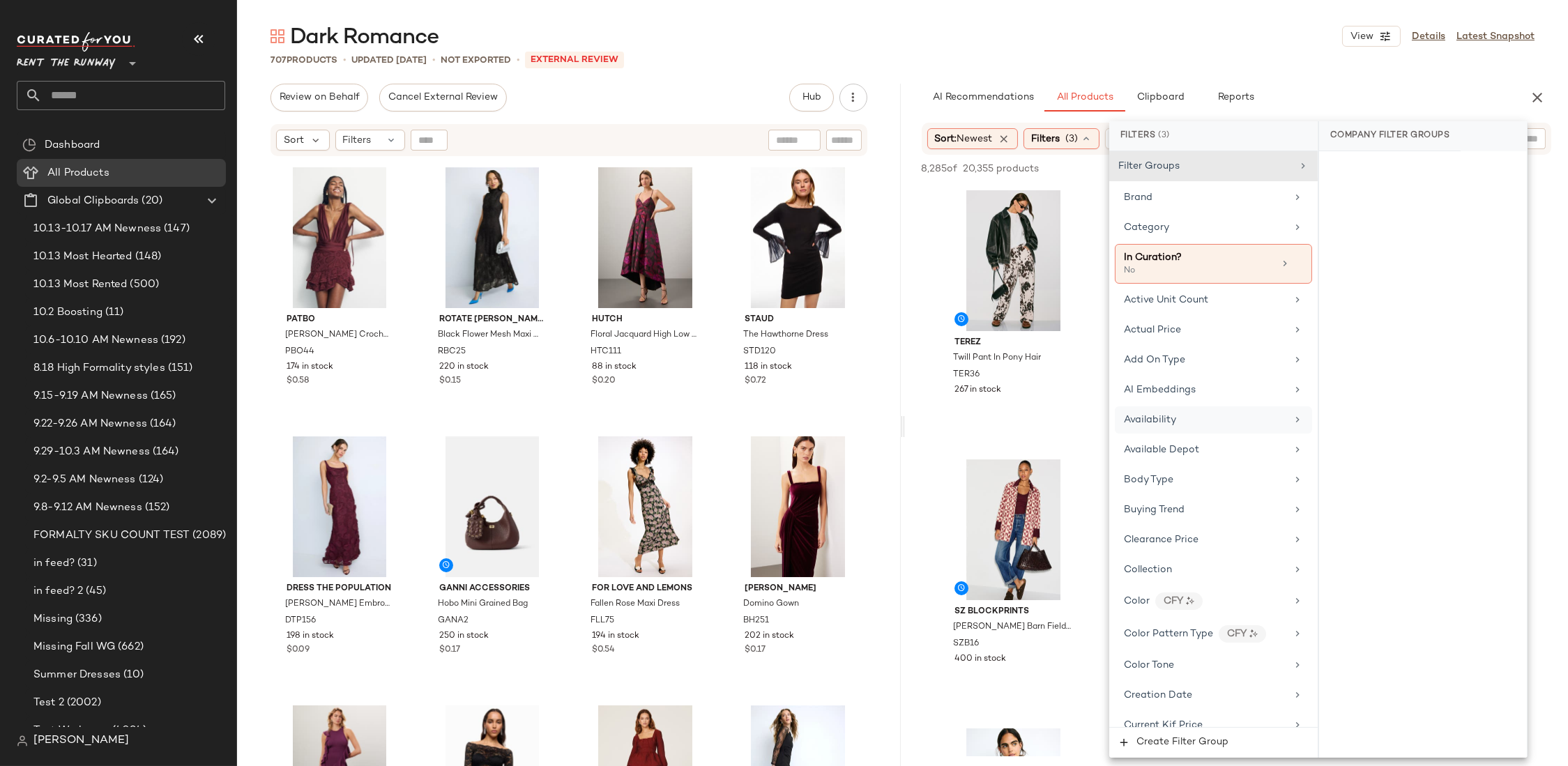
scroll to position [278, 0]
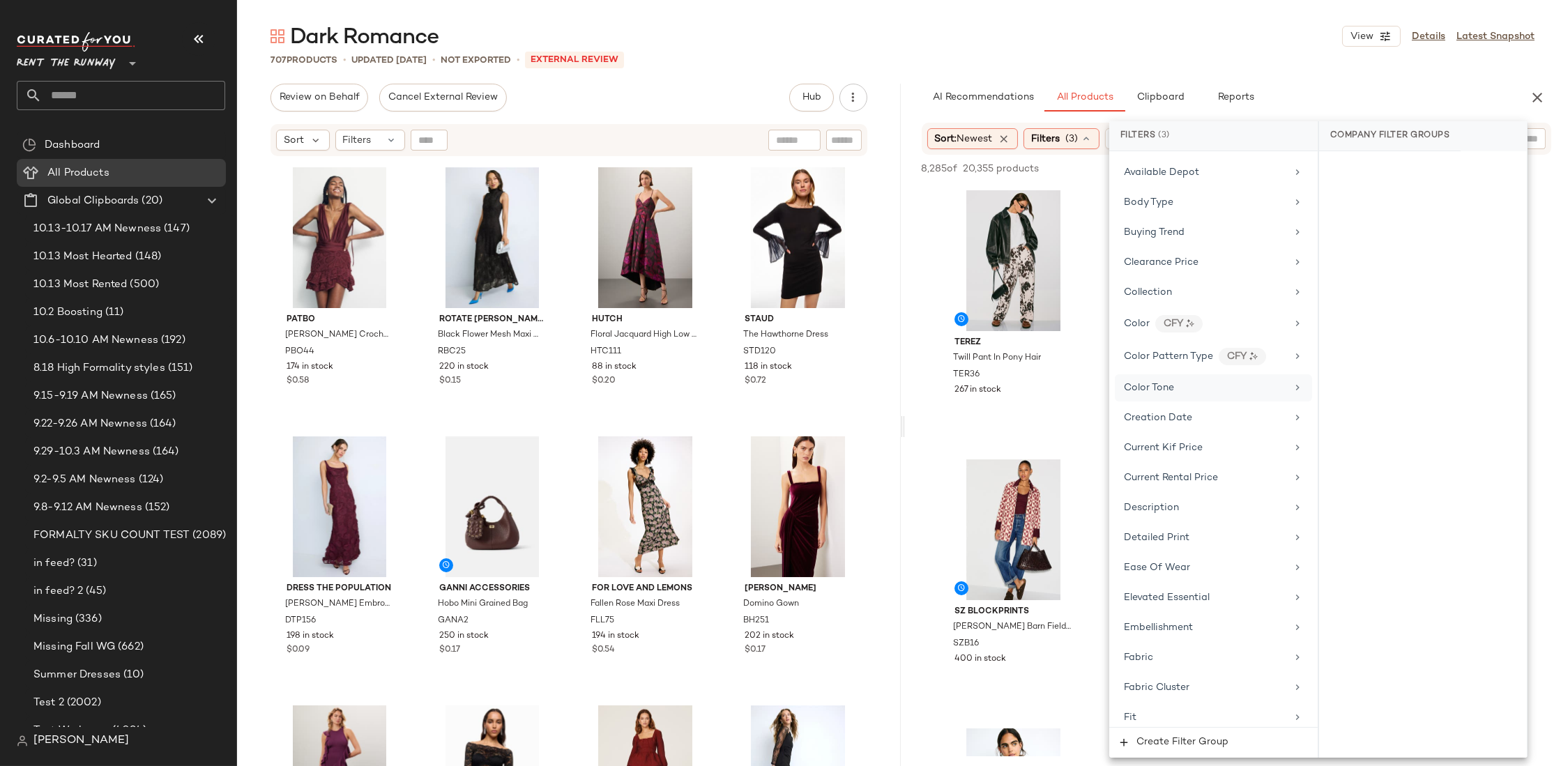
click at [1200, 384] on div "Color Tone" at bounding box center [1205, 388] width 162 height 15
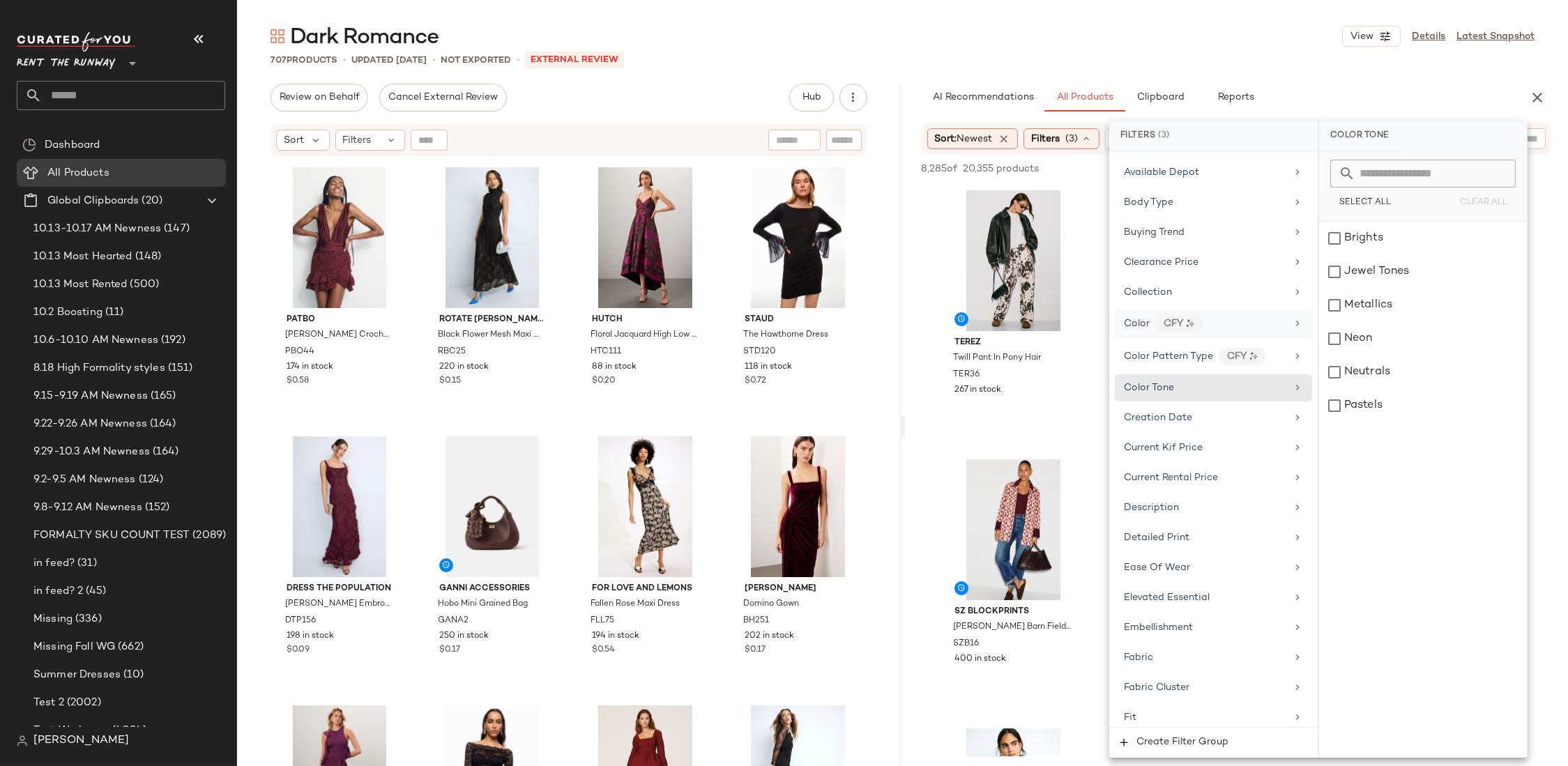
click at [1261, 327] on div "Color CFY" at bounding box center [1205, 324] width 162 height 17
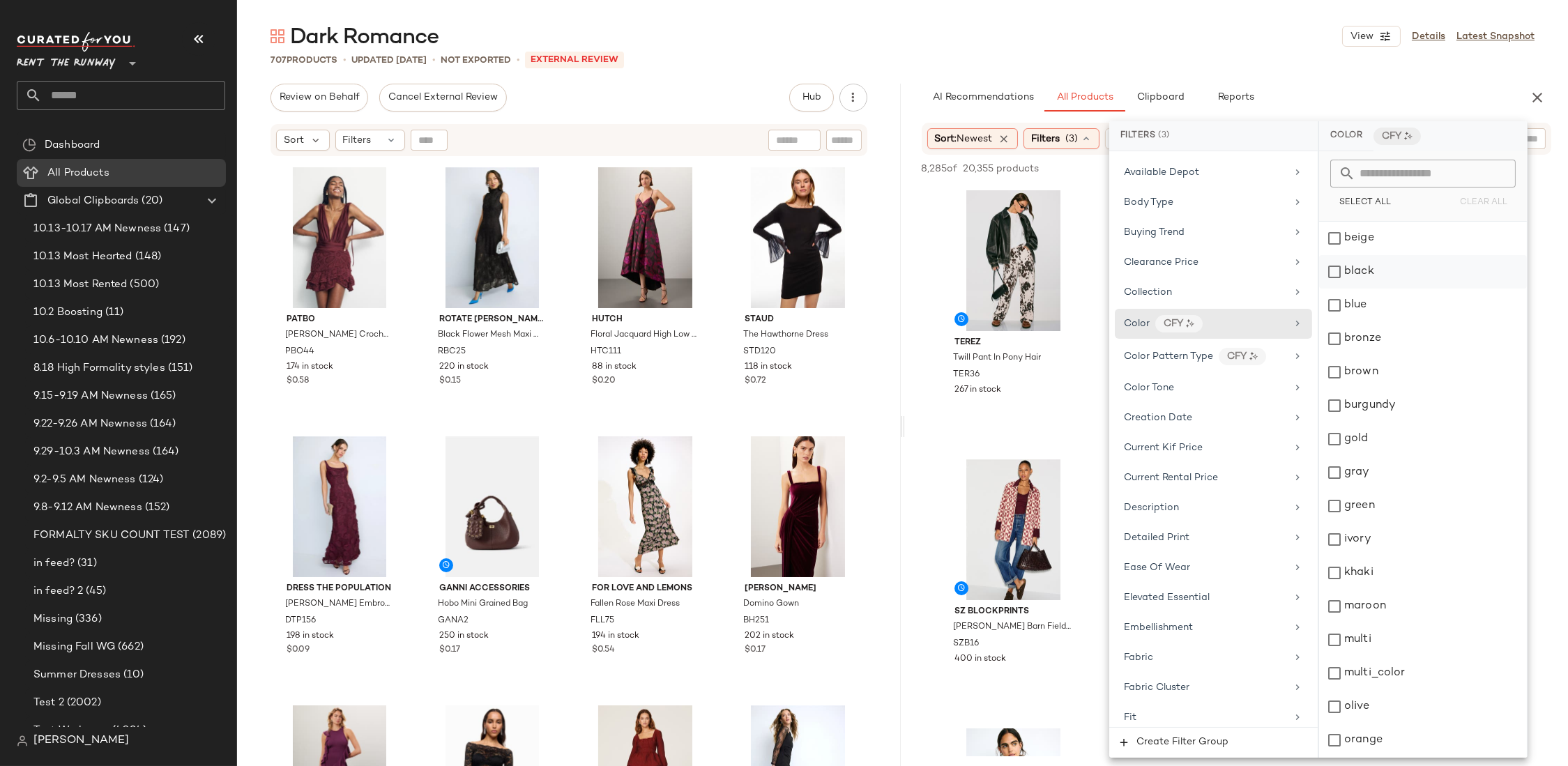
click at [1383, 271] on div "black" at bounding box center [1423, 272] width 208 height 34
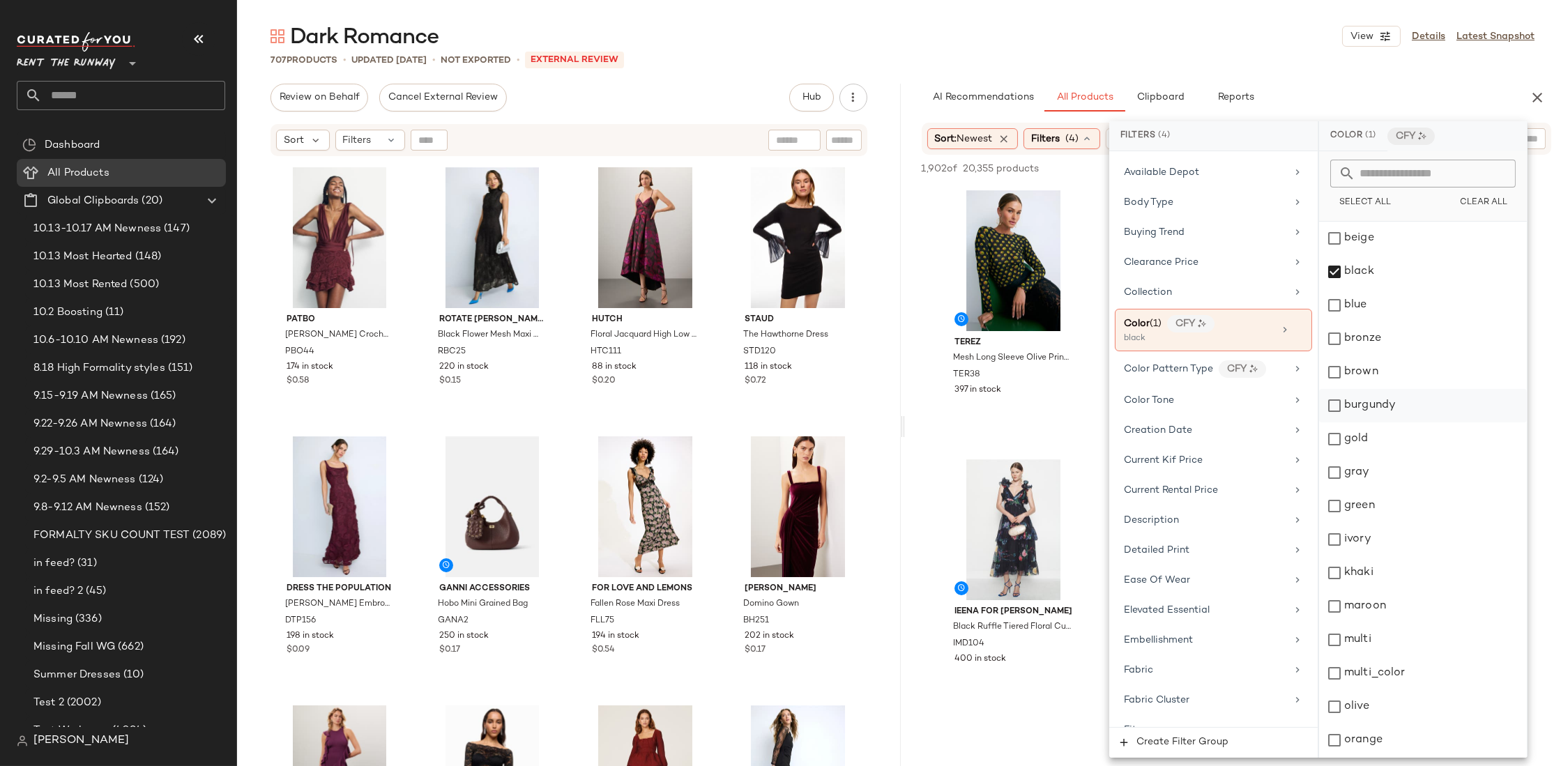
click at [1379, 399] on div "burgundy" at bounding box center [1423, 405] width 208 height 34
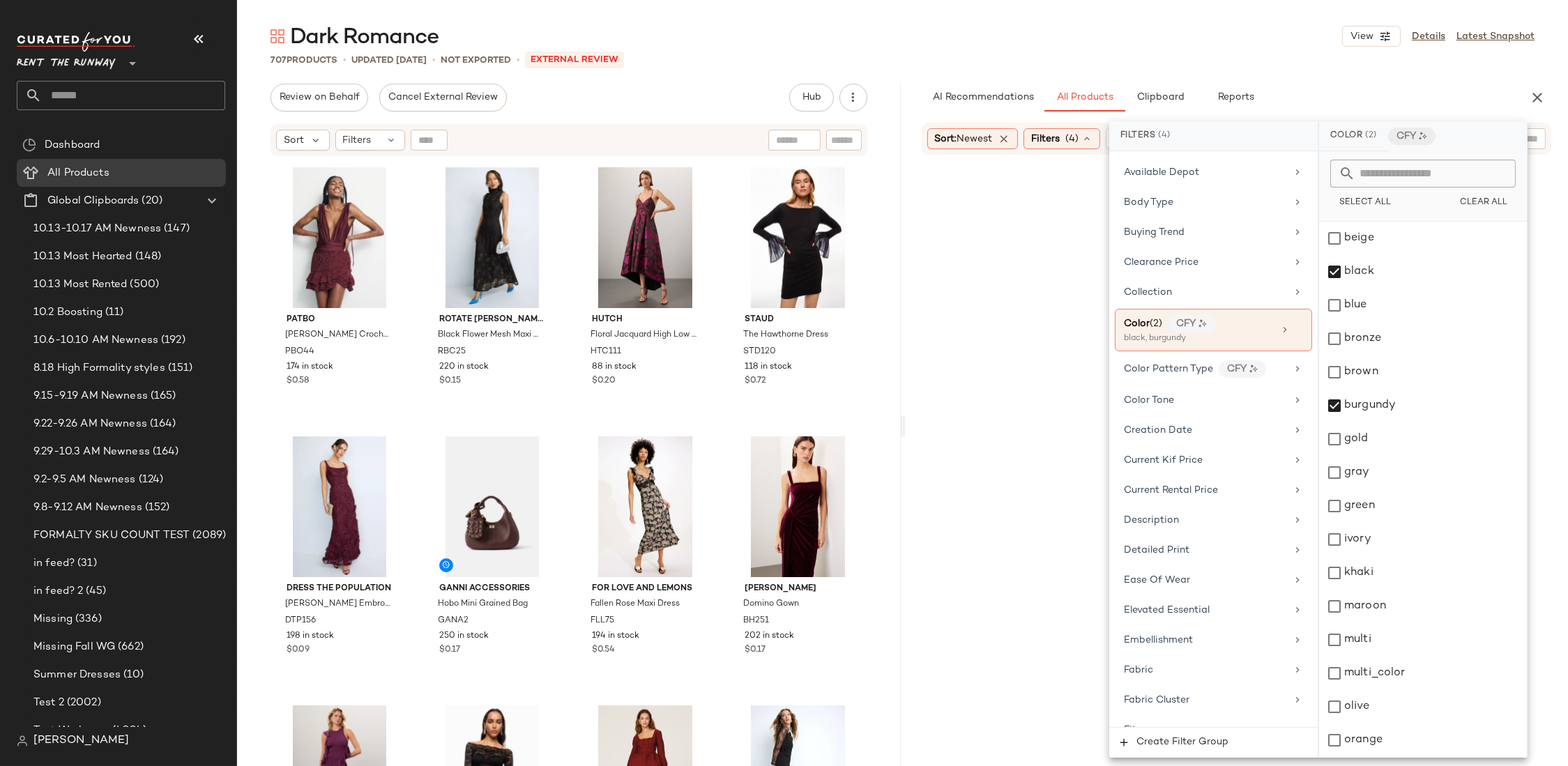
scroll to position [0, 0]
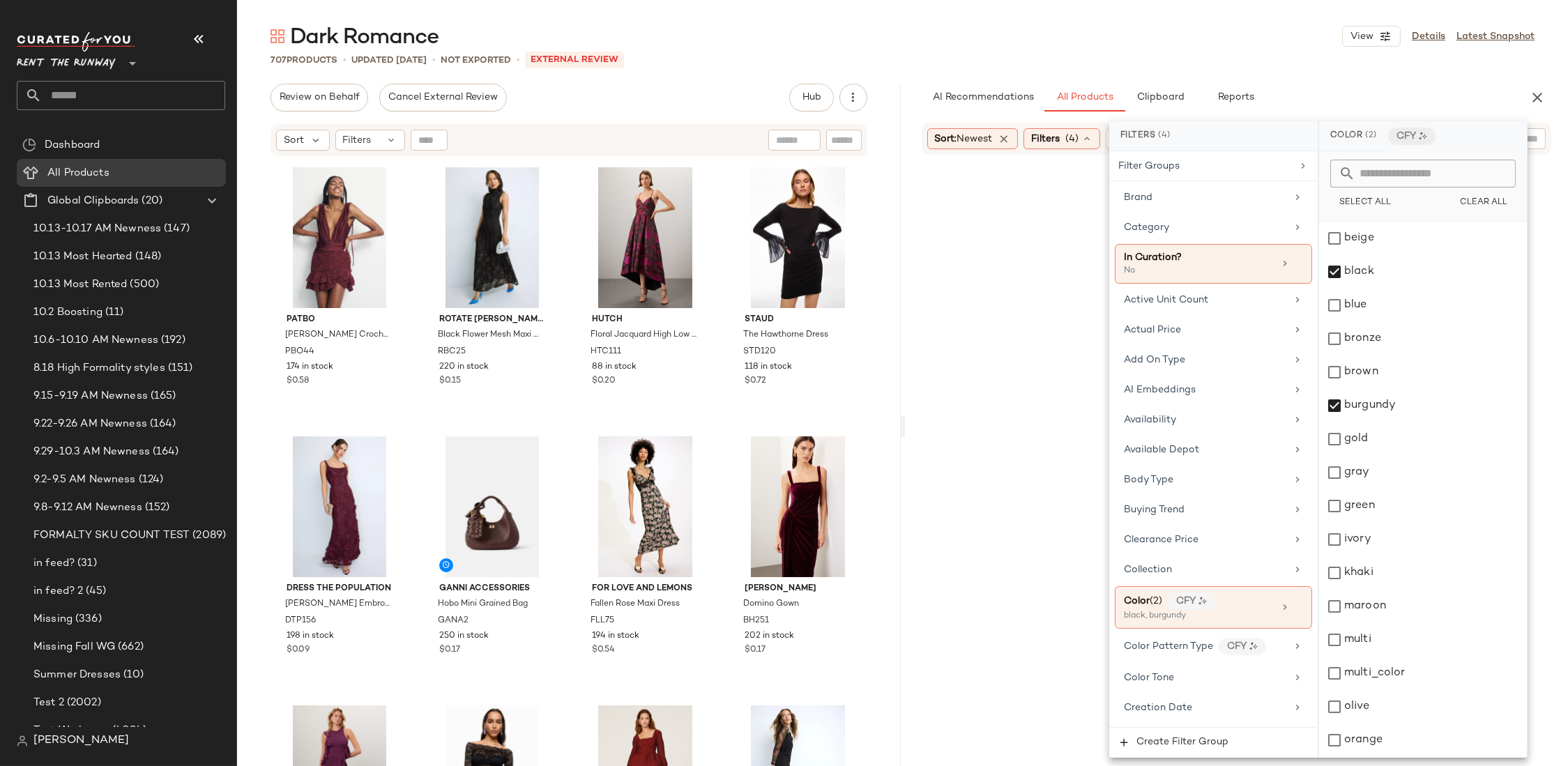
click at [1311, 89] on div "AI Recommendations All Products Clipboard Reports" at bounding box center [1214, 98] width 586 height 28
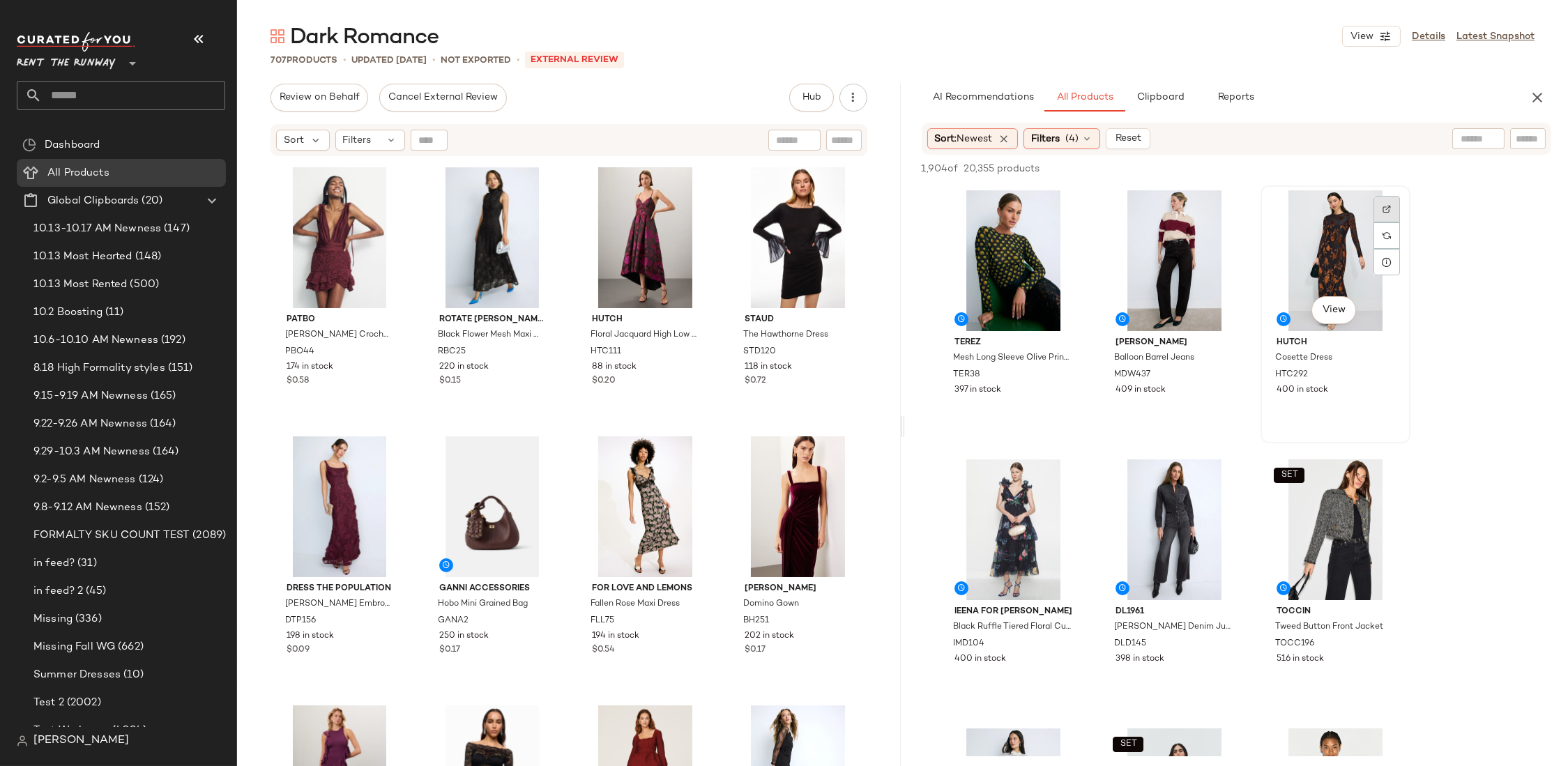
click at [1387, 212] on img at bounding box center [1387, 209] width 8 height 8
click at [1384, 374] on img "button" at bounding box center [1384, 375] width 8 height 8
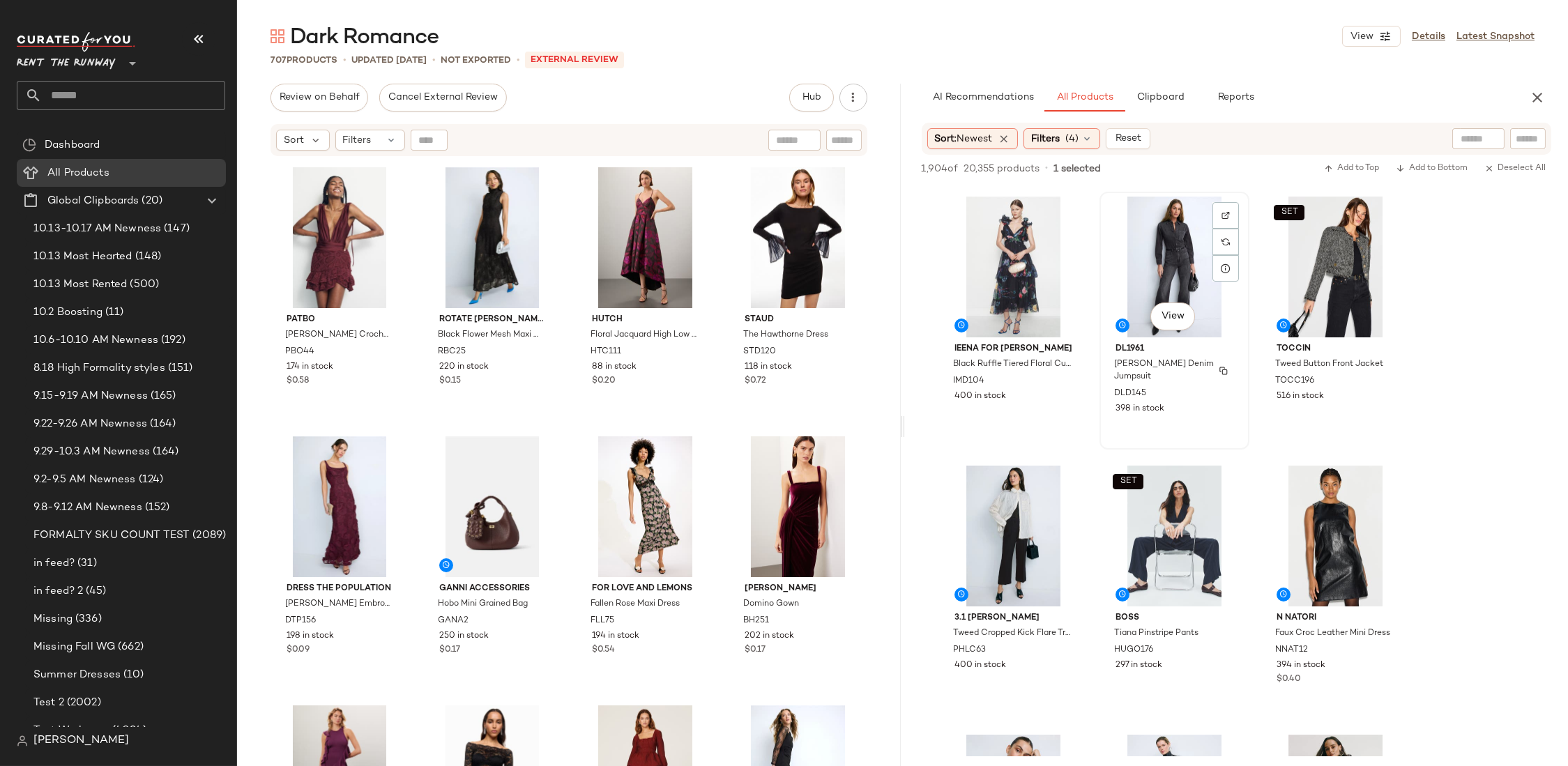
scroll to position [262, 0]
click at [1225, 383] on img "button" at bounding box center [1224, 382] width 8 height 8
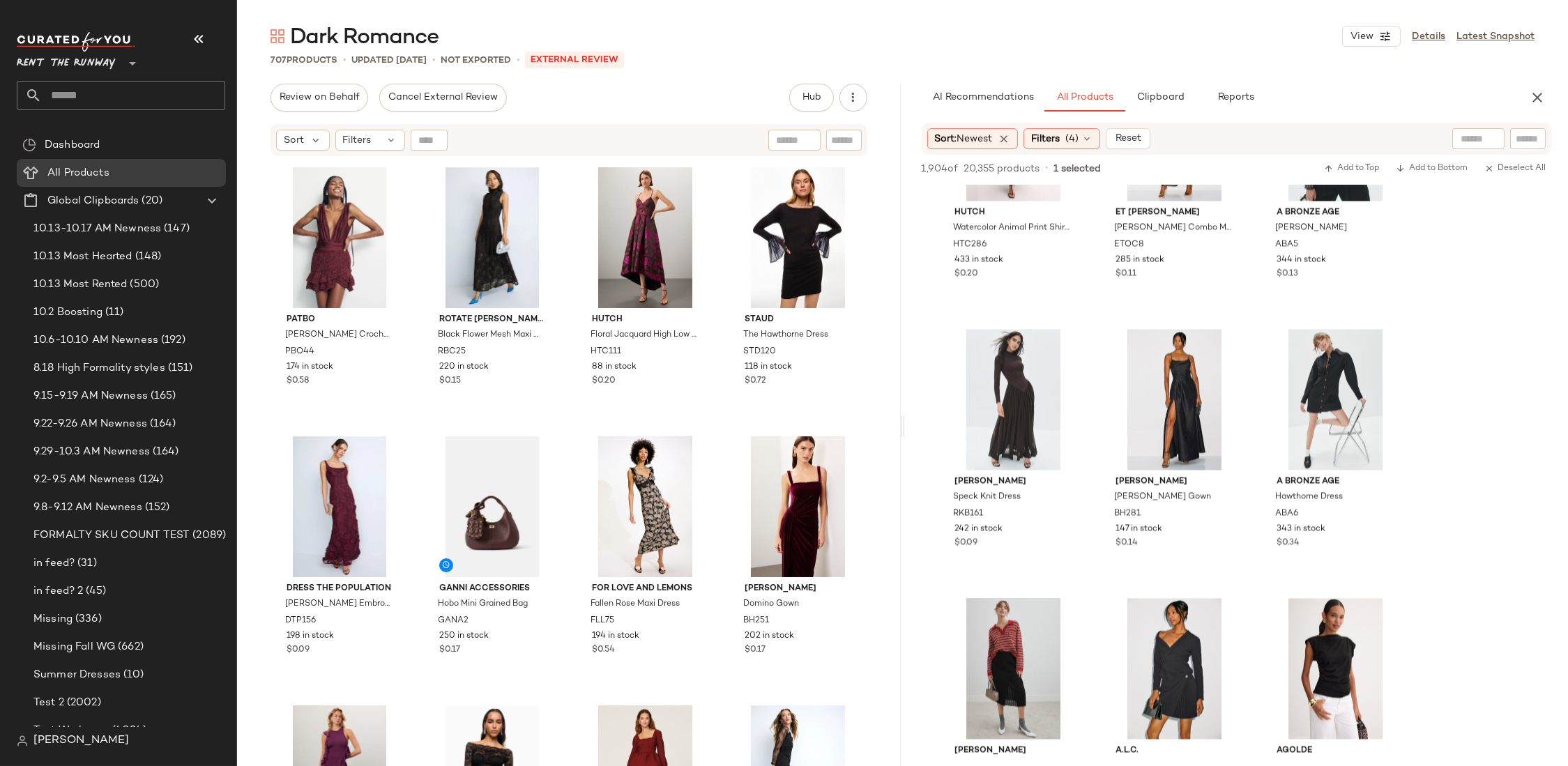
scroll to position [9012, 0]
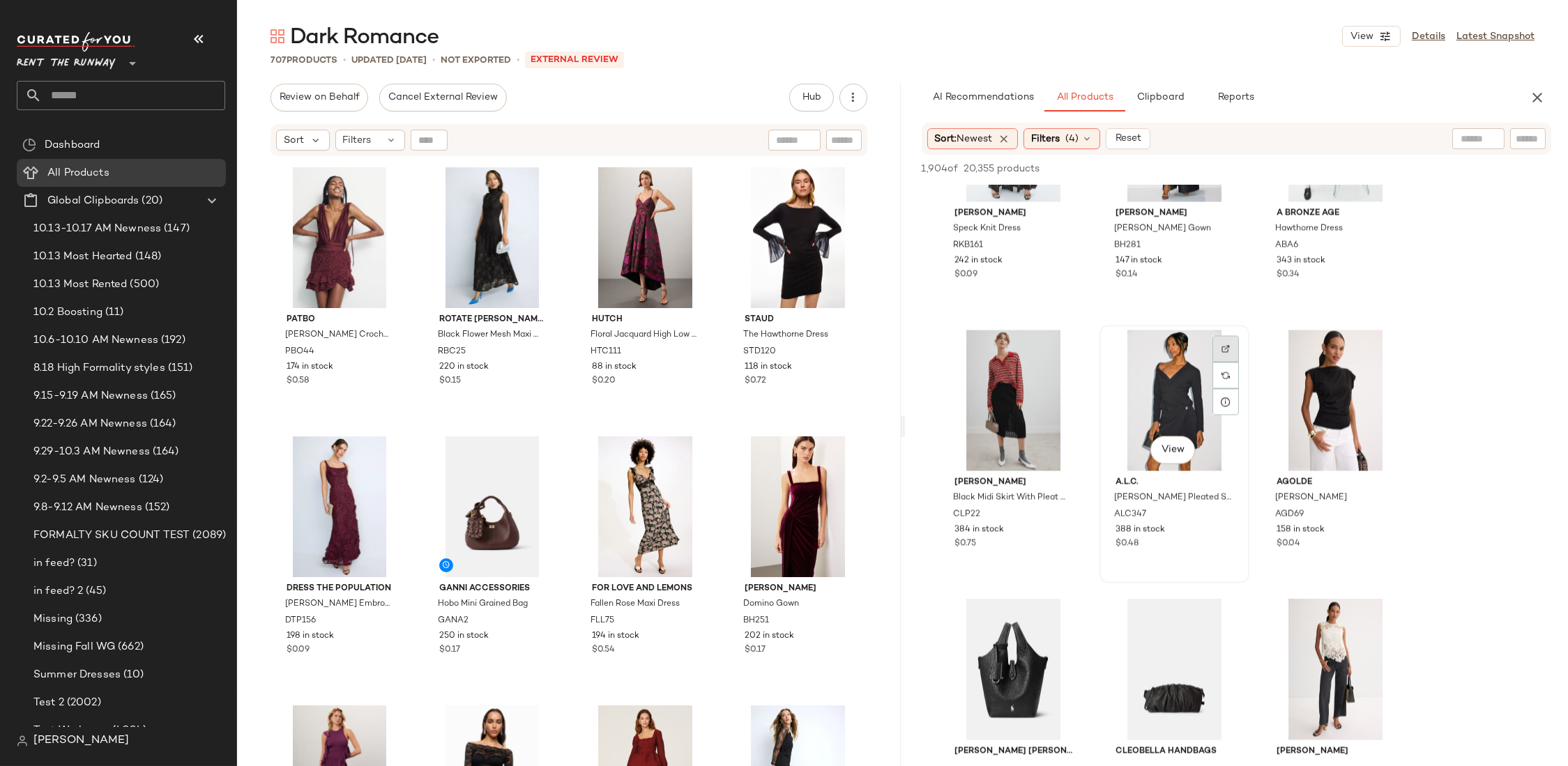
click at [1221, 346] on img at bounding box center [1225, 348] width 8 height 8
click at [1225, 512] on img "button" at bounding box center [1224, 515] width 8 height 8
click at [114, 98] on input "text" at bounding box center [133, 96] width 184 height 30
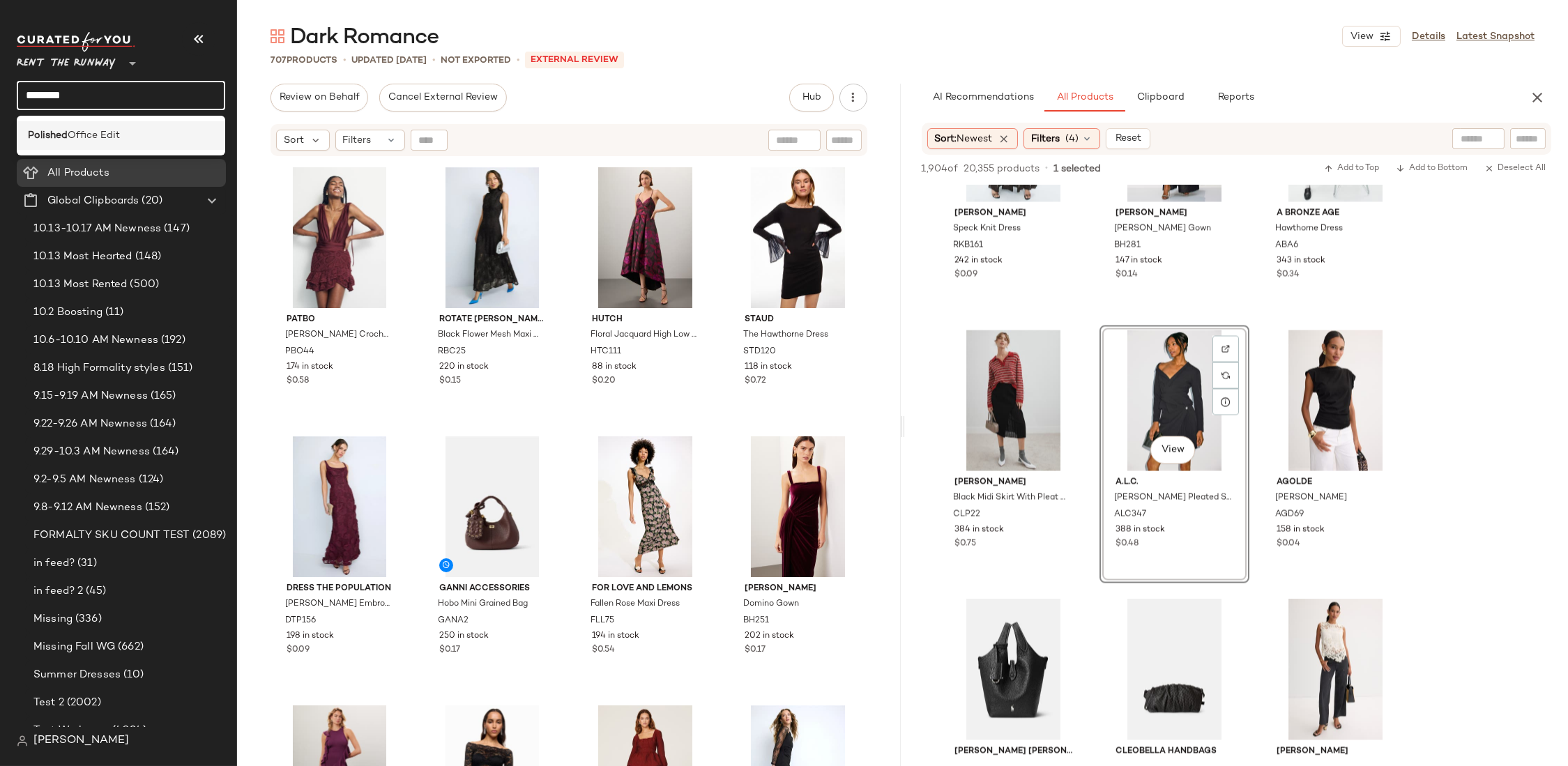
type input "********"
click at [111, 138] on span "Office Edit" at bounding box center [93, 136] width 52 height 15
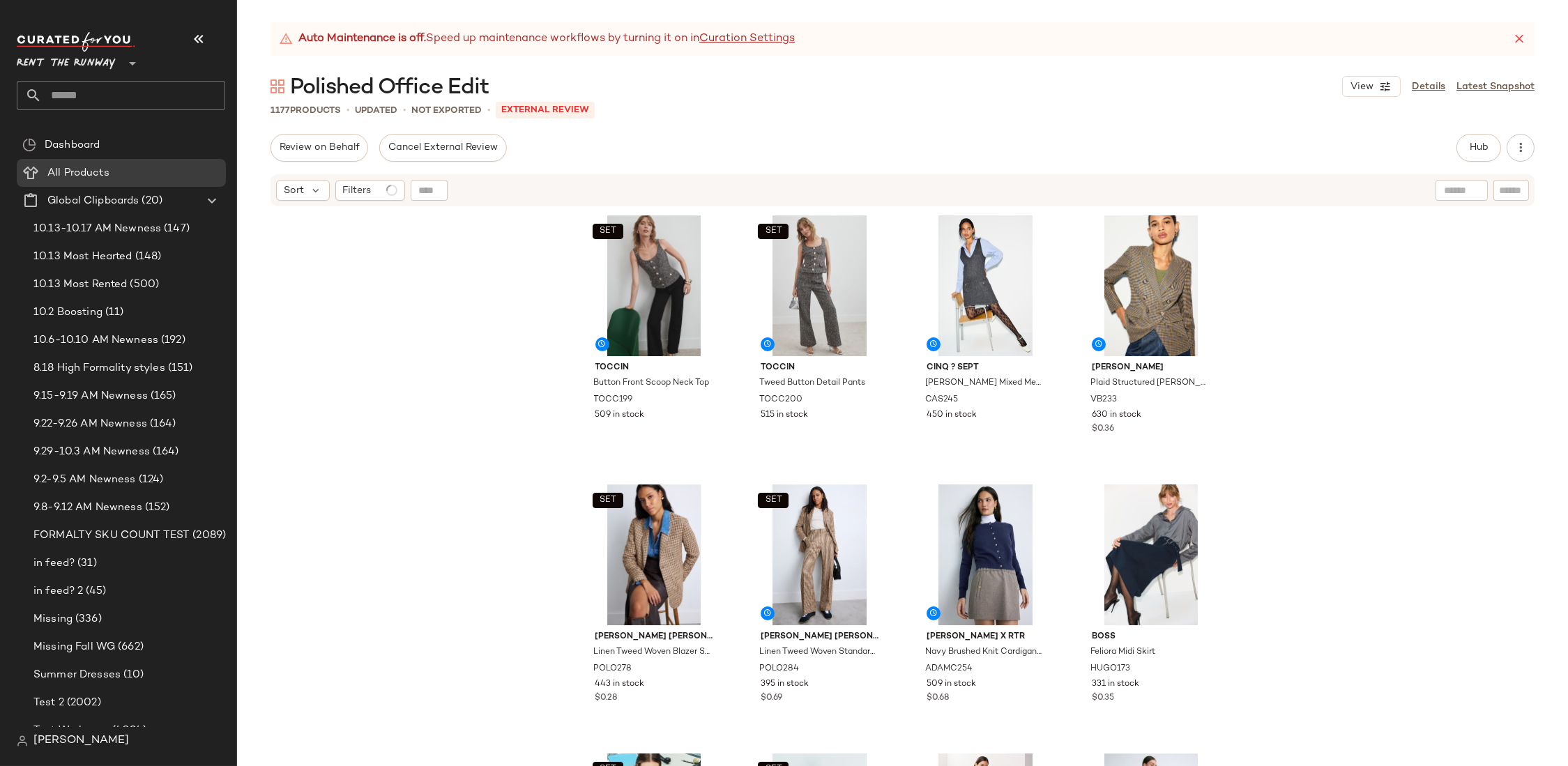
click at [504, 401] on div "SET Toccin Button Front Scoop Neck Top TOCC199 509 in stock SET Toccin Tweed Bu…" at bounding box center [903, 504] width 1331 height 593
click at [1479, 143] on span "Hub" at bounding box center [1479, 148] width 20 height 12
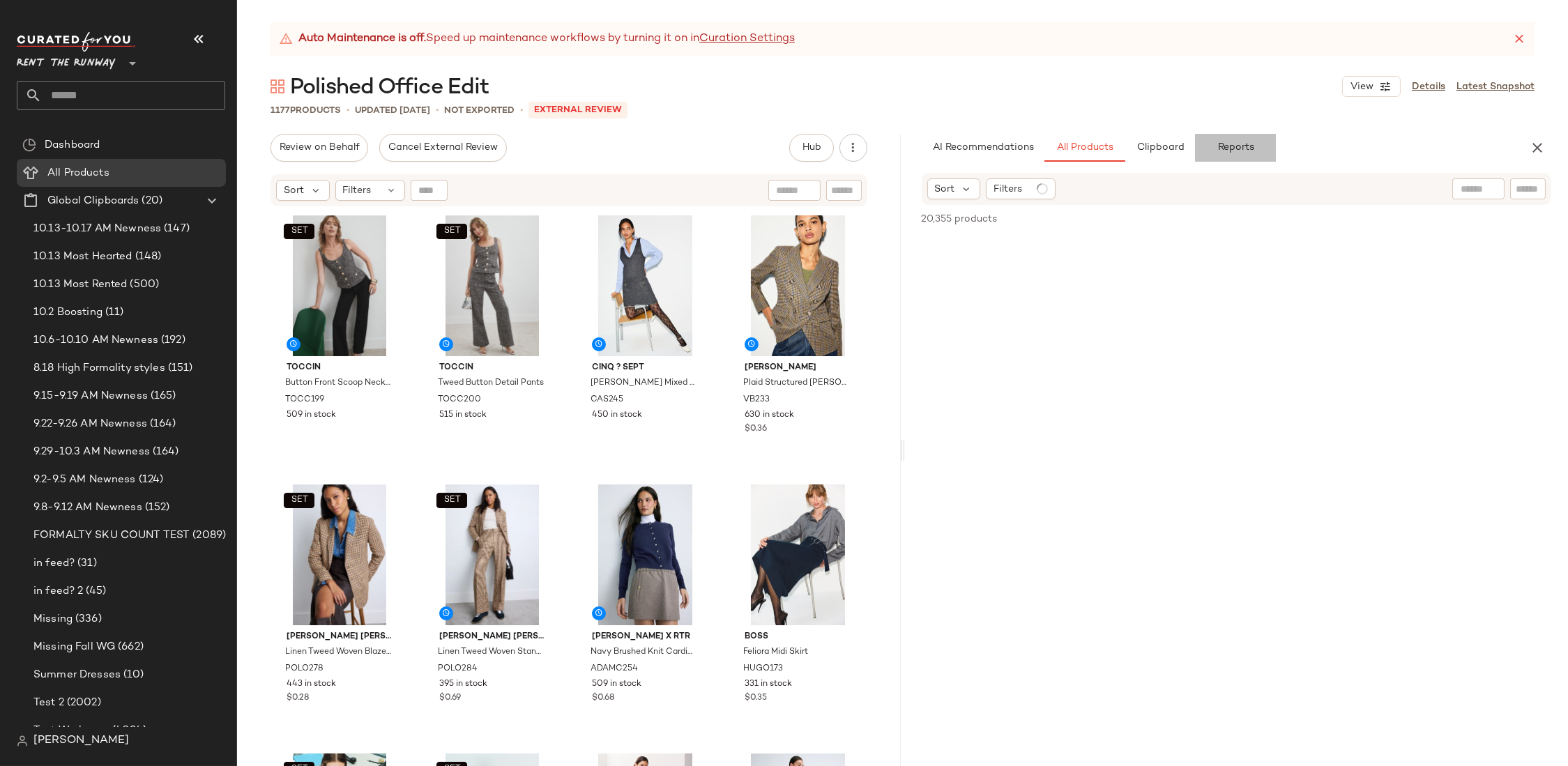
click at [1239, 149] on span "Reports" at bounding box center [1234, 148] width 37 height 12
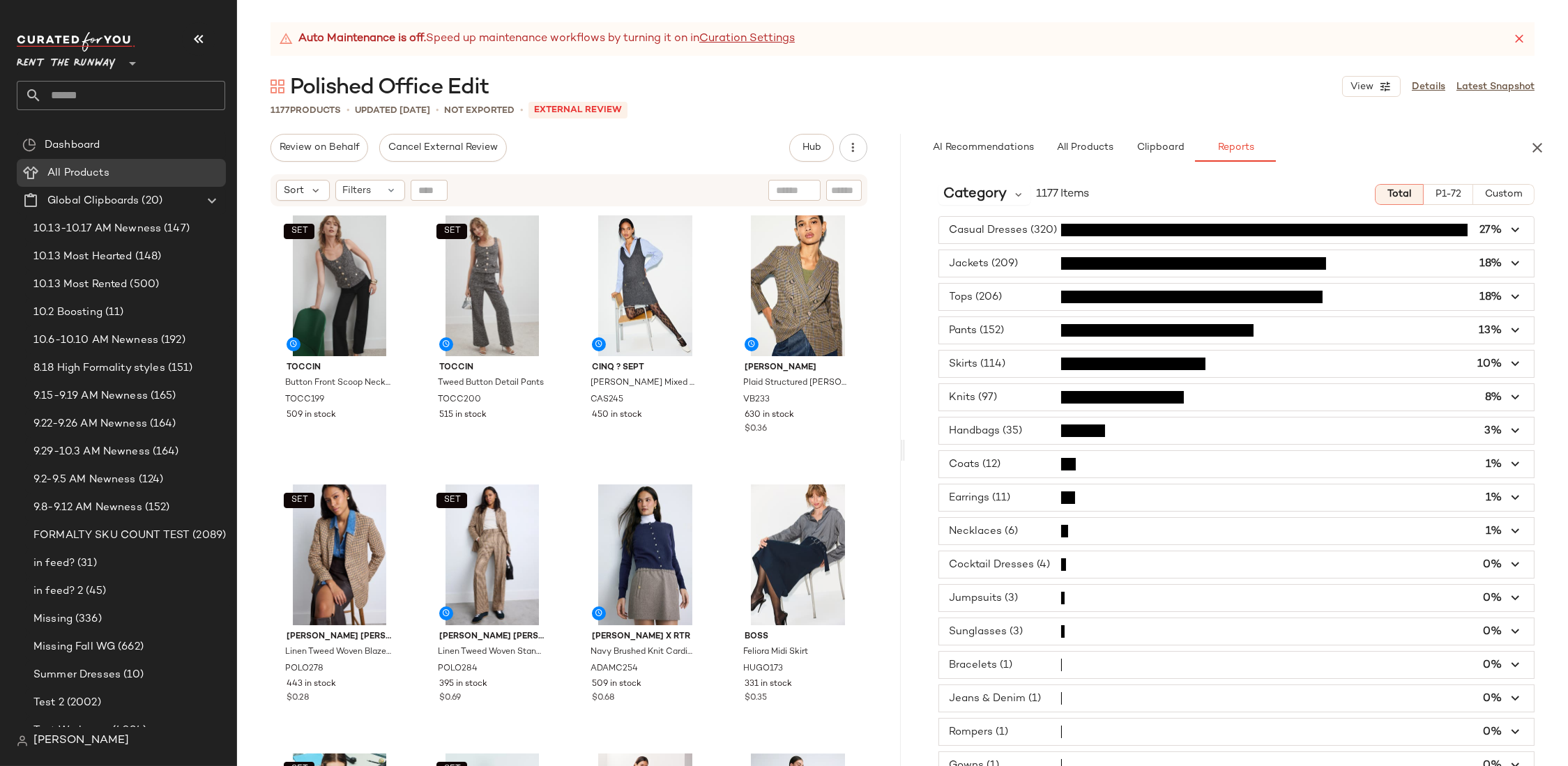
click at [871, 432] on div "SET Toccin Button Front Scoop Neck Top TOCC199 509 in stock SET Toccin Tweed Bu…" at bounding box center [569, 504] width 664 height 593
click at [1438, 194] on span "P1-72" at bounding box center [1448, 194] width 26 height 12
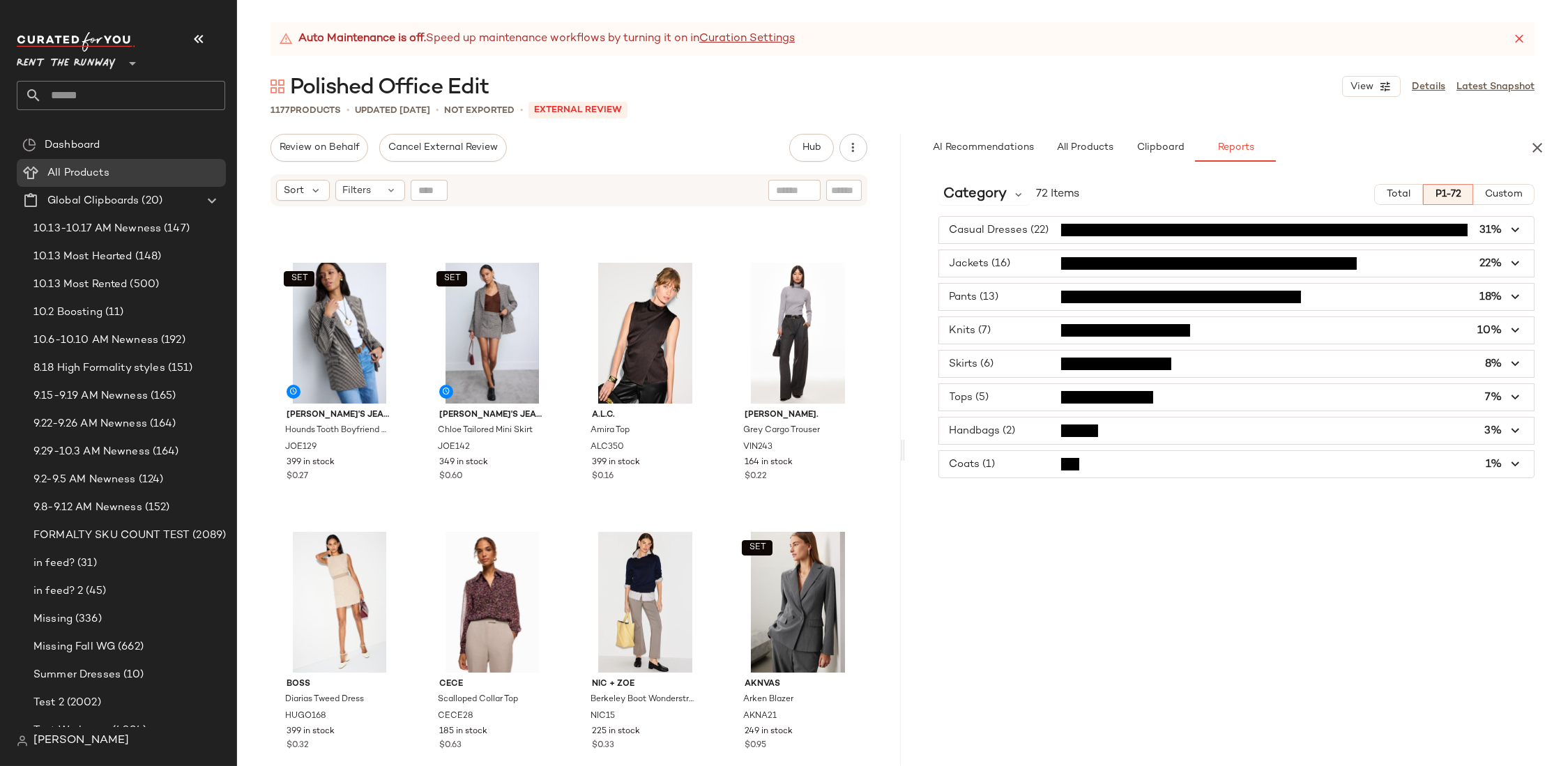
scroll to position [1700, 0]
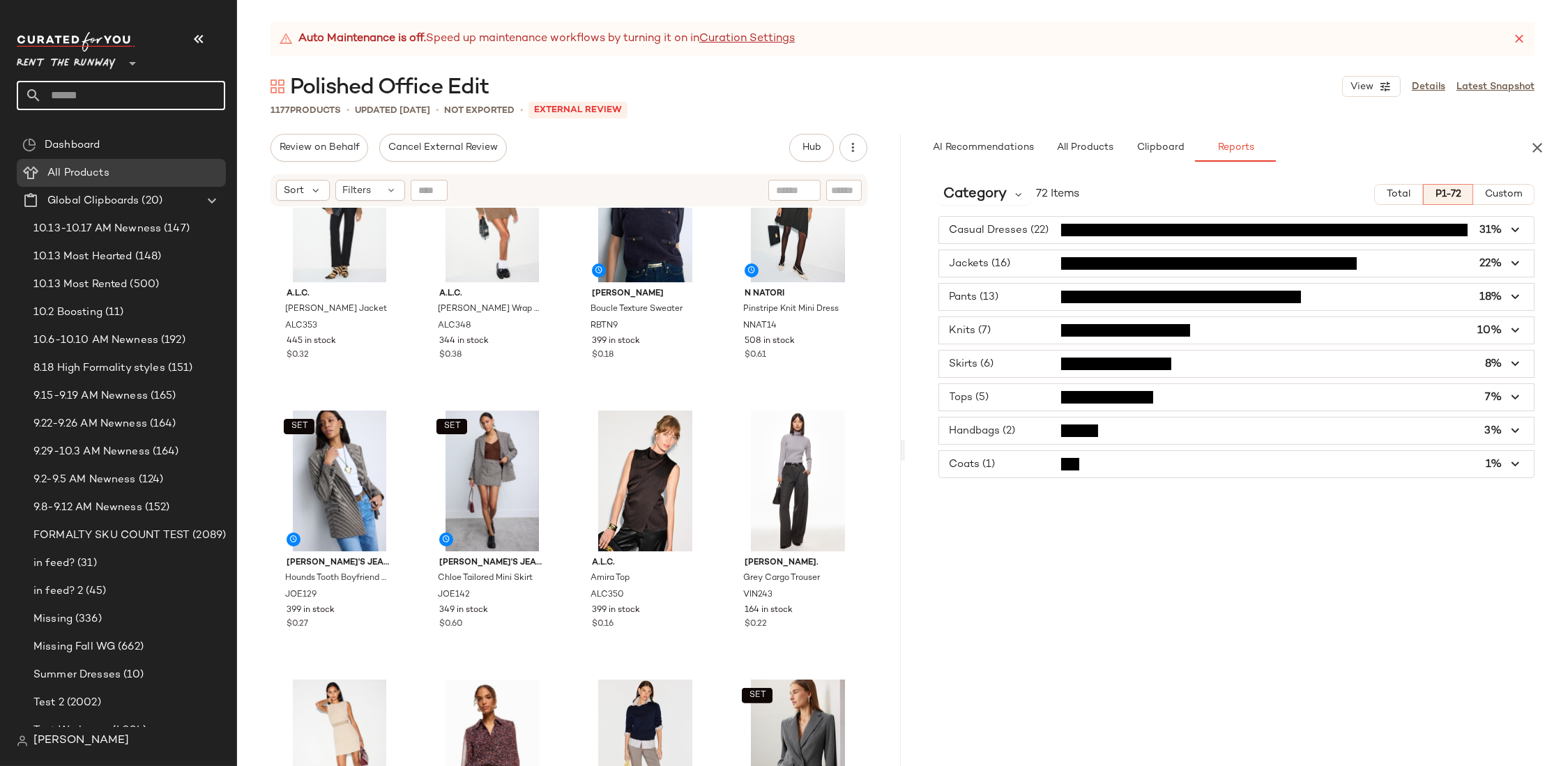
click at [100, 94] on input "text" at bounding box center [133, 96] width 184 height 30
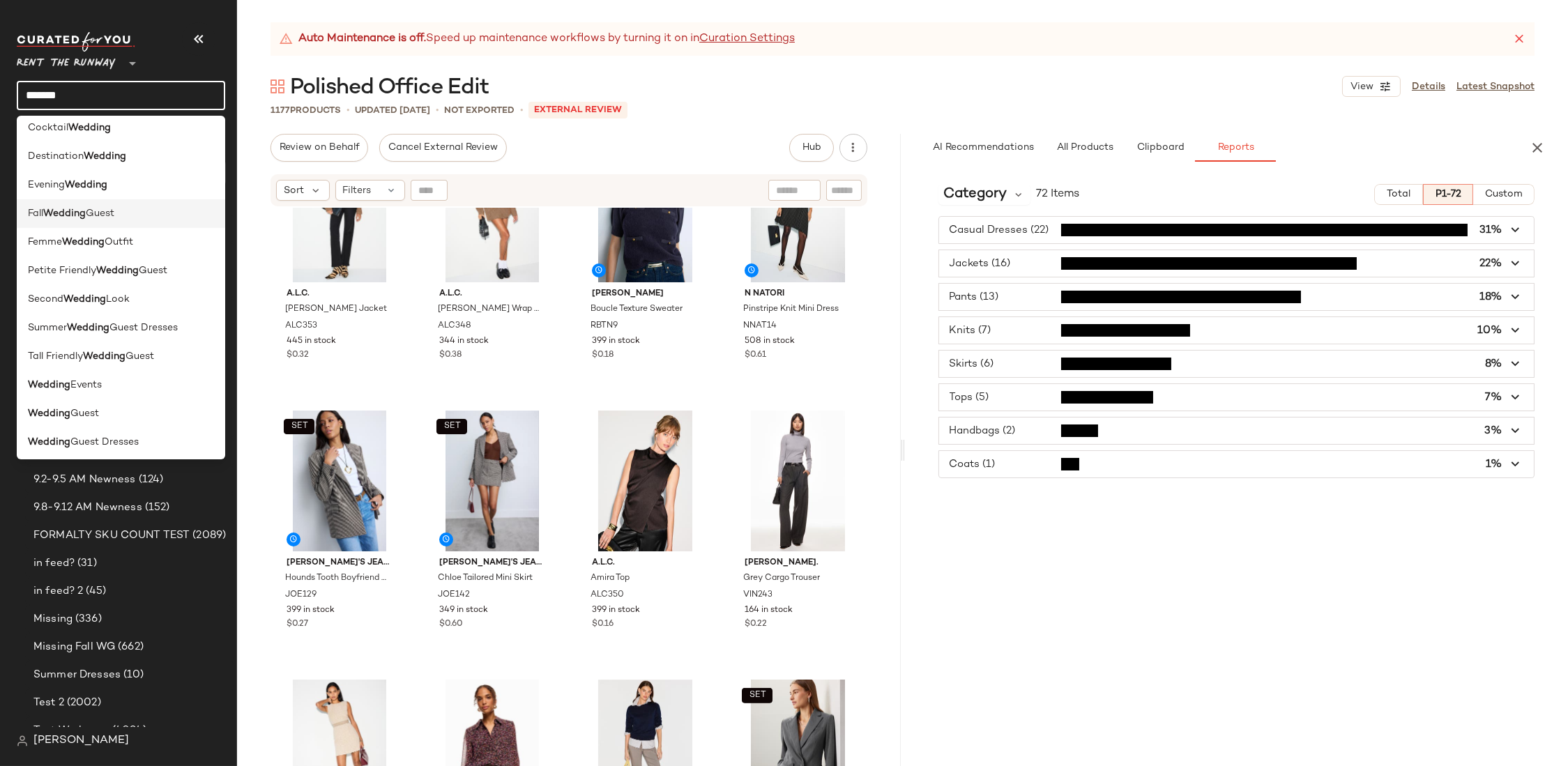
scroll to position [125, 0]
type input "*******"
click at [95, 436] on span "Guest Dresses" at bounding box center [105, 440] width 68 height 15
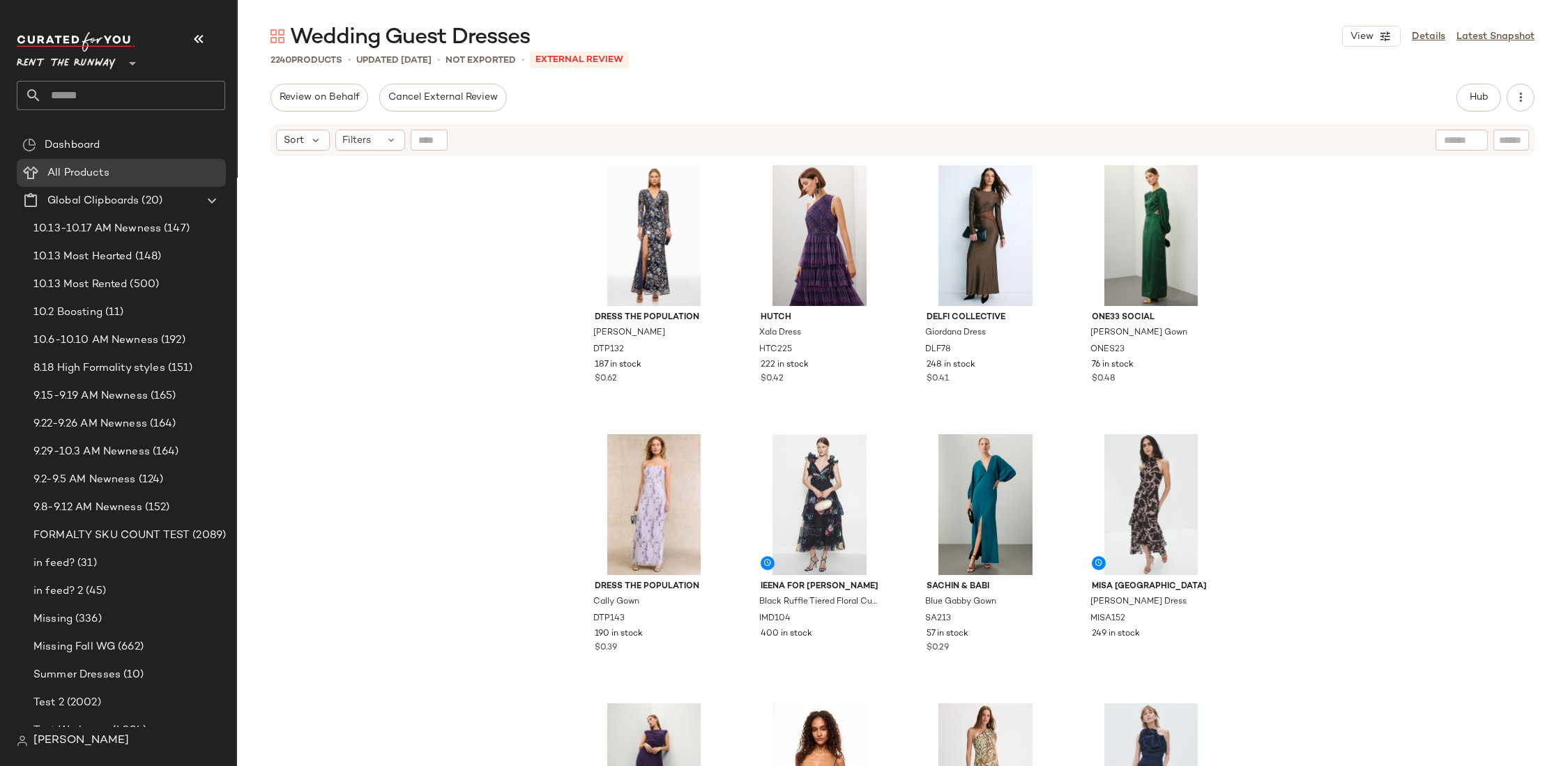
click at [506, 358] on div "Dress The Population [PERSON_NAME] DTP132 187 in stock $0.62 Hutch Xala Dress H…" at bounding box center [903, 480] width 1331 height 647
